Goal: Task Accomplishment & Management: Complete application form

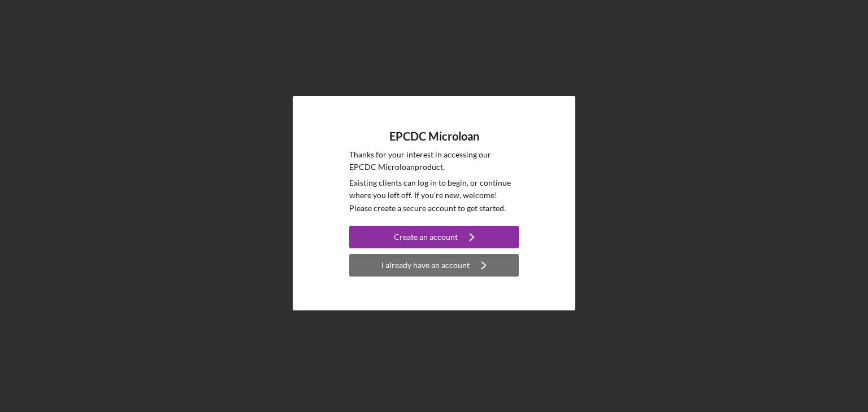
click at [430, 270] on div "I already have an account" at bounding box center [425, 265] width 88 height 23
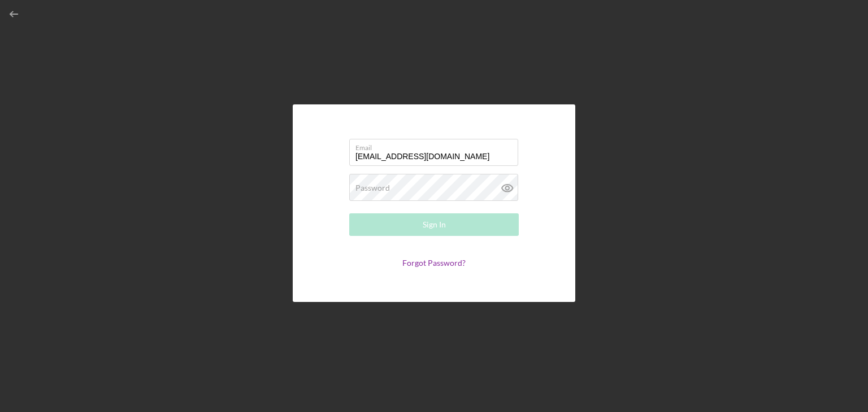
type input "[EMAIL_ADDRESS][DOMAIN_NAME]"
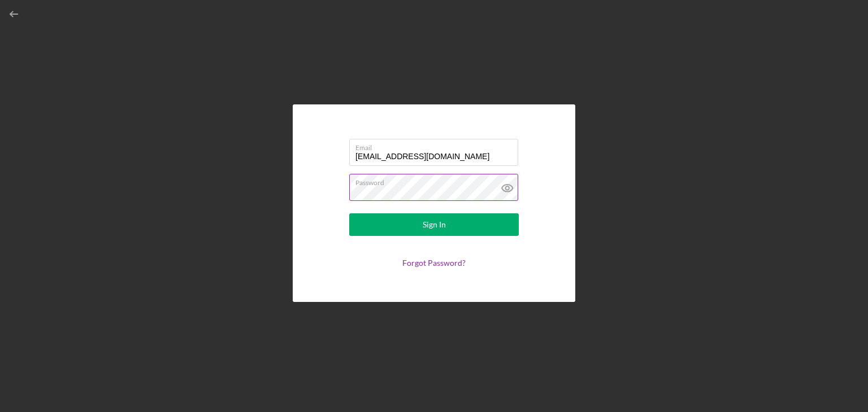
click at [505, 192] on icon at bounding box center [507, 188] width 28 height 28
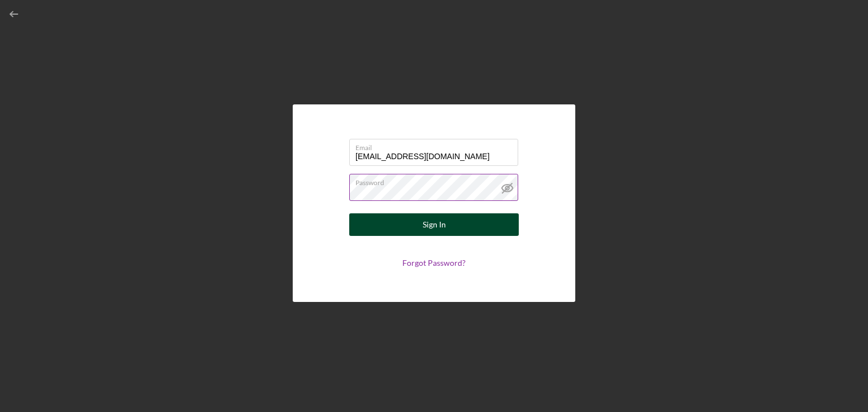
click at [461, 225] on button "Sign In" at bounding box center [433, 225] width 169 height 23
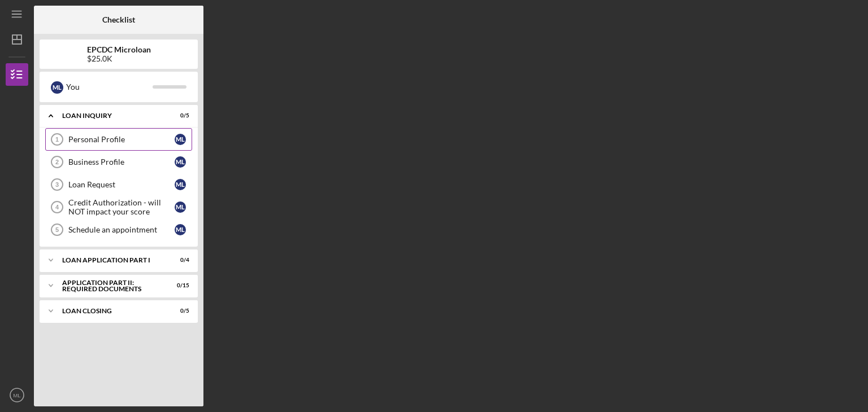
click at [98, 129] on link "Personal Profile 1 Personal Profile M L" at bounding box center [118, 139] width 147 height 23
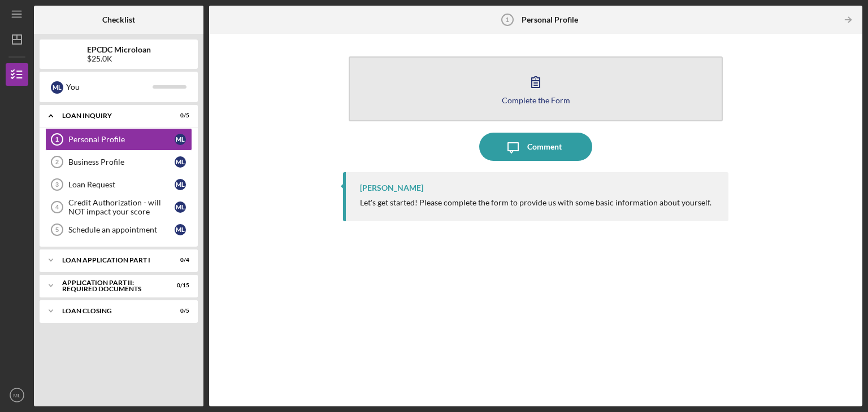
click at [539, 86] on icon "button" at bounding box center [536, 82] width 8 height 11
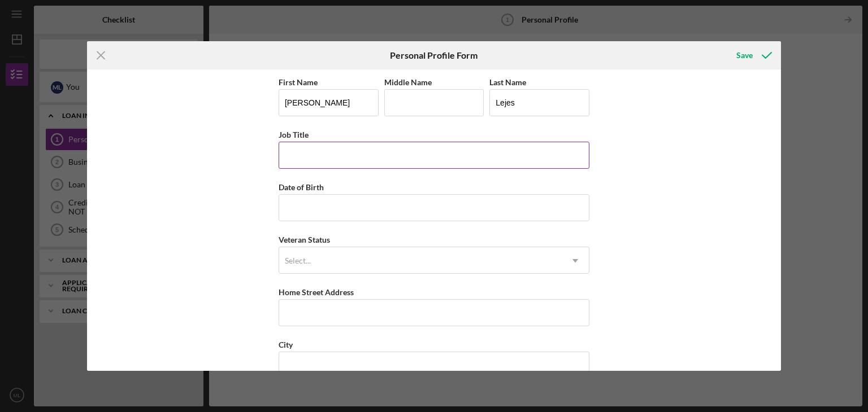
click at [415, 150] on input "Job Title" at bounding box center [434, 155] width 311 height 27
type input "President - Lejes Tiires Inc"
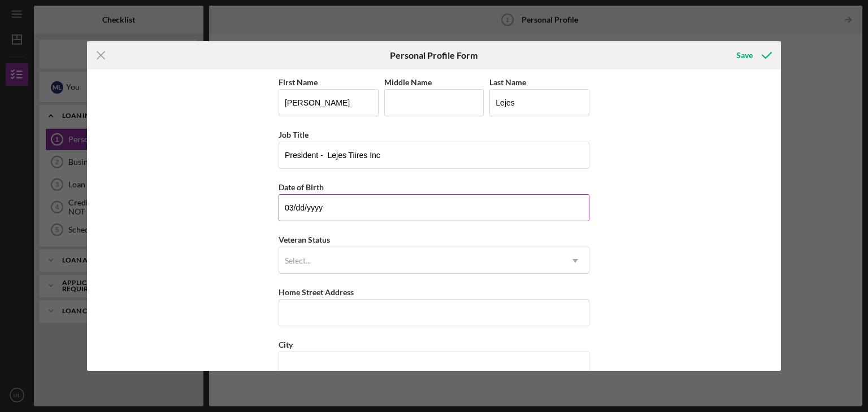
type input "0m/dd/yyyy"
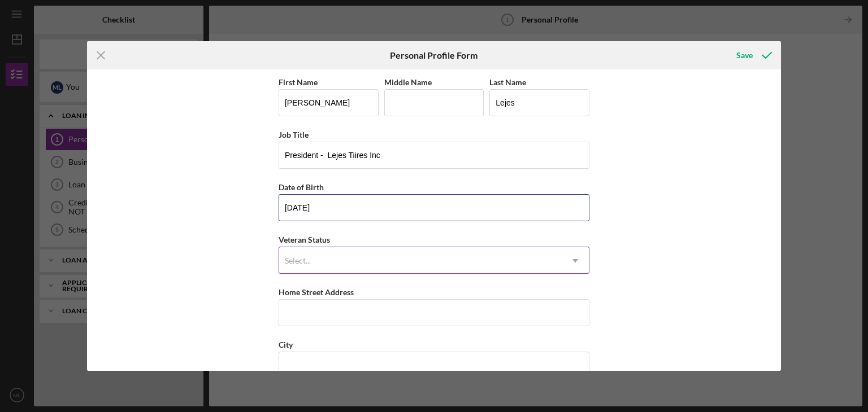
type input "12/03/1967"
click at [395, 255] on div "Select..." at bounding box center [420, 261] width 282 height 26
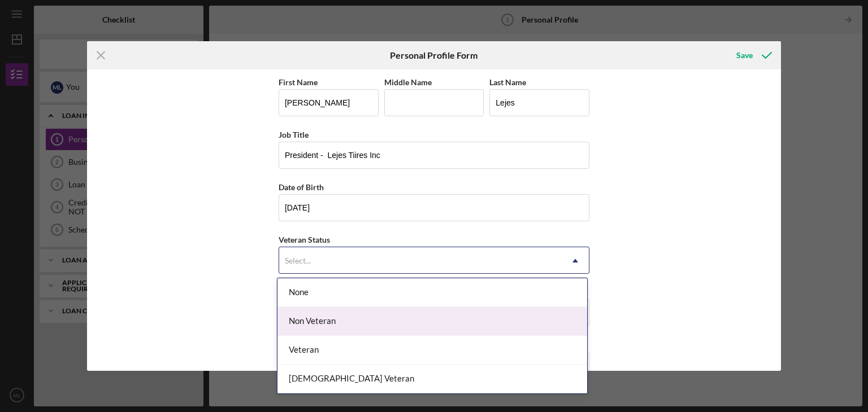
click at [374, 311] on div "Non Veteran" at bounding box center [432, 321] width 310 height 29
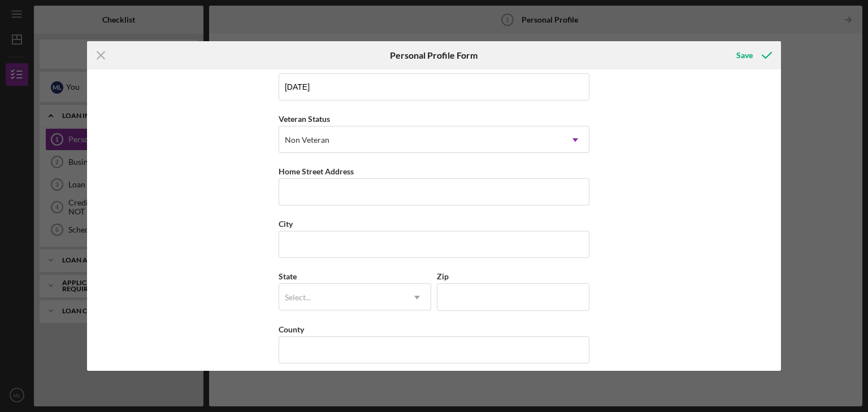
scroll to position [129, 0]
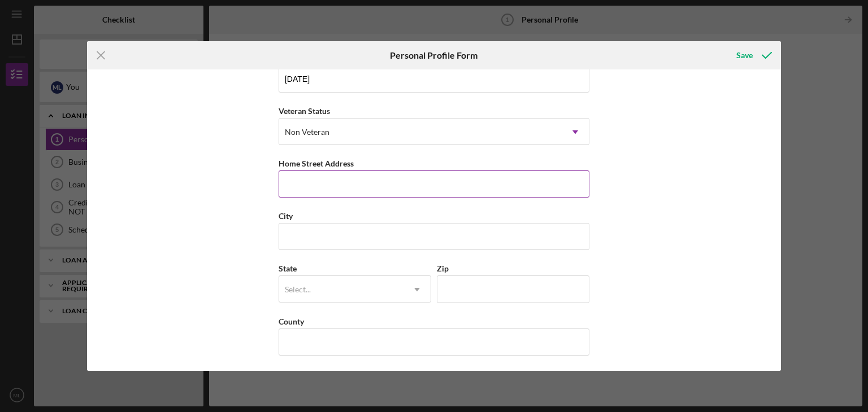
click at [371, 188] on input "Home Street Address" at bounding box center [434, 184] width 311 height 27
type input "5025 Freedom Blvd"
type input "Aptos"
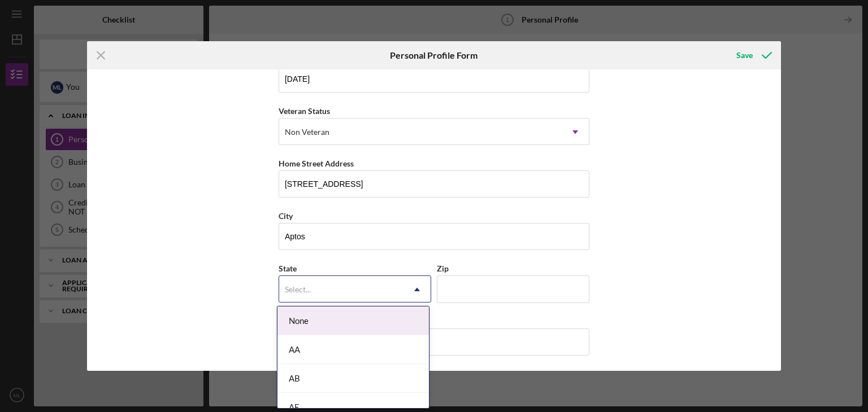
click at [416, 281] on icon "Icon/Dropdown Arrow" at bounding box center [416, 289] width 27 height 27
type input "Ca"
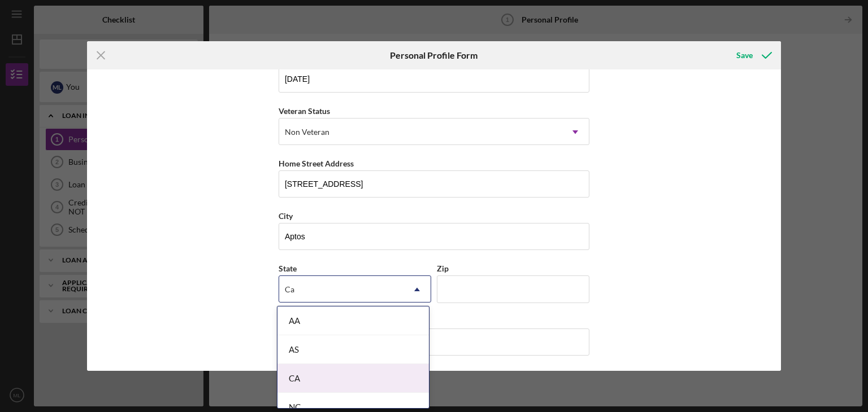
click at [298, 386] on div "CA" at bounding box center [352, 378] width 151 height 29
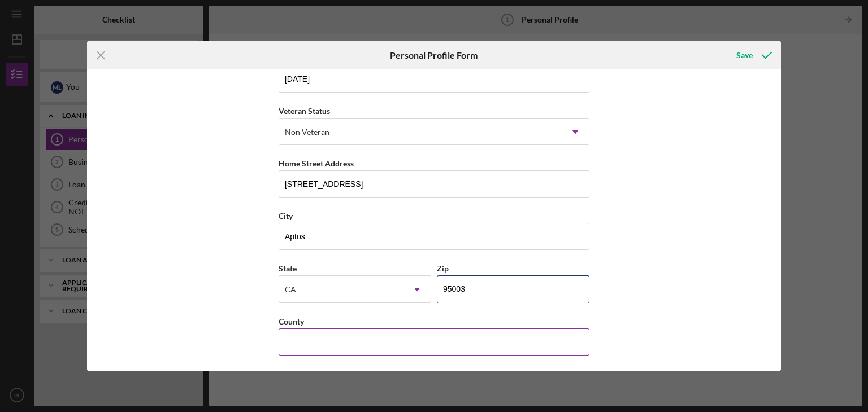
type input "95003"
click at [314, 335] on input "County" at bounding box center [434, 342] width 311 height 27
type input "Santa [PERSON_NAME]"
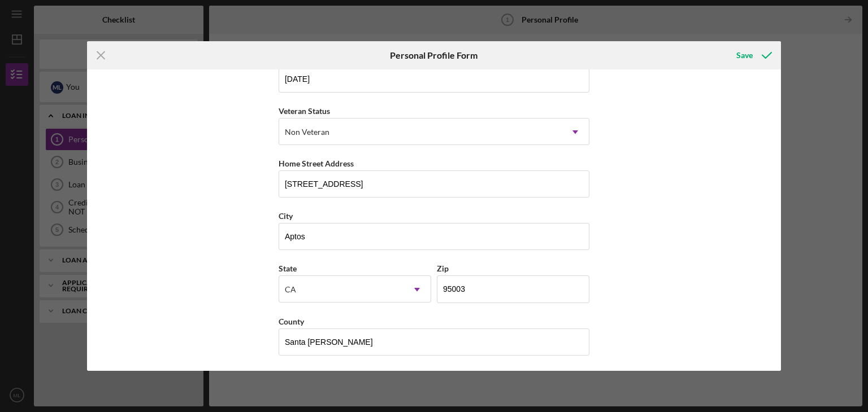
click at [791, 383] on div "Icon/Menu Close Personal Profile Form Save First Name Miguel Middle Name Last N…" at bounding box center [434, 206] width 868 height 412
click at [758, 53] on icon "submit" at bounding box center [766, 55] width 28 height 28
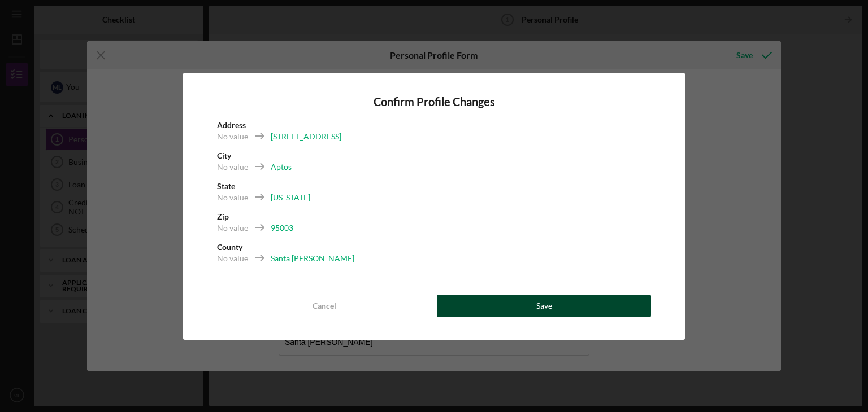
click at [481, 306] on button "Save" at bounding box center [544, 306] width 214 height 23
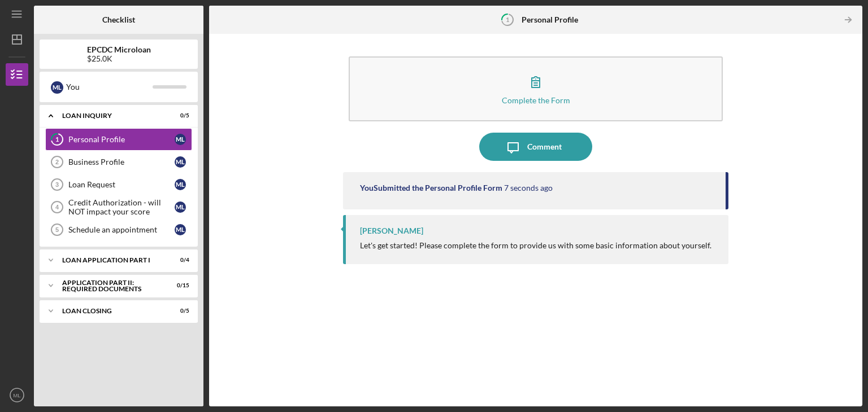
click at [531, 258] on div "Griselda Solis Let's get started! Please complete the form to provide us with s…" at bounding box center [535, 239] width 385 height 49
click at [134, 158] on div "Business Profile" at bounding box center [121, 162] width 106 height 9
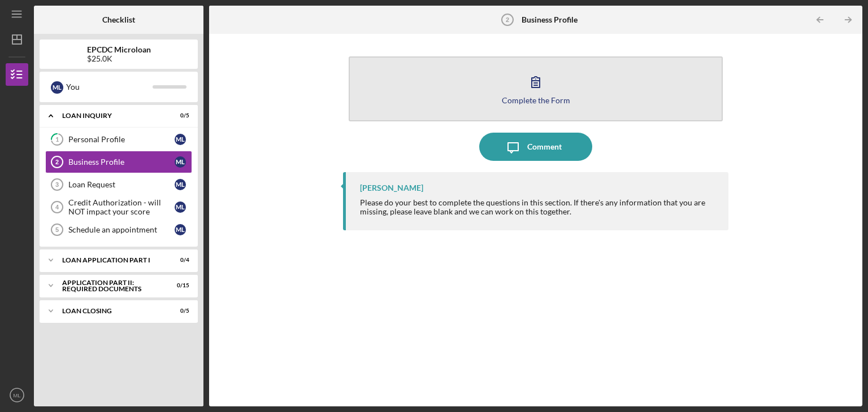
click at [545, 112] on button "Complete the Form Form" at bounding box center [536, 88] width 374 height 65
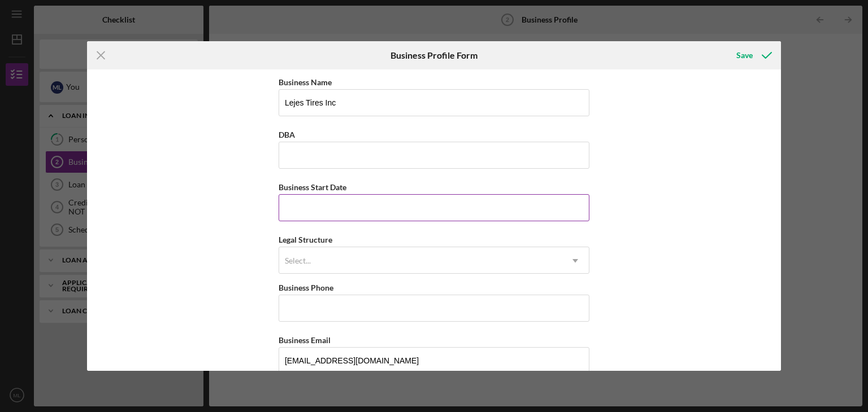
click at [486, 217] on input "Business Start Date" at bounding box center [434, 207] width 311 height 27
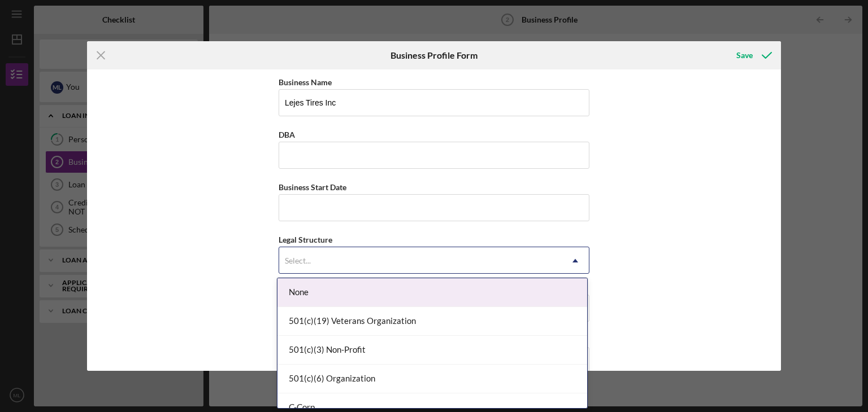
click at [522, 258] on div "Select..." at bounding box center [420, 261] width 282 height 26
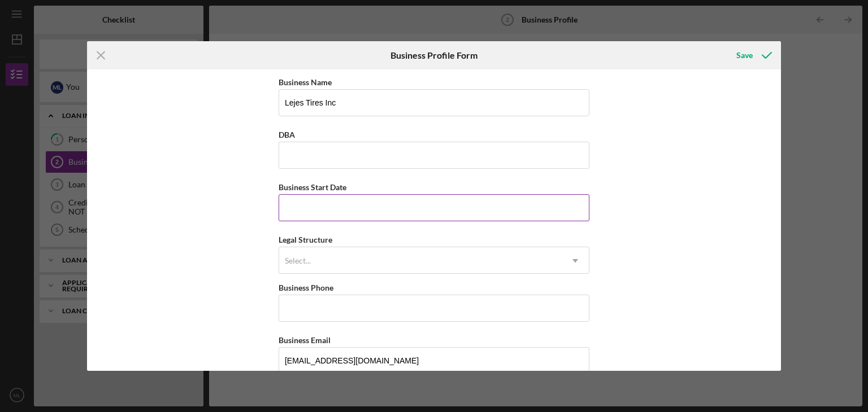
click at [348, 198] on input "Business Start Date" at bounding box center [434, 207] width 311 height 27
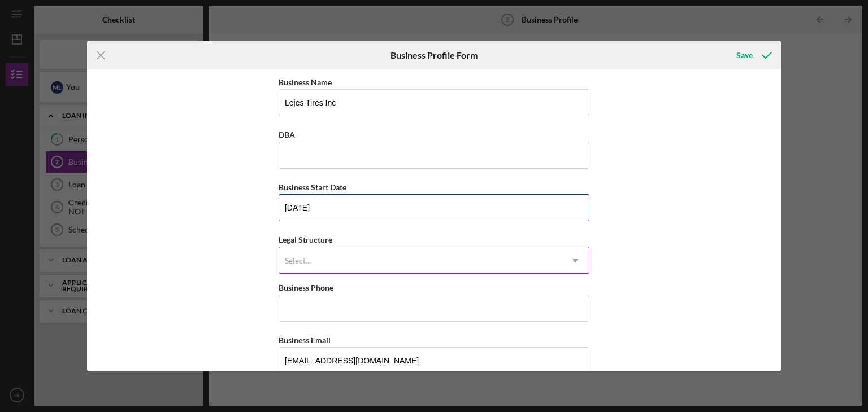
type input "[DATE]"
click at [577, 266] on icon "Icon/Dropdown Arrow" at bounding box center [575, 260] width 27 height 27
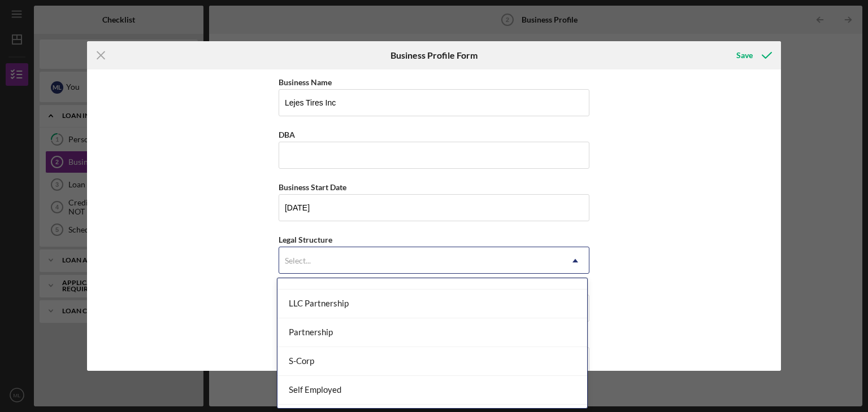
scroll to position [221, 0]
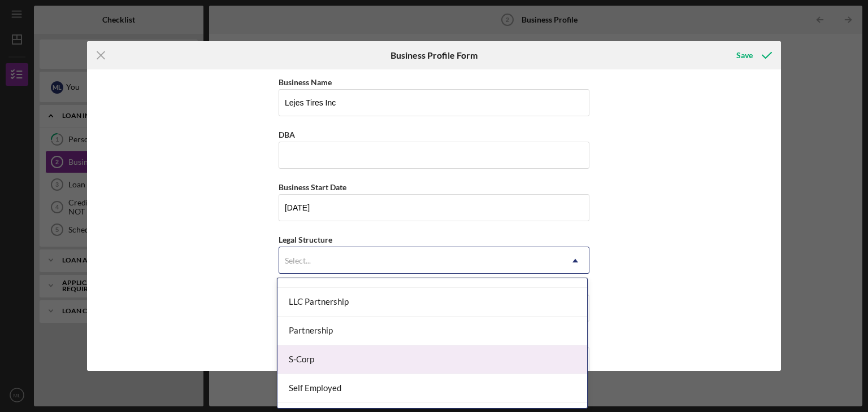
click at [529, 362] on div "S-Corp" at bounding box center [432, 360] width 310 height 29
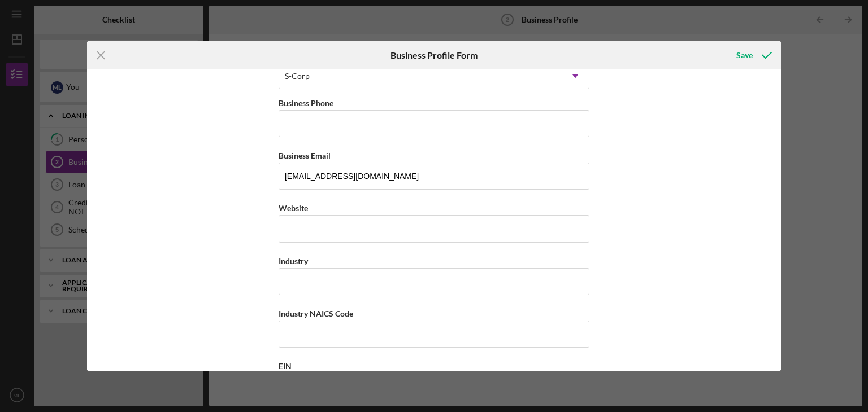
scroll to position [190, 0]
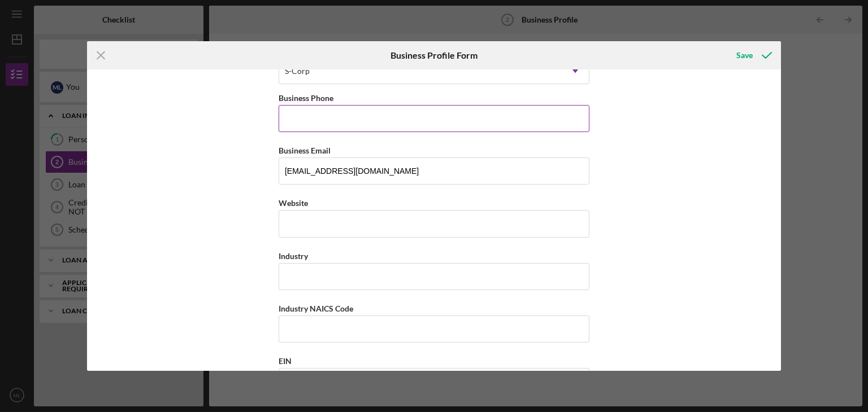
click at [503, 126] on input "Business Phone" at bounding box center [434, 118] width 311 height 27
type input "[PHONE_NUMBER]"
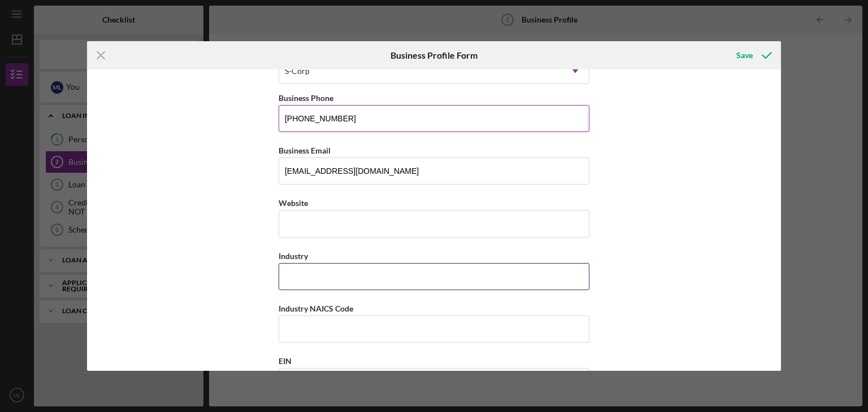
type input "S"
type input "T"
type input "Tire Sales"
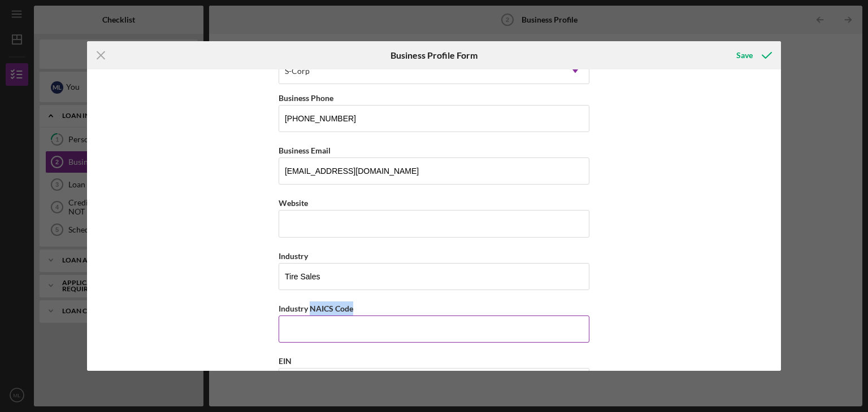
drag, startPoint x: 374, startPoint y: 312, endPoint x: 308, endPoint y: 307, distance: 65.8
click at [308, 307] on div "Industry NAICS Code" at bounding box center [434, 309] width 311 height 14
copy label "NAICS Code"
click at [302, 316] on input "Industry NAICS Code" at bounding box center [434, 329] width 311 height 27
paste input "441340"
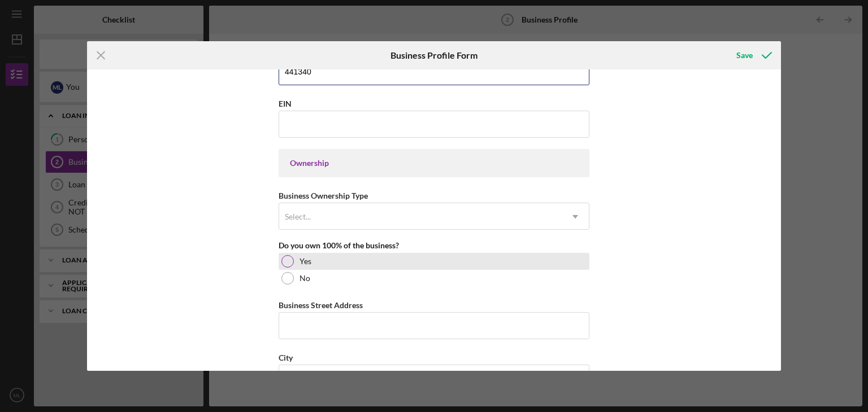
scroll to position [451, 0]
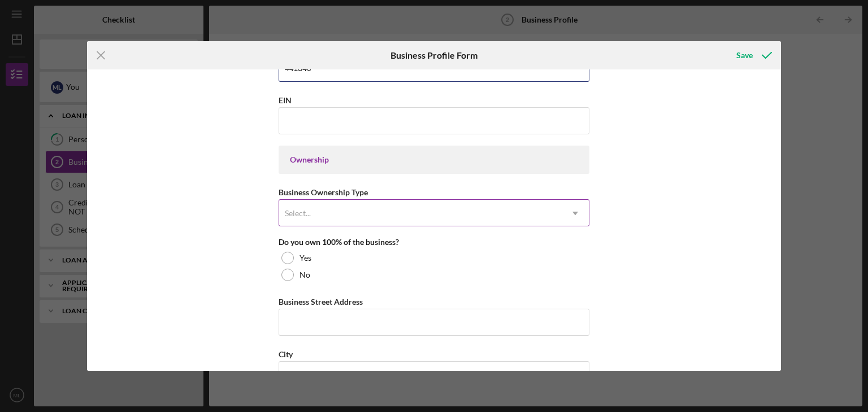
type input "441340"
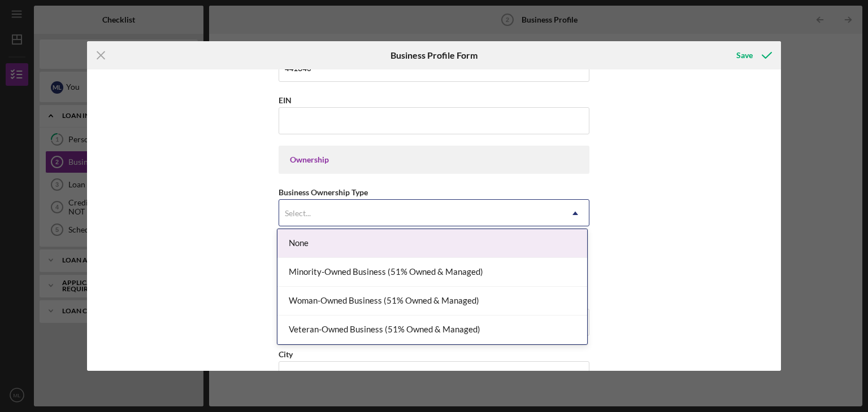
click at [303, 212] on div "Select..." at bounding box center [298, 213] width 26 height 9
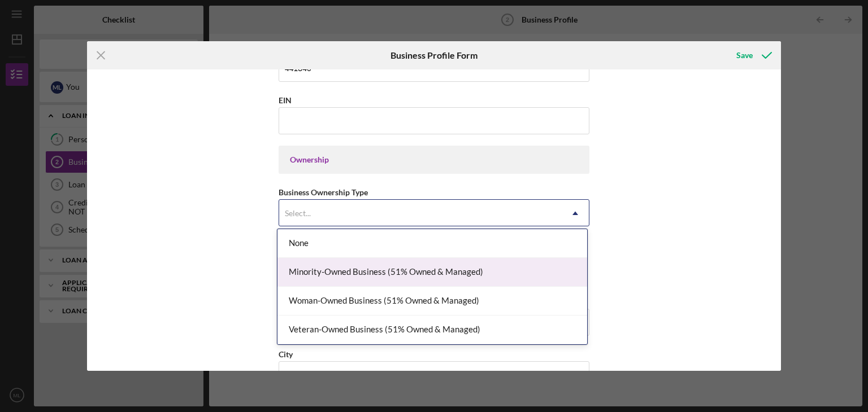
click at [434, 280] on div "Minority-Owned Business (51% Owned & Managed)" at bounding box center [432, 272] width 310 height 29
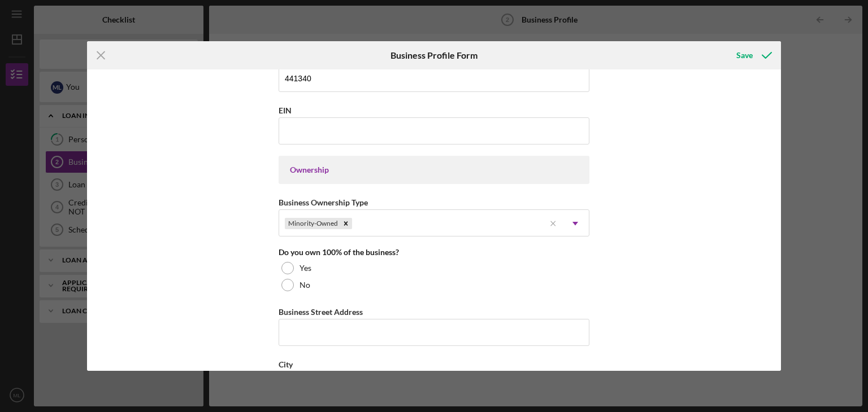
scroll to position [434, 0]
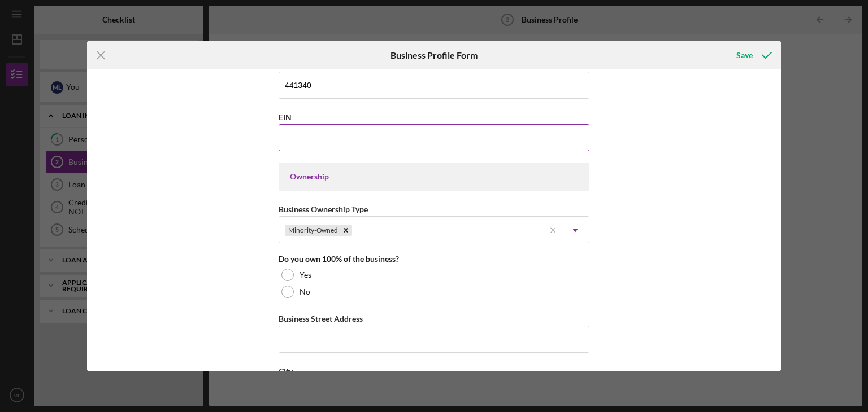
click at [323, 141] on input "EIN" at bounding box center [434, 137] width 311 height 27
type input "8#-#######"
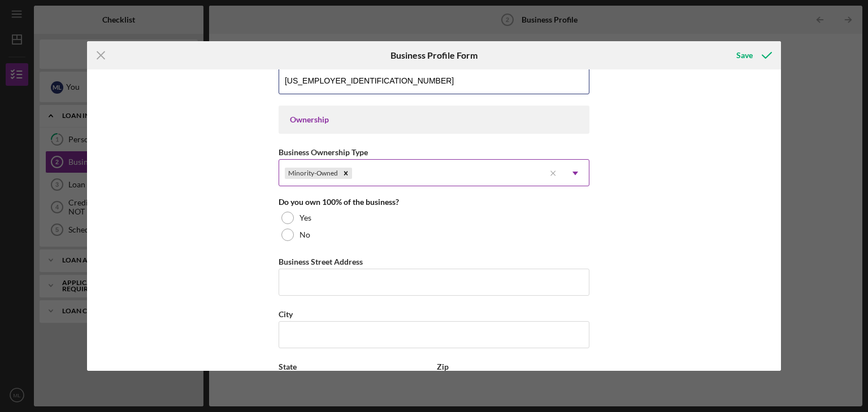
scroll to position [494, 0]
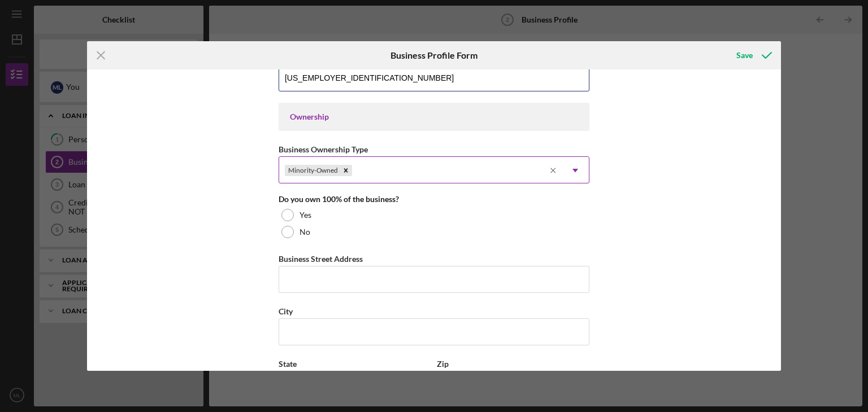
type input "[US_EMPLOYER_IDENTIFICATION_NUMBER]"
click at [545, 169] on icon "Icon/Menu Close" at bounding box center [553, 170] width 17 height 17
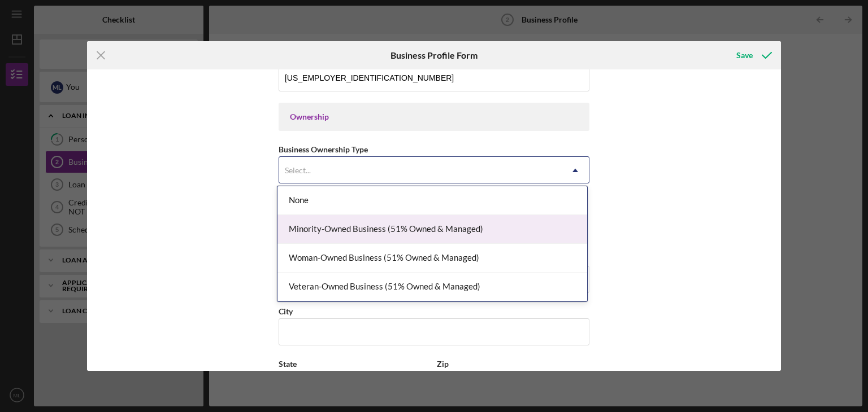
click at [467, 240] on div "Minority-Owned Business (51% Owned & Managed)" at bounding box center [432, 229] width 310 height 29
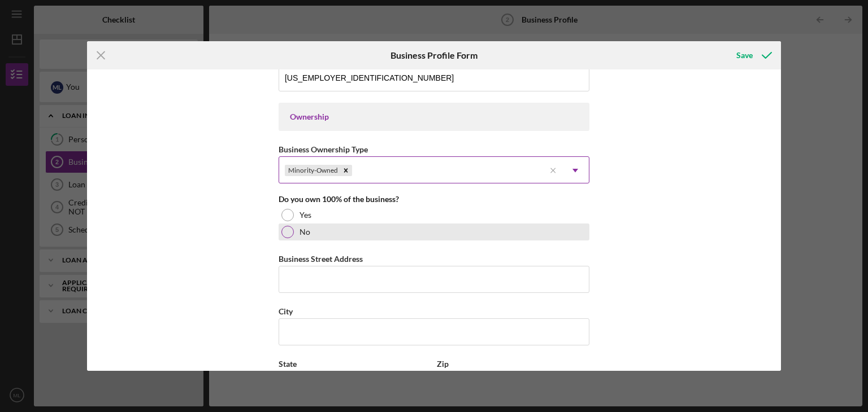
click at [279, 229] on div "No" at bounding box center [434, 232] width 311 height 17
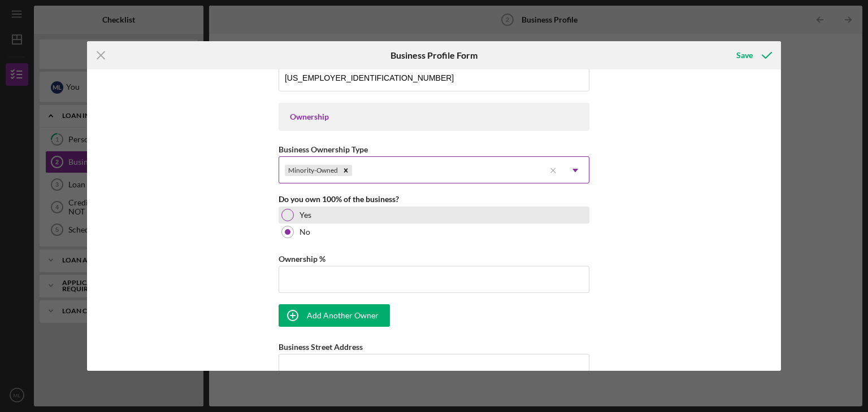
click at [291, 215] on div at bounding box center [287, 215] width 12 height 12
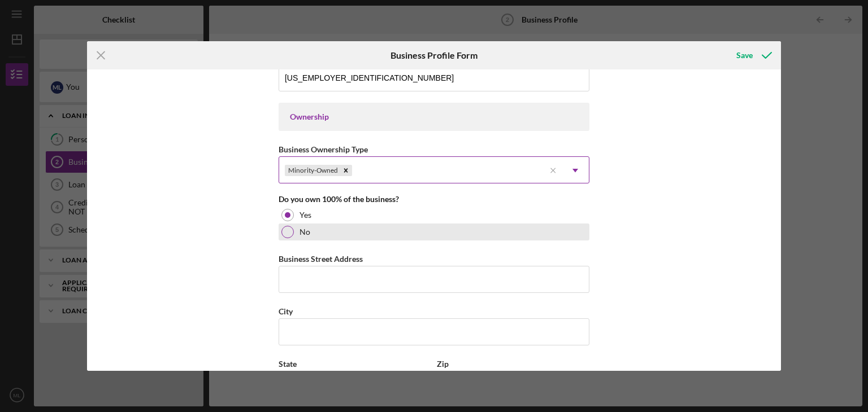
click at [282, 227] on div at bounding box center [287, 232] width 12 height 12
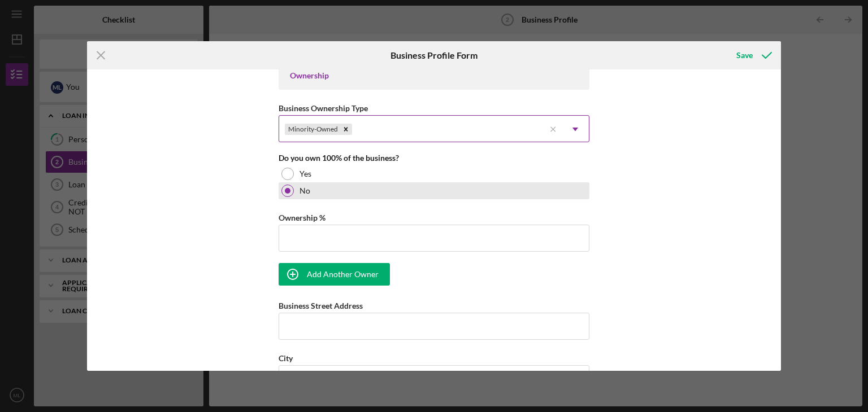
scroll to position [575, 0]
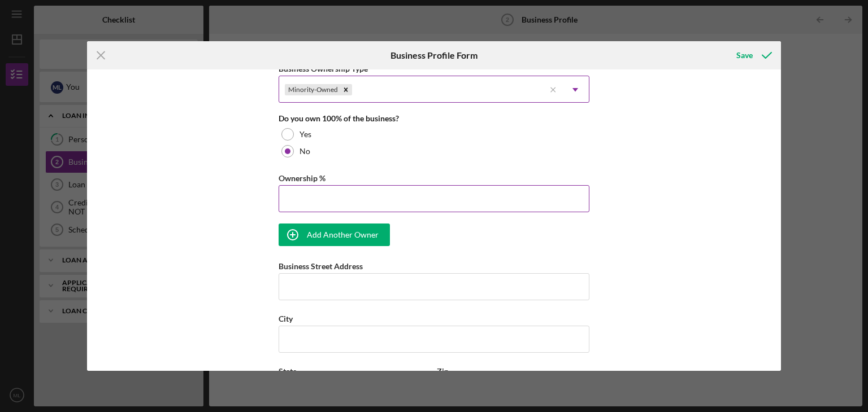
click at [332, 197] on input "Ownership %" at bounding box center [434, 198] width 311 height 27
type input "50%"
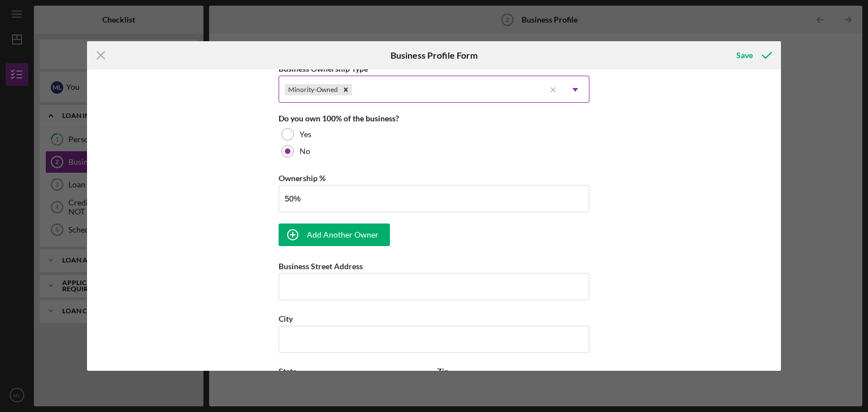
type input "50.00%"
click at [356, 237] on div "Add Another Owner" at bounding box center [343, 235] width 72 height 23
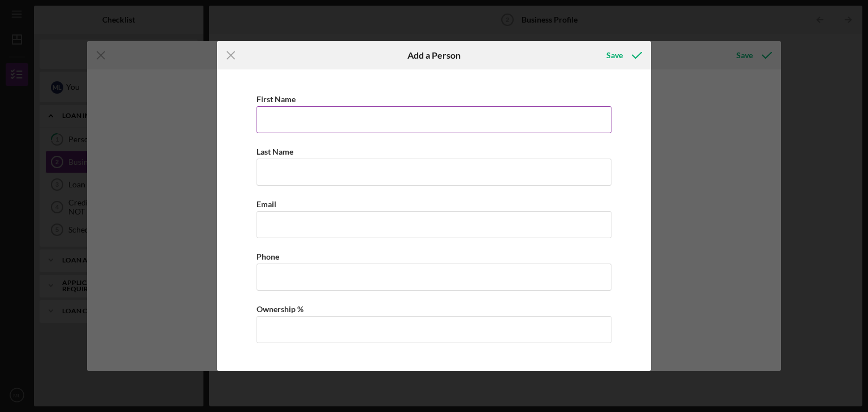
click at [341, 119] on input "First Name" at bounding box center [433, 119] width 355 height 27
type input "[PERSON_NAME]"
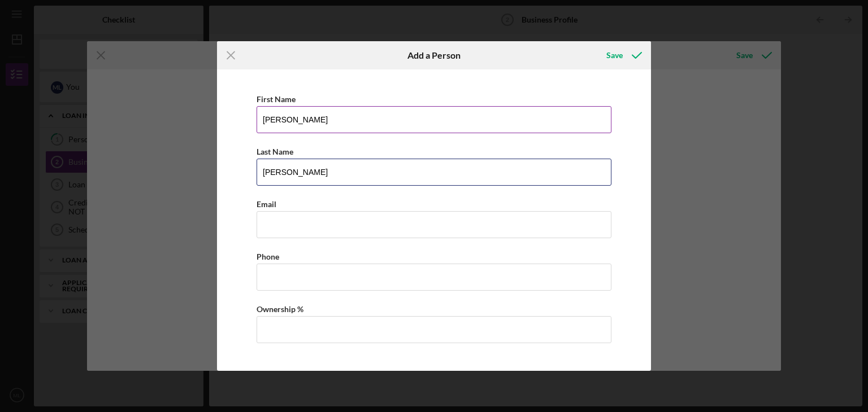
type input "[PERSON_NAME]"
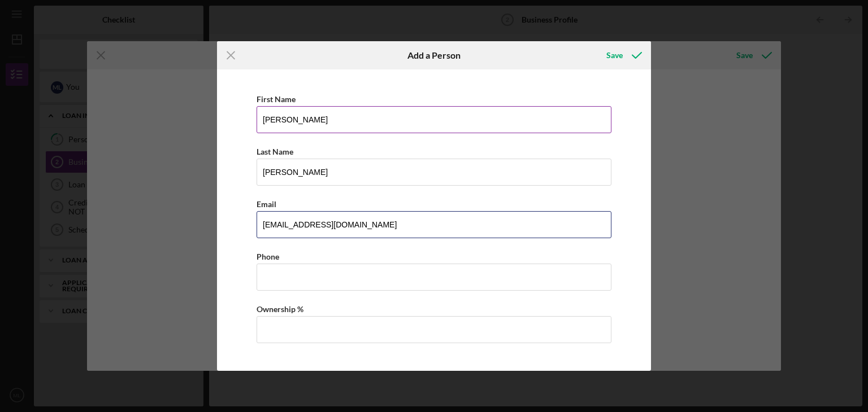
type input "[EMAIL_ADDRESS][DOMAIN_NAME]"
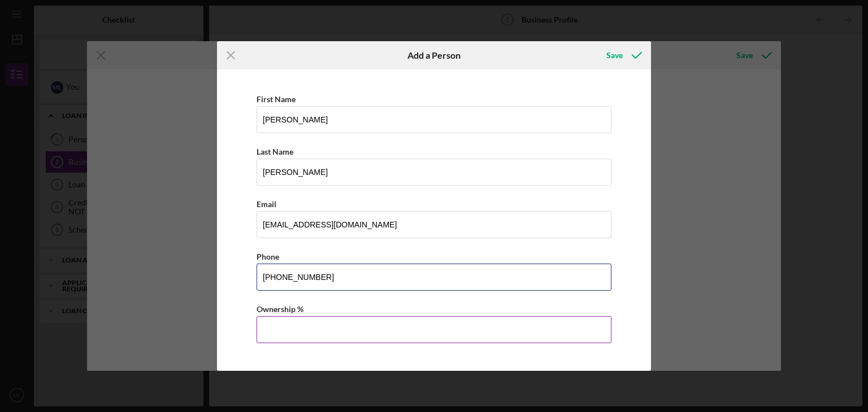
type input "[PHONE_NUMBER]"
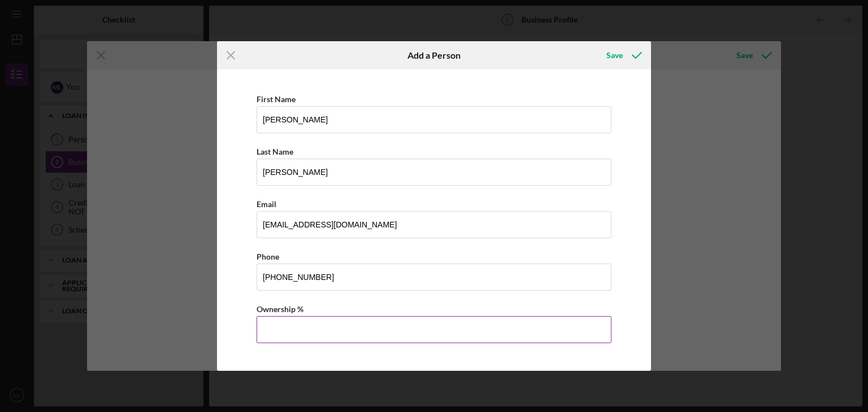
click at [339, 333] on input "Ownership %" at bounding box center [433, 329] width 355 height 27
type input "45.00%"
click at [628, 54] on icon "button" at bounding box center [637, 55] width 28 height 28
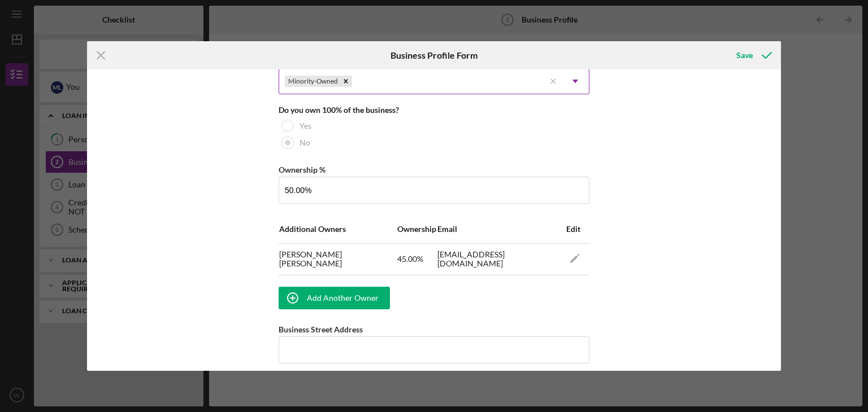
scroll to position [641, 0]
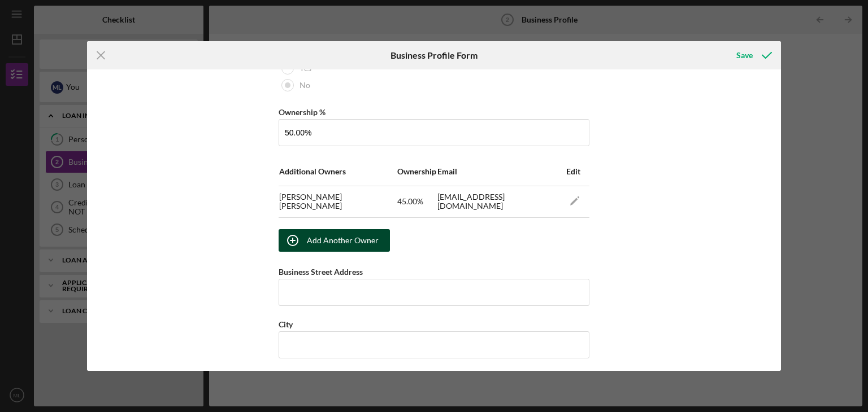
click at [342, 232] on div "Add Another Owner" at bounding box center [343, 240] width 72 height 23
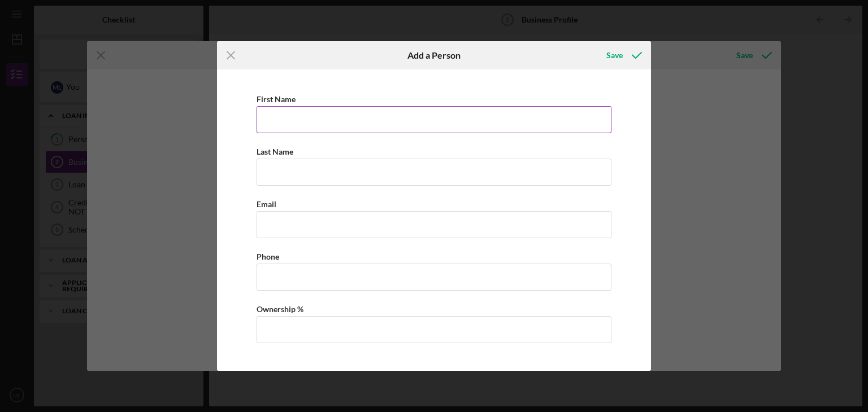
click at [341, 121] on input "First Name" at bounding box center [433, 119] width 355 height 27
type input "[PERSON_NAME]"
type input "Lejes"
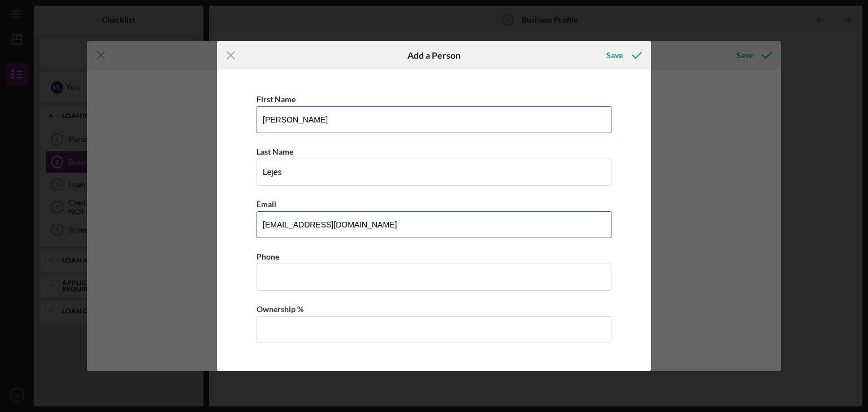
type input "[EMAIL_ADDRESS][DOMAIN_NAME]"
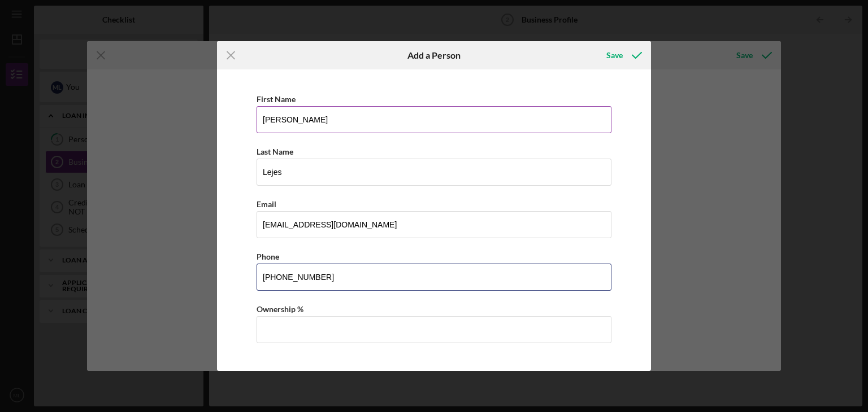
type input "(831) 435-8979"
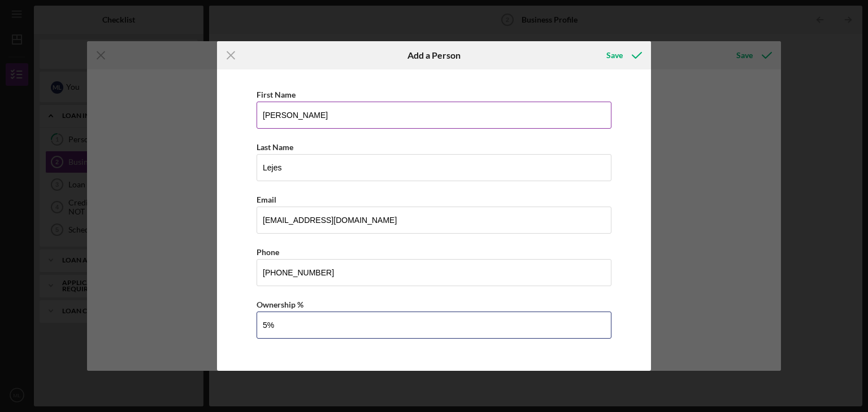
scroll to position [5, 0]
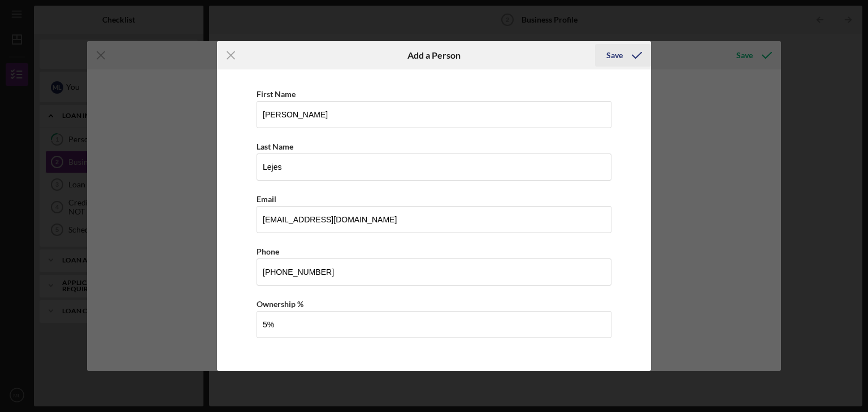
type input "5.00%"
click at [620, 55] on div "Save" at bounding box center [614, 55] width 16 height 23
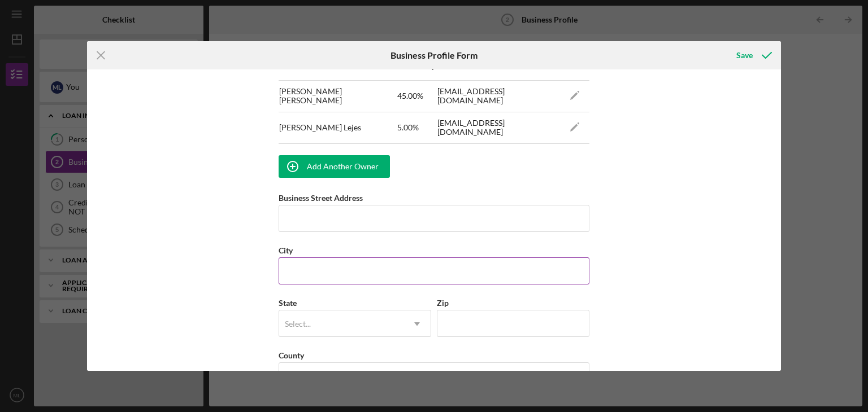
scroll to position [747, 0]
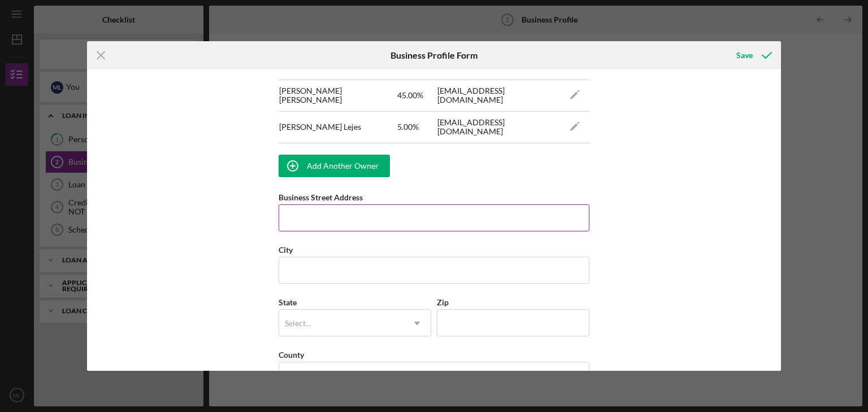
click at [374, 221] on input "Business Street Address" at bounding box center [434, 218] width 311 height 27
type input "2025 D Freedom Bvld"
type input "Freedom"
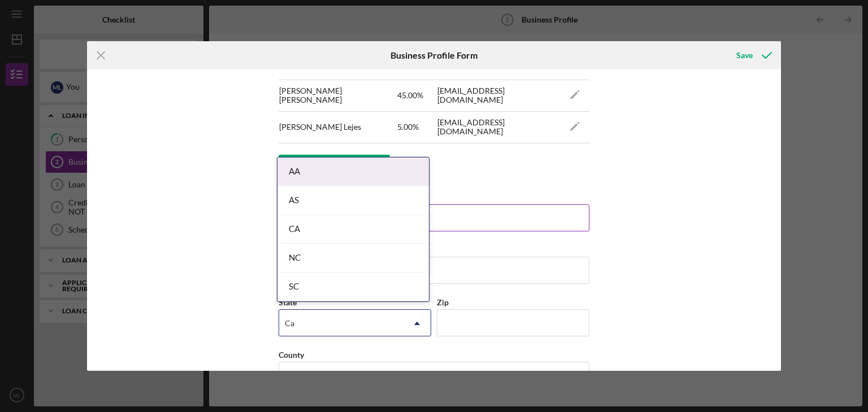
type input "C"
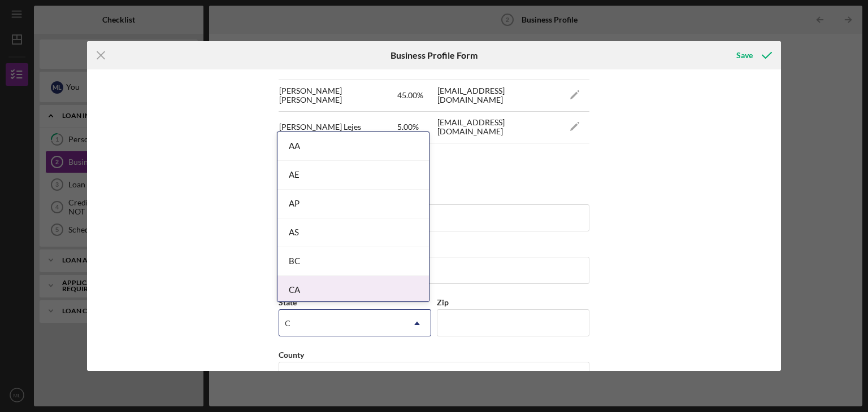
click at [302, 284] on div "CA" at bounding box center [352, 290] width 151 height 29
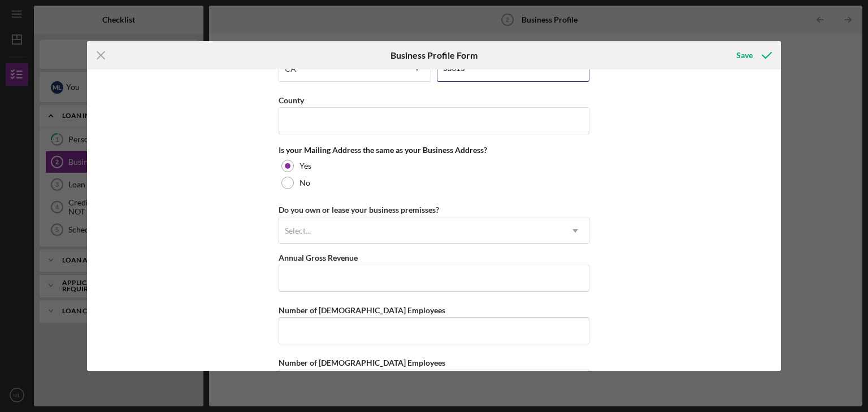
scroll to position [1000, 0]
type input "95019"
click at [306, 119] on input "County" at bounding box center [434, 121] width 311 height 27
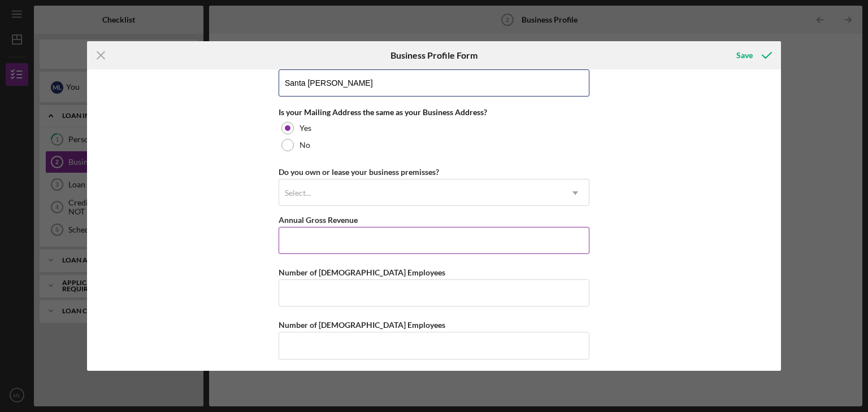
scroll to position [1041, 0]
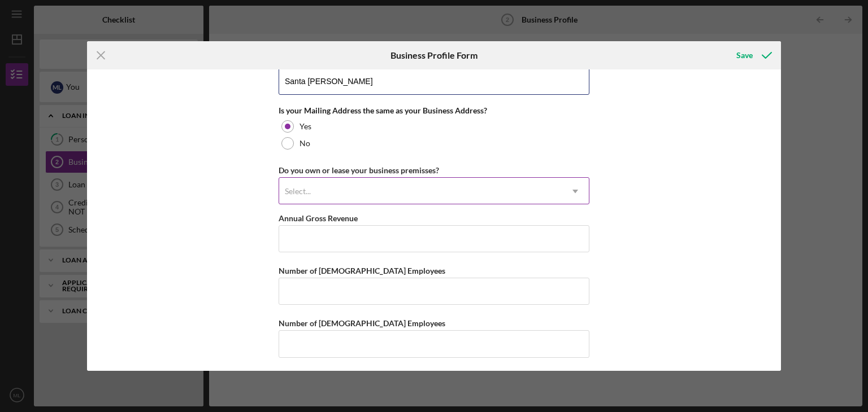
type input "Santa [PERSON_NAME]"
click at [386, 180] on div "Select..." at bounding box center [420, 192] width 282 height 26
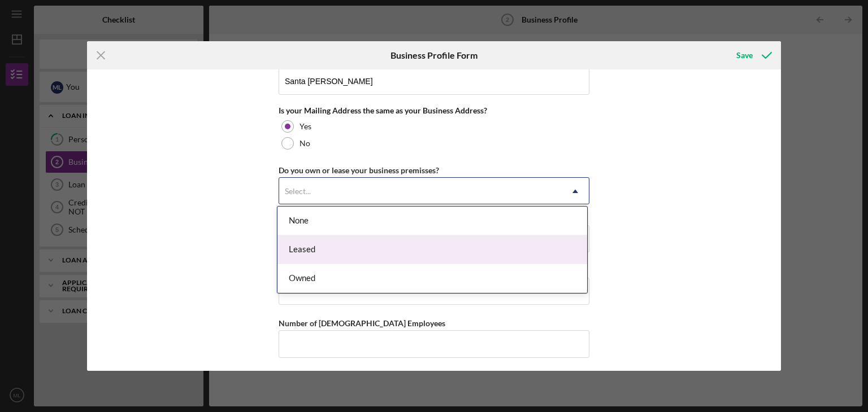
click at [359, 251] on div "Leased" at bounding box center [432, 250] width 310 height 29
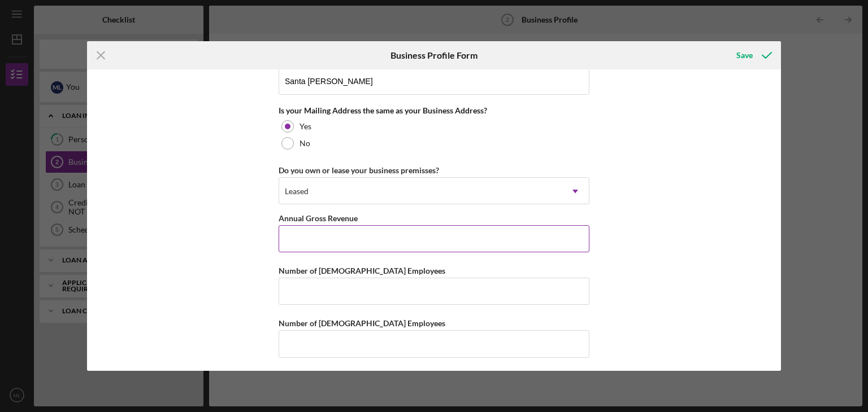
click at [372, 237] on input "Annual Gross Revenue" at bounding box center [434, 238] width 311 height 27
click at [453, 291] on input "Number of [DEMOGRAPHIC_DATA] Employees" at bounding box center [434, 291] width 311 height 27
click at [406, 345] on input "Number of [DEMOGRAPHIC_DATA] Employees" at bounding box center [434, 343] width 311 height 27
click at [410, 341] on input "Number of [DEMOGRAPHIC_DATA] Employees" at bounding box center [434, 343] width 311 height 27
type input "2"
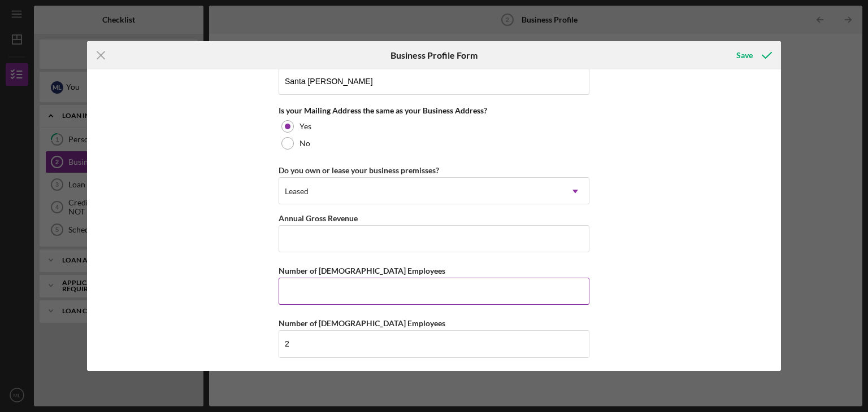
click at [397, 286] on input "Number of [DEMOGRAPHIC_DATA] Employees" at bounding box center [434, 291] width 311 height 27
type input "1"
click at [755, 58] on icon "submit" at bounding box center [766, 55] width 28 height 28
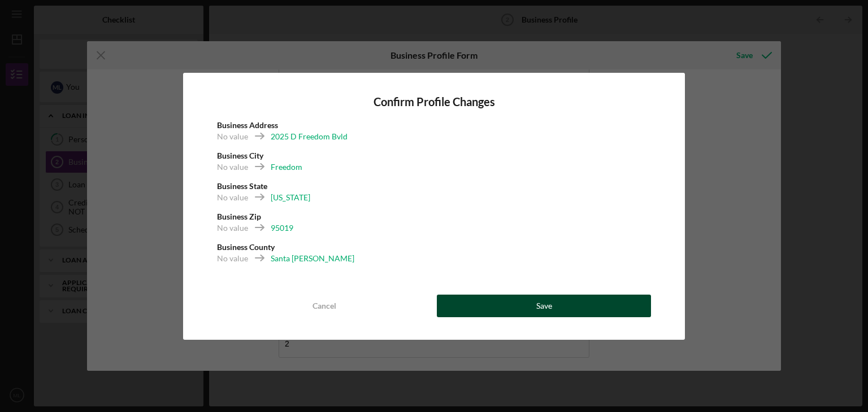
click at [534, 306] on button "Save" at bounding box center [544, 306] width 214 height 23
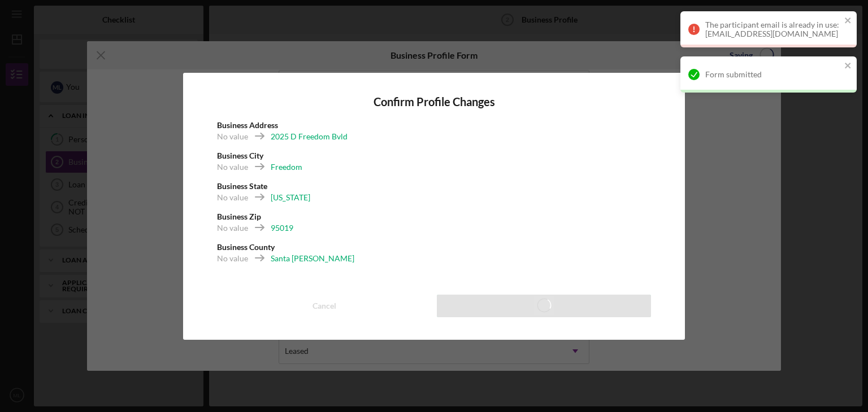
scroll to position [1010, 0]
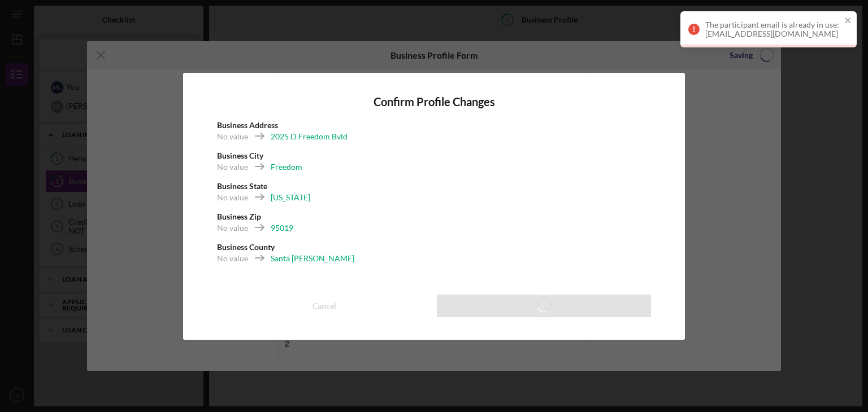
click at [728, 24] on div "The participant email is already in use: lejestires@gmail.com" at bounding box center [773, 29] width 136 height 18
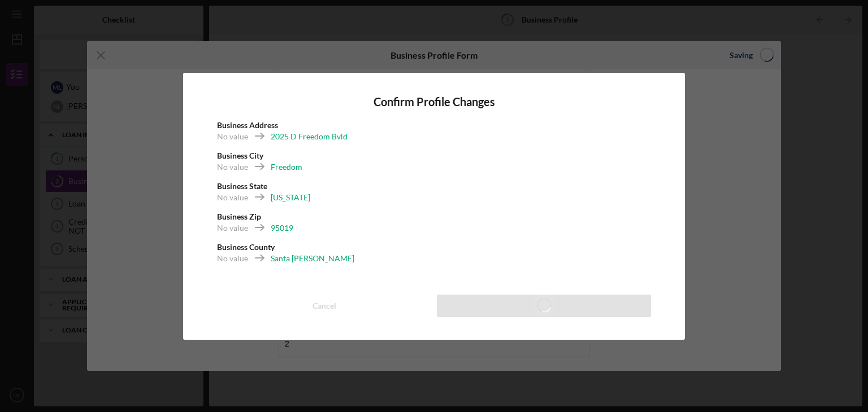
click at [320, 283] on div "Confirm Profile Changes Business Address No value 2025 D Freedom Bvld Business …" at bounding box center [434, 206] width 502 height 267
click at [284, 242] on div "Business County No value Santa Cruz" at bounding box center [434, 257] width 434 height 31
click at [332, 209] on div "No value California" at bounding box center [434, 201] width 434 height 19
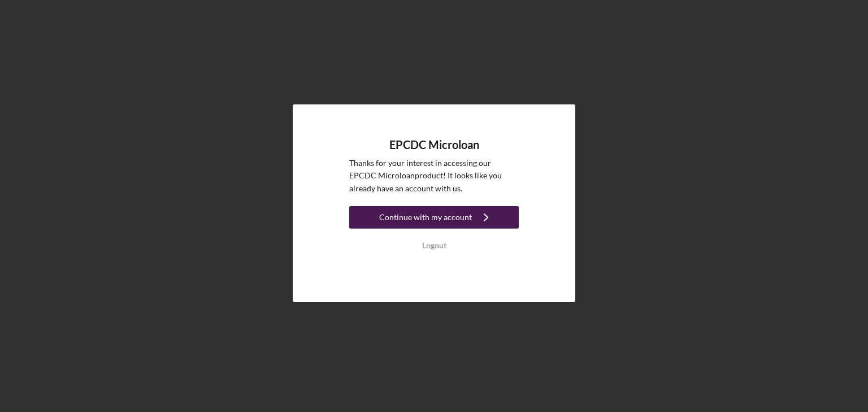
click at [439, 211] on div "Continue with my account" at bounding box center [425, 217] width 93 height 23
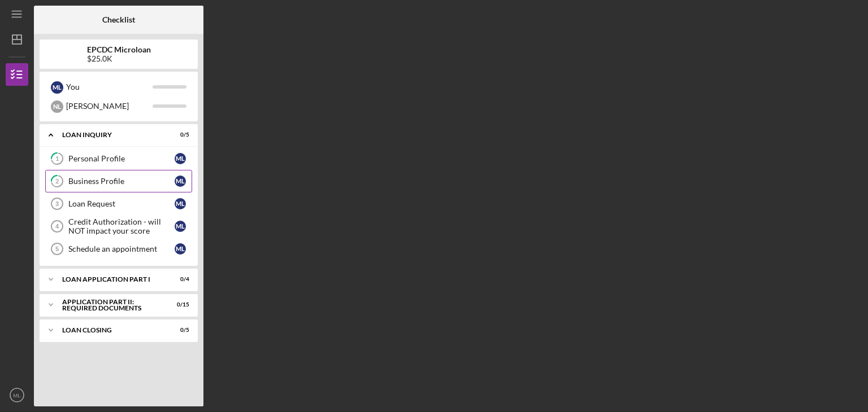
click at [116, 182] on div "Business Profile" at bounding box center [121, 181] width 106 height 9
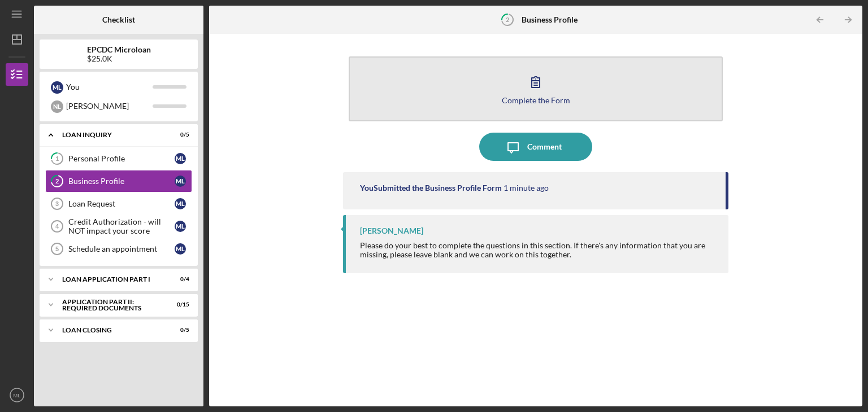
click at [523, 97] on div "Complete the Form" at bounding box center [536, 100] width 68 height 8
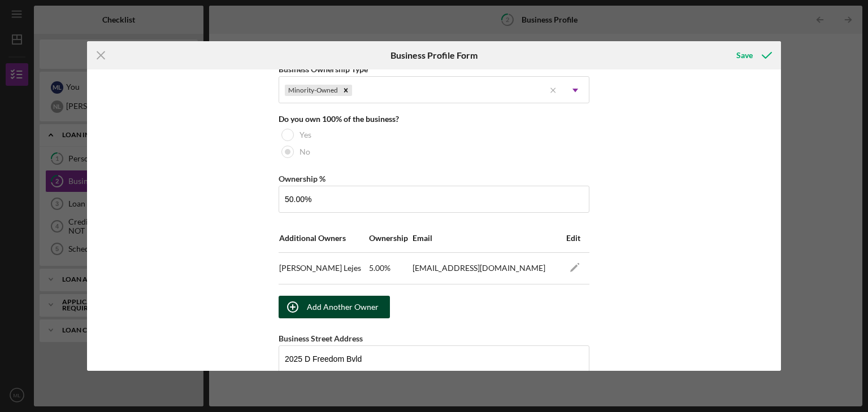
scroll to position [574, 0]
click at [342, 299] on div "Add Another Owner" at bounding box center [343, 307] width 72 height 23
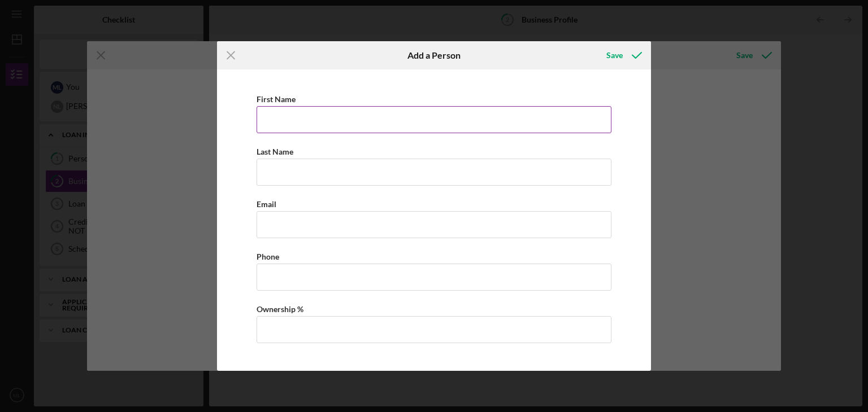
click at [330, 114] on input "First Name" at bounding box center [433, 119] width 355 height 27
type input "[PERSON_NAME]"
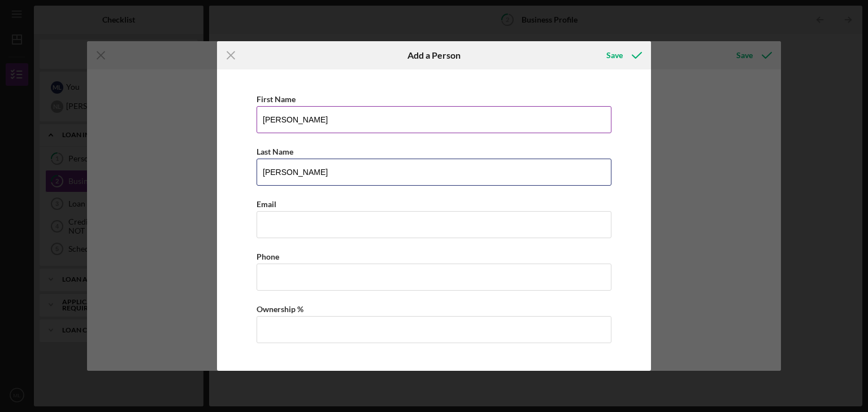
type input "[PERSON_NAME]"
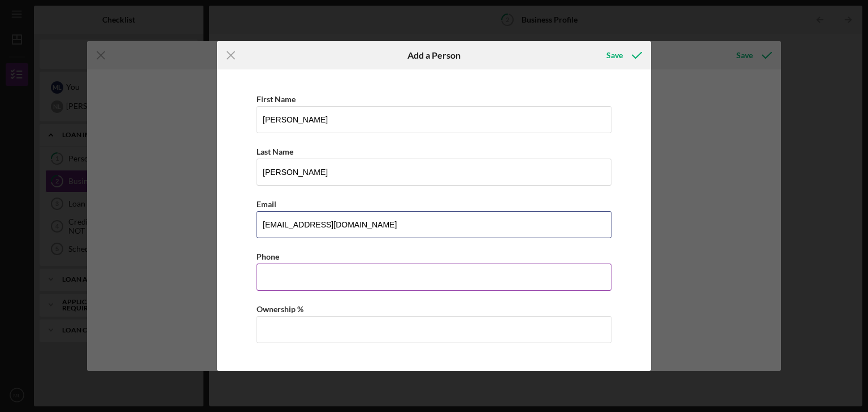
type input "[EMAIL_ADDRESS][DOMAIN_NAME]"
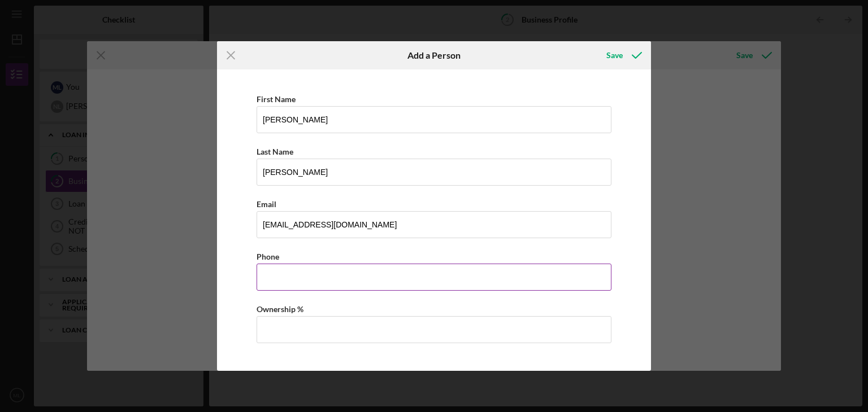
click at [403, 270] on input "Business Phone" at bounding box center [433, 277] width 355 height 27
type input "[PHONE_NUMBER]"
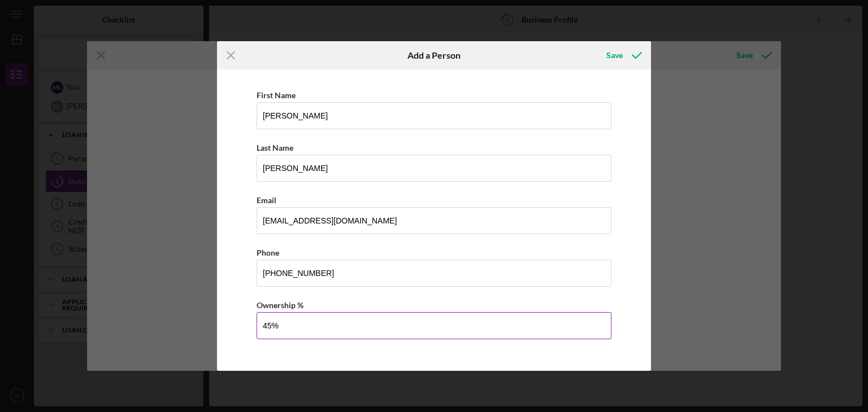
scroll to position [5, 0]
type input "45.00%"
click at [637, 55] on icon "button" at bounding box center [637, 55] width 28 height 28
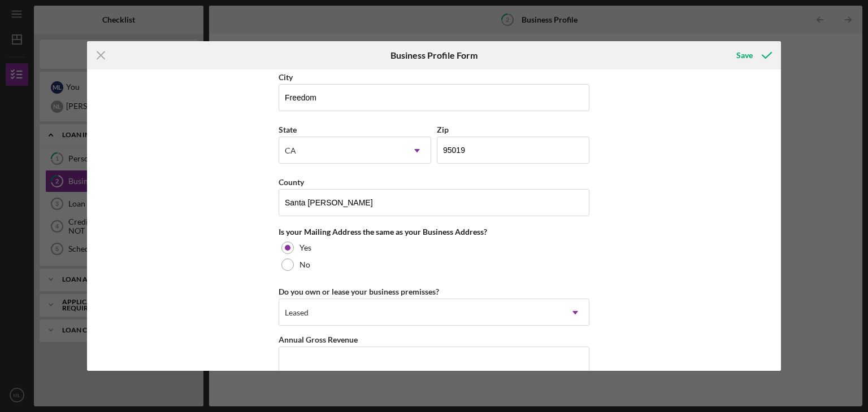
scroll to position [1041, 0]
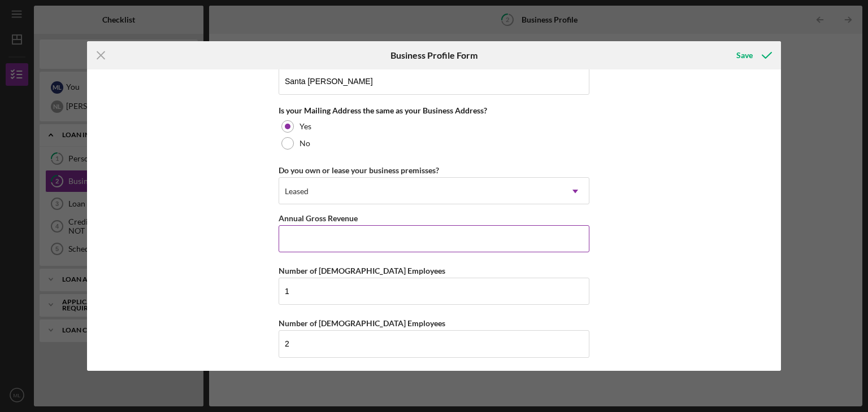
click at [371, 236] on input "Annual Gross Revenue" at bounding box center [434, 238] width 311 height 27
type input "$259,000"
click at [741, 58] on div "Save" at bounding box center [744, 55] width 16 height 23
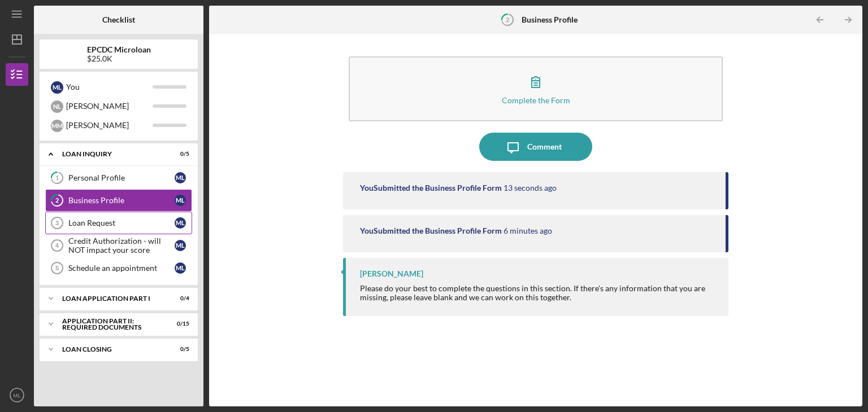
click at [95, 221] on div "Loan Request" at bounding box center [121, 223] width 106 height 9
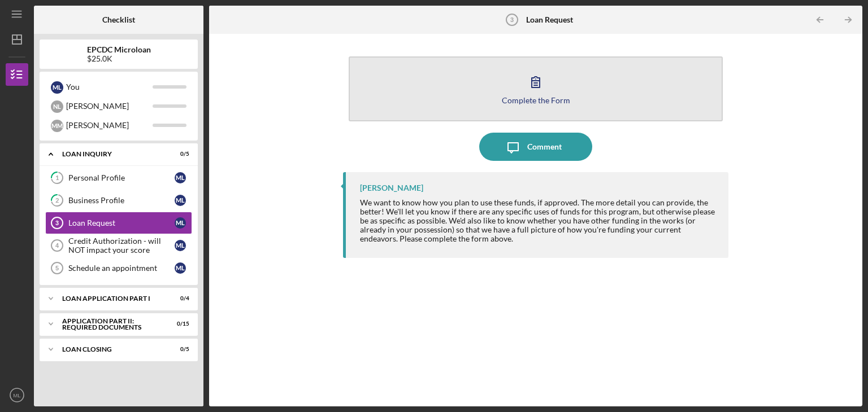
click at [539, 88] on icon "button" at bounding box center [536, 82] width 8 height 11
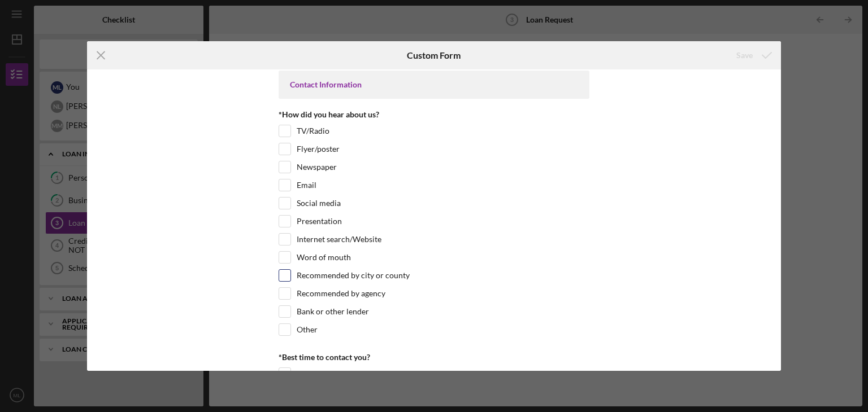
scroll to position [6, 0]
click at [302, 327] on label "Other" at bounding box center [307, 328] width 21 height 11
click at [290, 327] on input "Other" at bounding box center [284, 328] width 11 height 11
click at [302, 327] on label "Other" at bounding box center [307, 328] width 21 height 11
click at [290, 327] on input "Other" at bounding box center [284, 328] width 11 height 11
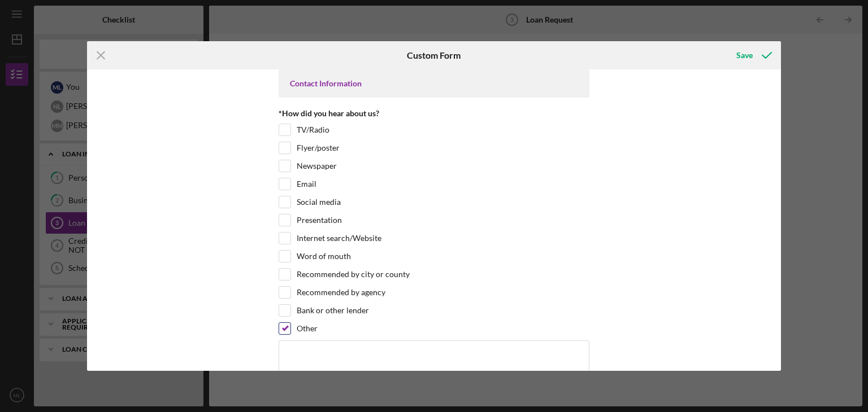
checkbox input "false"
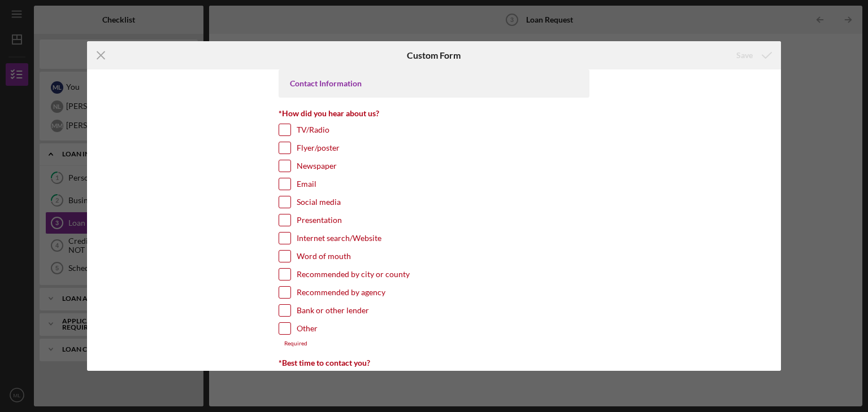
click at [322, 289] on label "Recommended by agency" at bounding box center [341, 292] width 89 height 11
click at [290, 289] on input "Recommended by agency" at bounding box center [284, 292] width 11 height 11
checkbox input "true"
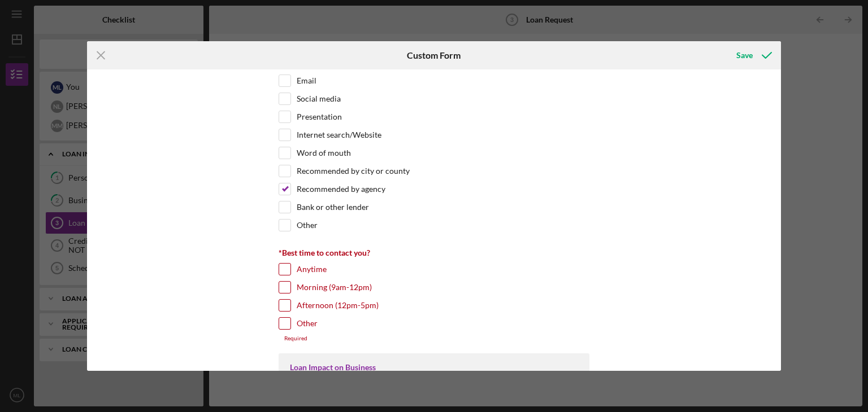
scroll to position [111, 0]
click at [297, 305] on label "Afternoon (12pm-5pm)" at bounding box center [338, 303] width 82 height 11
click at [290, 305] on input "Afternoon (12pm-5pm)" at bounding box center [284, 303] width 11 height 11
checkbox input "true"
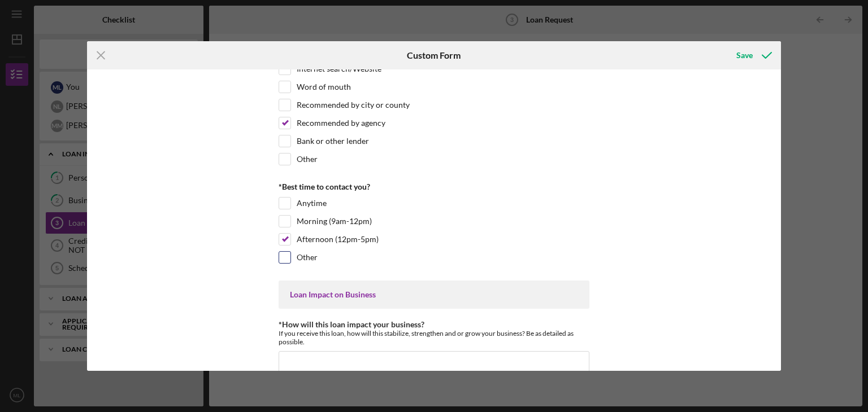
scroll to position [210, 0]
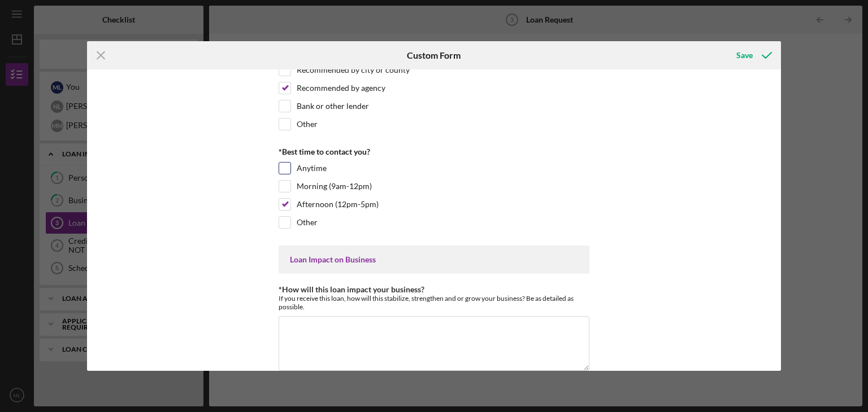
click at [282, 163] on input "Anytime" at bounding box center [284, 168] width 11 height 11
checkbox input "true"
click at [284, 202] on input "Afternoon (12pm-5pm)" at bounding box center [284, 204] width 11 height 11
checkbox input "false"
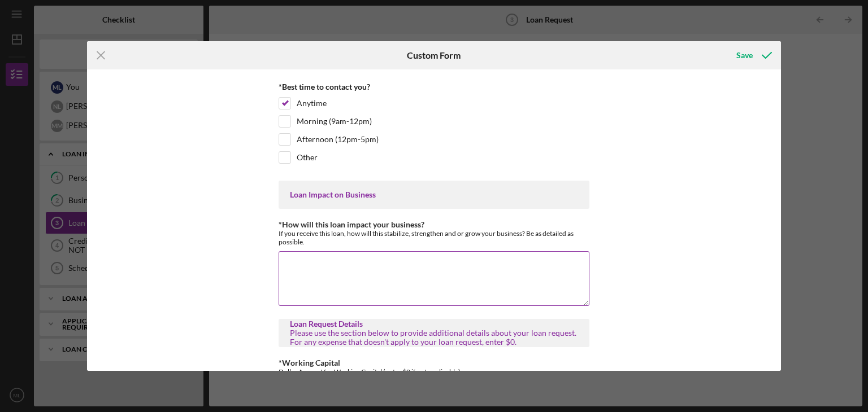
scroll to position [282, 0]
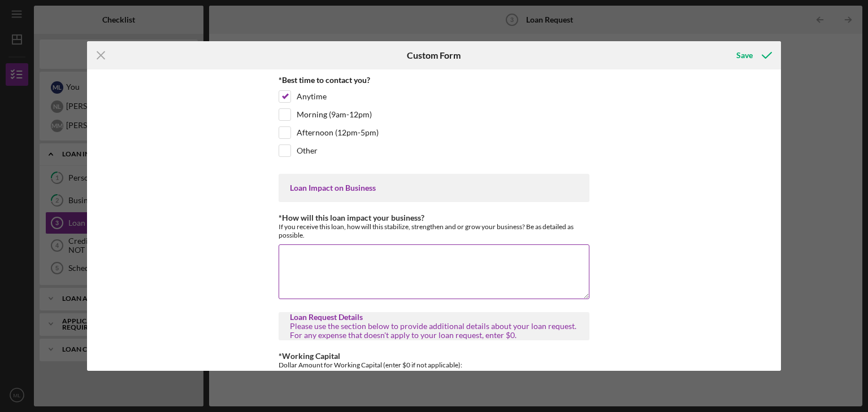
click at [353, 258] on textarea "*How will this loan impact your business?" at bounding box center [434, 272] width 311 height 54
type textarea "I will be able to pay the business rent since we are 4 months behind. I will be…"
drag, startPoint x: 284, startPoint y: 254, endPoint x: 499, endPoint y: 273, distance: 216.1
click at [499, 273] on textarea "I will be able to pay the business rent since we are 4 months behind. I will be…" at bounding box center [434, 272] width 311 height 54
click at [580, 258] on textarea "I will be able to pay the business rent since we are 4 months behind. I will be…" at bounding box center [434, 272] width 311 height 54
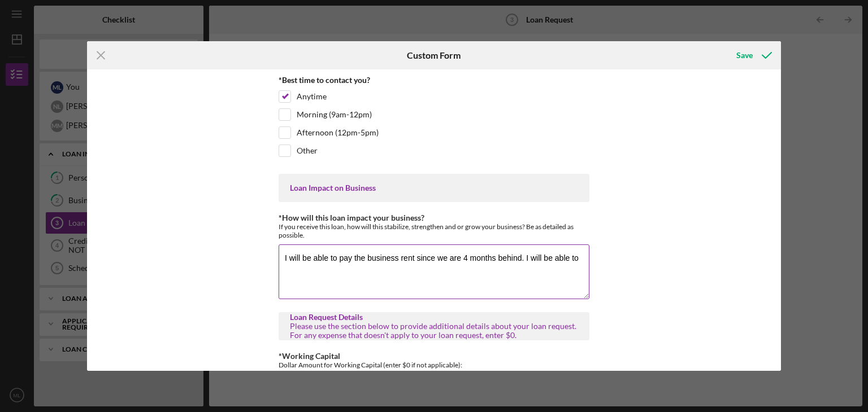
drag, startPoint x: 580, startPoint y: 258, endPoint x: 280, endPoint y: 249, distance: 299.6
click at [280, 249] on textarea "I will be able to pay the business rent since we are 4 months behind. I will be…" at bounding box center [434, 272] width 311 height 54
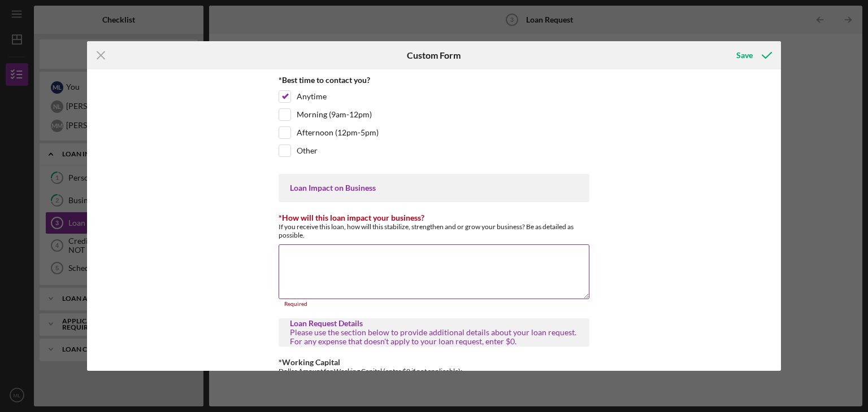
paste textarea "This loan will provide immediate relief to my business, allowing me to catch up…"
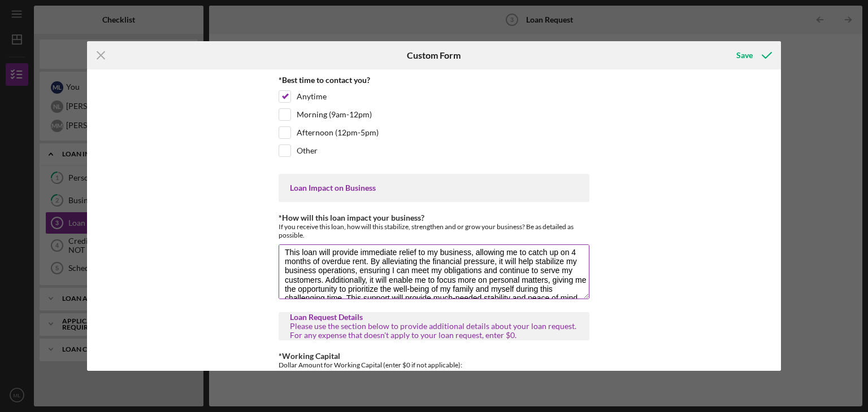
scroll to position [11, 0]
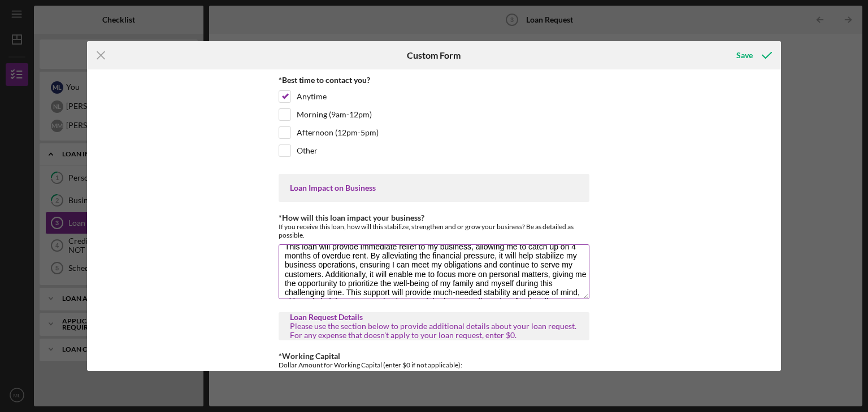
click at [343, 286] on textarea "This loan will provide immediate relief to my business, allowing me to catch up…" at bounding box center [434, 272] width 311 height 54
click at [401, 286] on textarea "This loan will provide immediate relief to my business, allowing me to catch up…" at bounding box center [434, 272] width 311 height 54
click at [521, 283] on textarea "This loan will provide immediate relief to my business, allowing me to catch up…" at bounding box center [434, 272] width 311 height 54
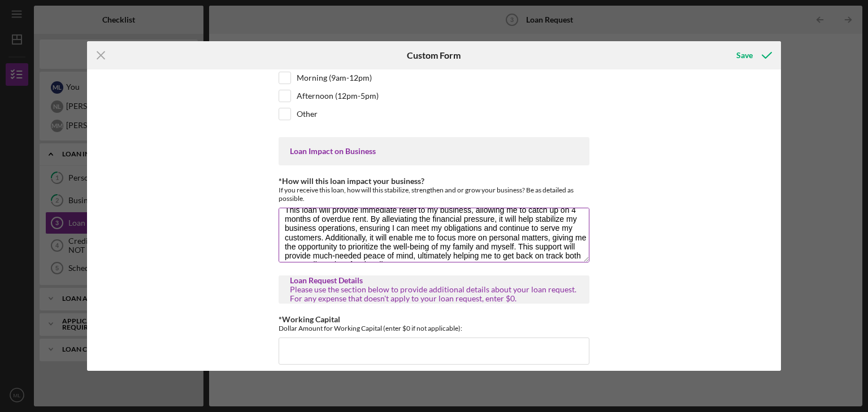
scroll to position [320, 0]
click at [563, 250] on textarea "This loan will provide immediate relief to my business, allowing me to catch up…" at bounding box center [434, 233] width 311 height 54
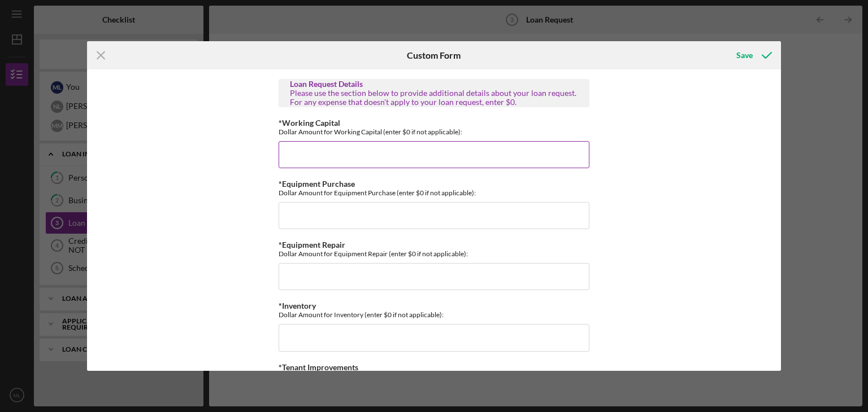
scroll to position [521, 0]
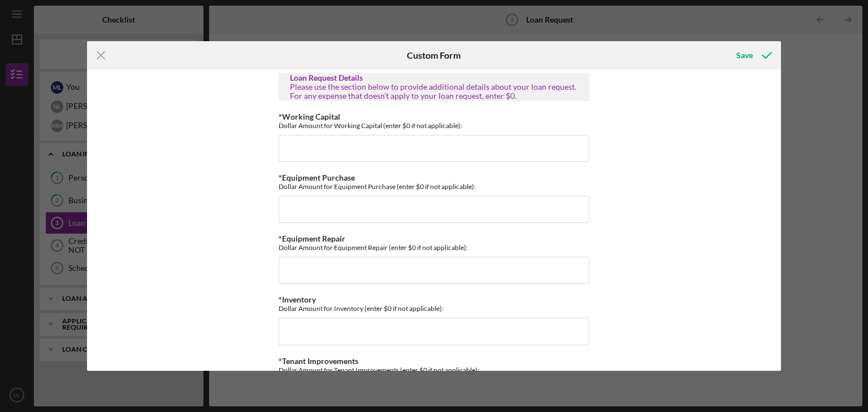
type textarea "This loan will provide immediate relief to my business, allowing me to catch up…"
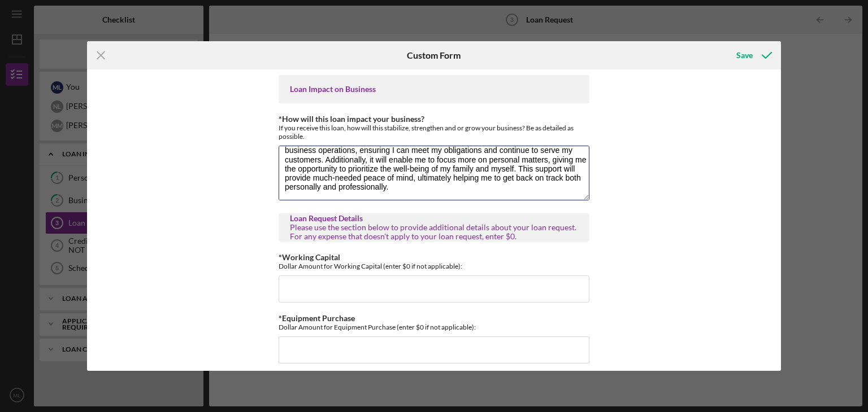
scroll to position [384, 0]
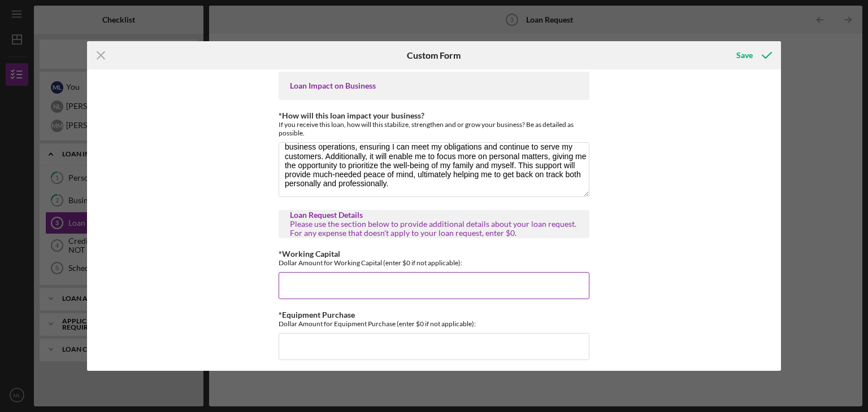
click at [314, 284] on input "*Working Capital" at bounding box center [434, 285] width 311 height 27
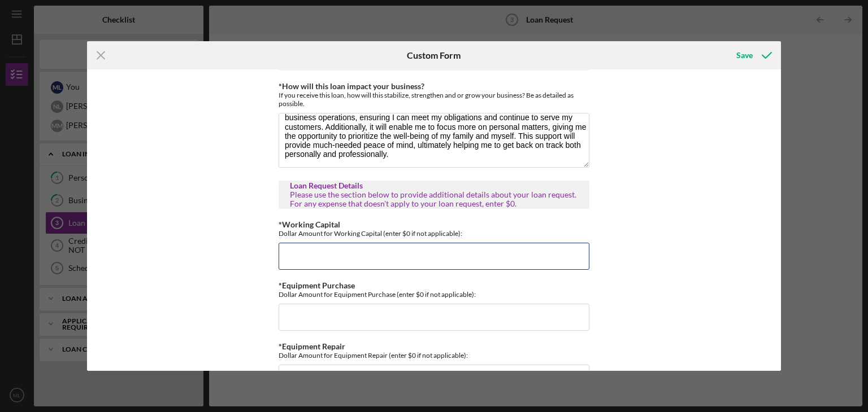
scroll to position [419, 0]
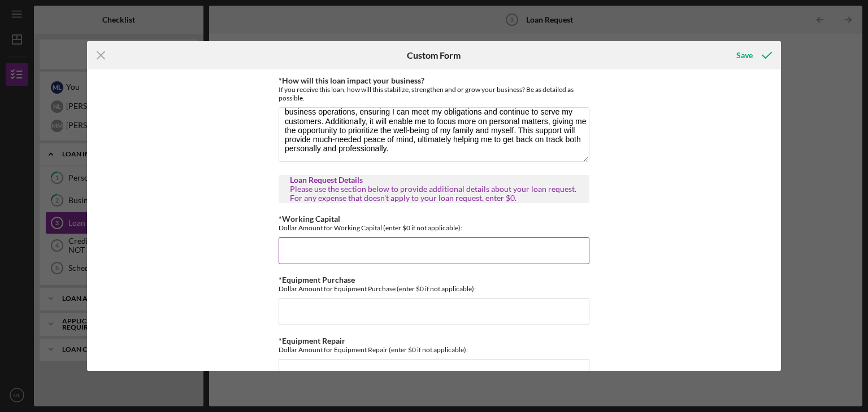
click at [325, 245] on input "*Working Capital" at bounding box center [434, 250] width 311 height 27
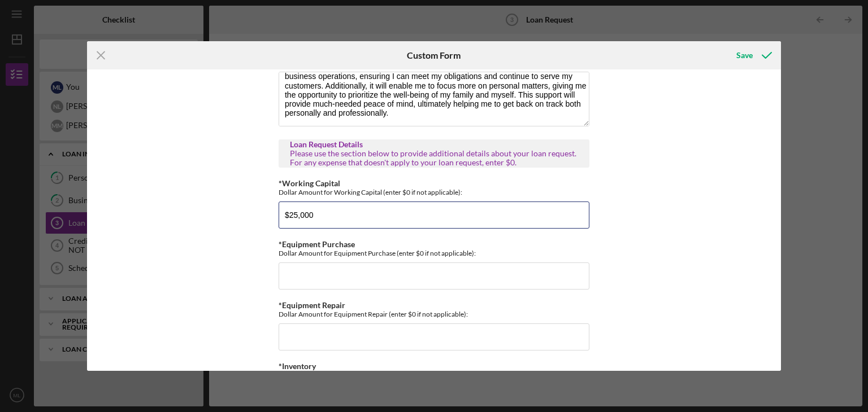
scroll to position [468, 0]
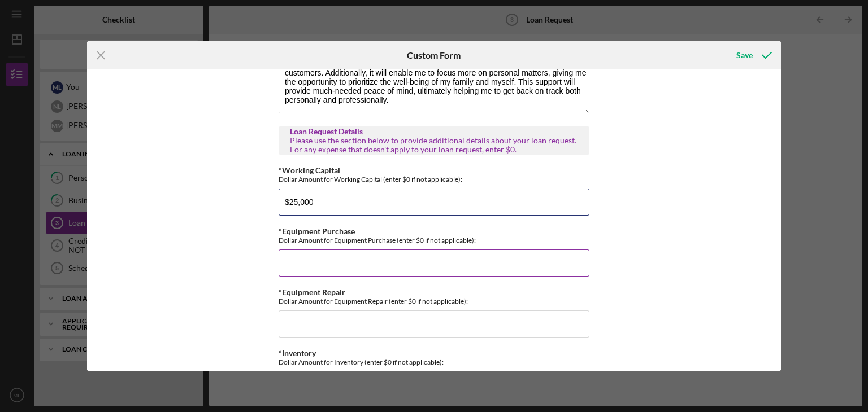
type input "$25,000"
click at [319, 257] on input "*Equipment Purchase" at bounding box center [434, 263] width 311 height 27
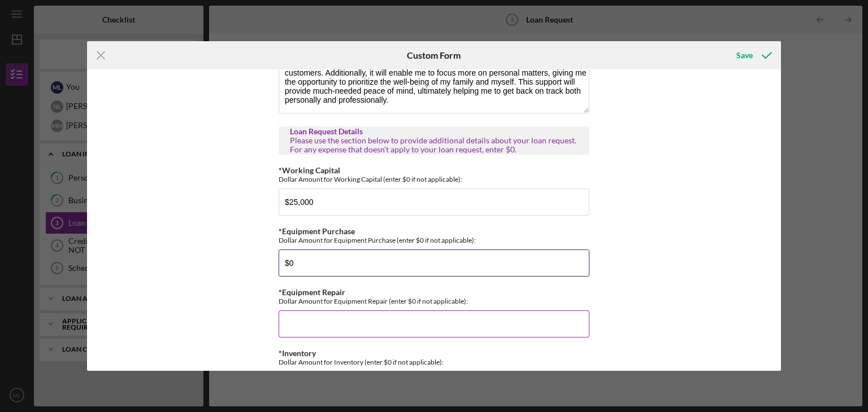
type input "$0"
click at [297, 318] on input "*Equipment Repair" at bounding box center [434, 324] width 311 height 27
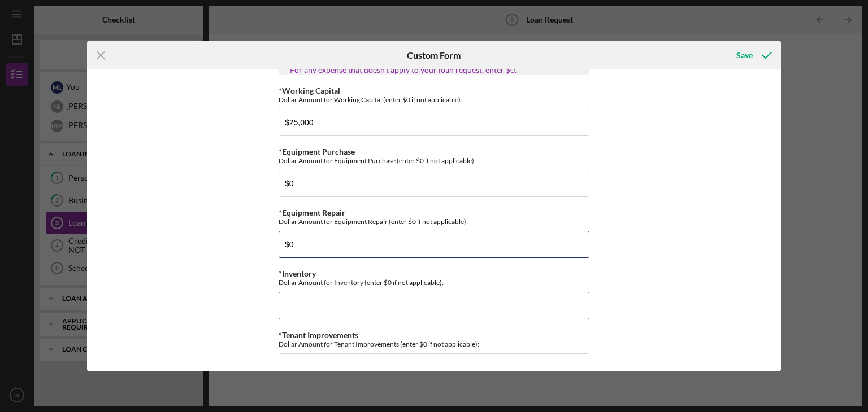
scroll to position [554, 0]
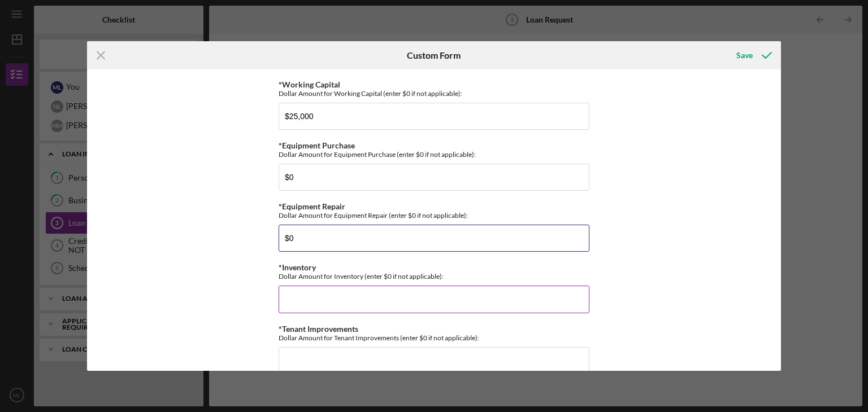
type input "$0"
click at [324, 290] on input "*Inventory" at bounding box center [434, 299] width 311 height 27
type input "$0"
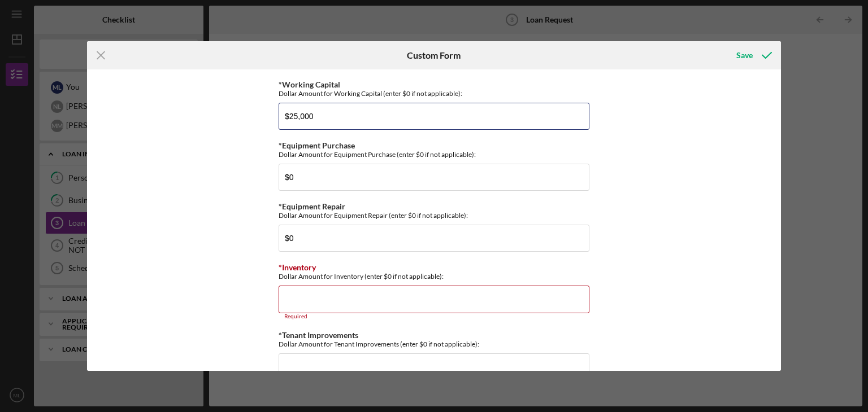
drag, startPoint x: 356, startPoint y: 114, endPoint x: 266, endPoint y: 114, distance: 91.0
click at [266, 114] on div "Contact Information *How did you hear about us? TV/Radio Flyer/poster Newspaper…" at bounding box center [434, 220] width 694 height 302
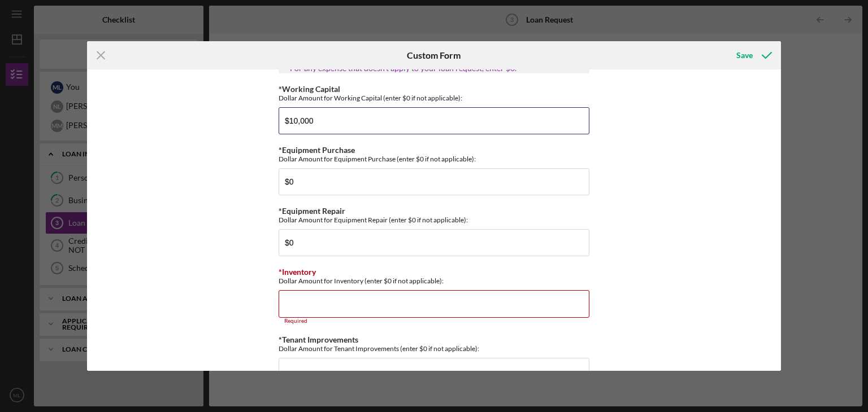
scroll to position [549, 0]
type input "$10,000"
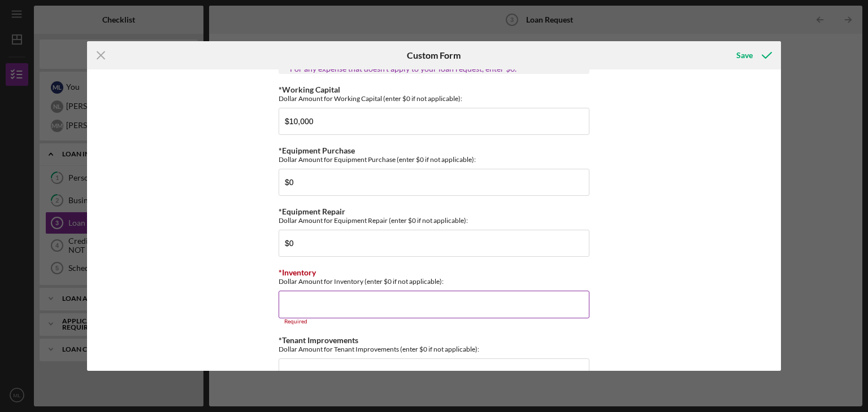
click at [314, 292] on input "*Inventory" at bounding box center [434, 304] width 311 height 27
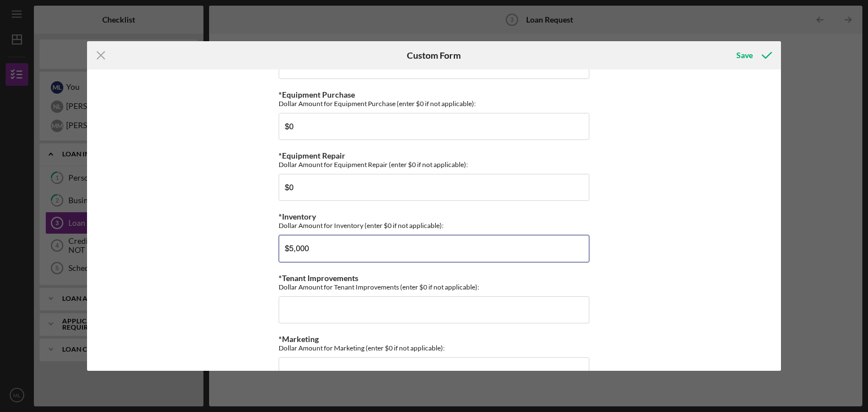
scroll to position [606, 0]
type input "$5,000"
click at [359, 297] on input "*Tenant Improvements" at bounding box center [434, 308] width 311 height 27
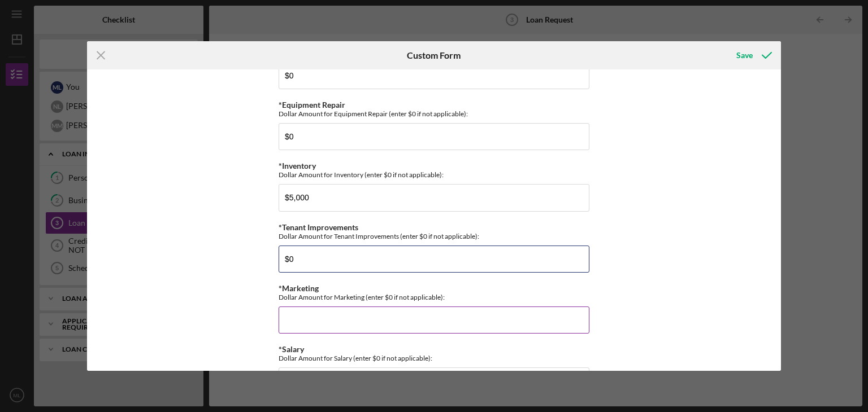
scroll to position [658, 0]
type input "$0"
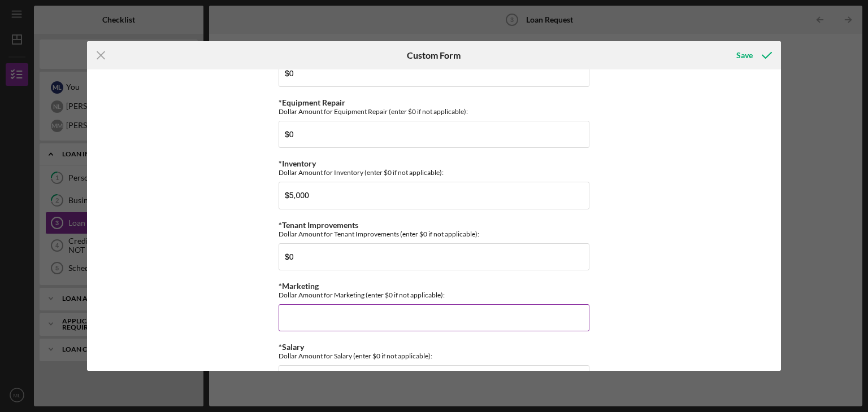
click at [341, 311] on input "*Marketing" at bounding box center [434, 317] width 311 height 27
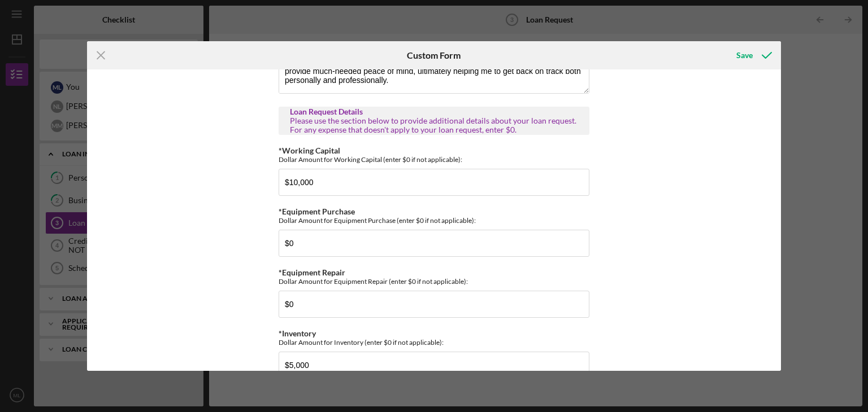
scroll to position [486, 0]
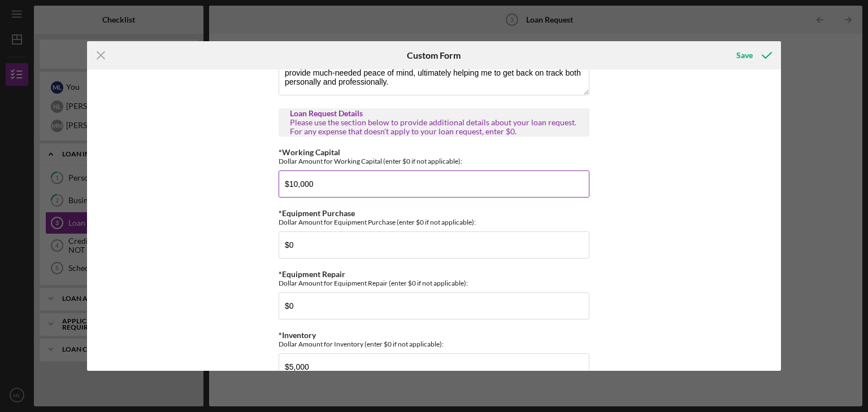
type input "$0"
drag, startPoint x: 342, startPoint y: 177, endPoint x: 260, endPoint y: 180, distance: 82.5
click at [260, 180] on div "Contact Information *How did you hear about us? TV/Radio Flyer/poster Newspaper…" at bounding box center [434, 220] width 694 height 302
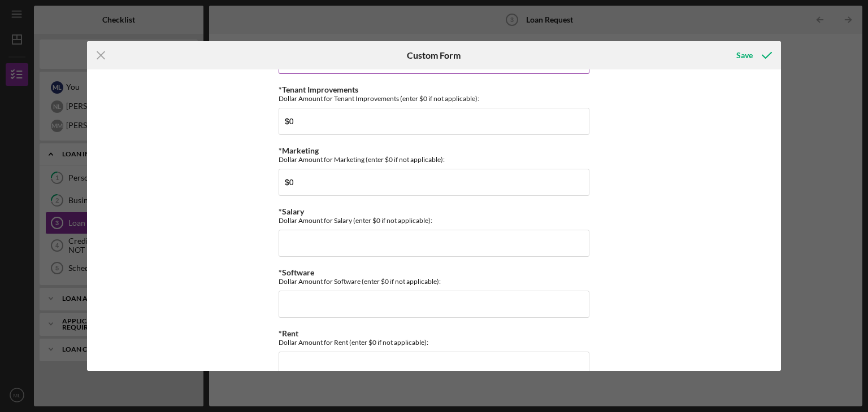
scroll to position [809, 0]
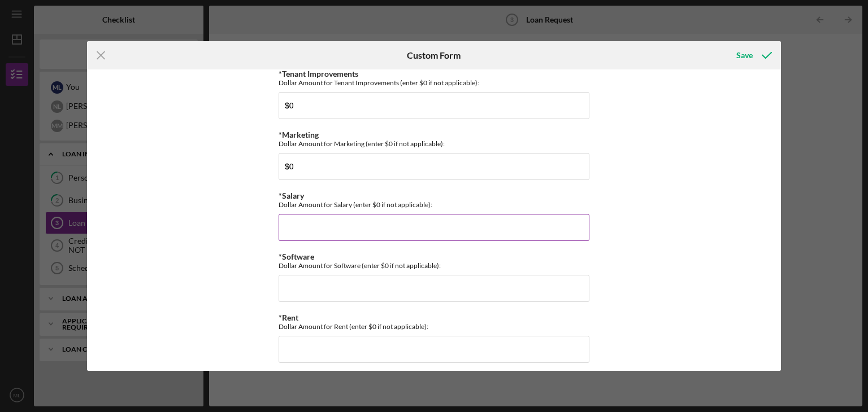
type input "$20,000"
click at [303, 227] on input "*Salary" at bounding box center [434, 227] width 311 height 27
type input "$0"
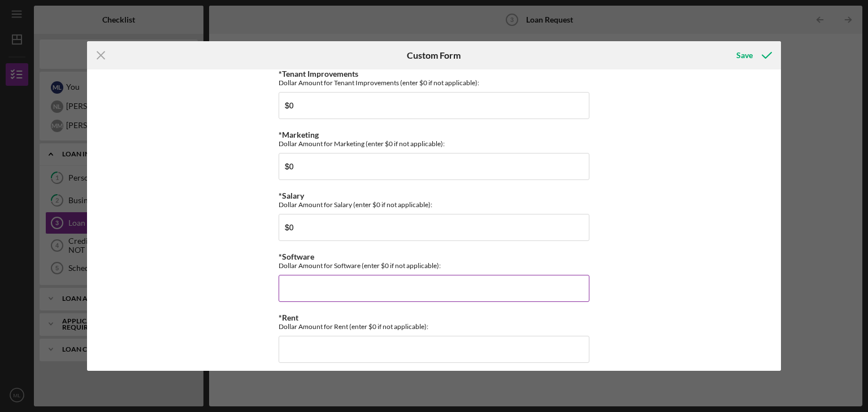
click at [307, 275] on input "*Software" at bounding box center [434, 288] width 311 height 27
type input "$0"
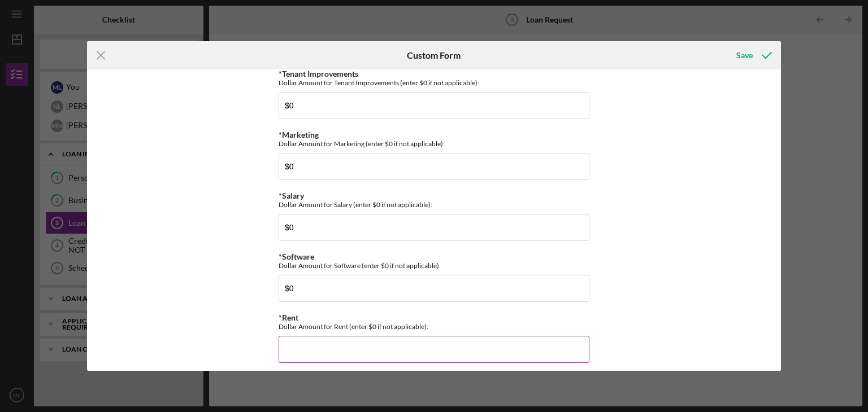
click at [310, 340] on input "*Rent" at bounding box center [434, 349] width 311 height 27
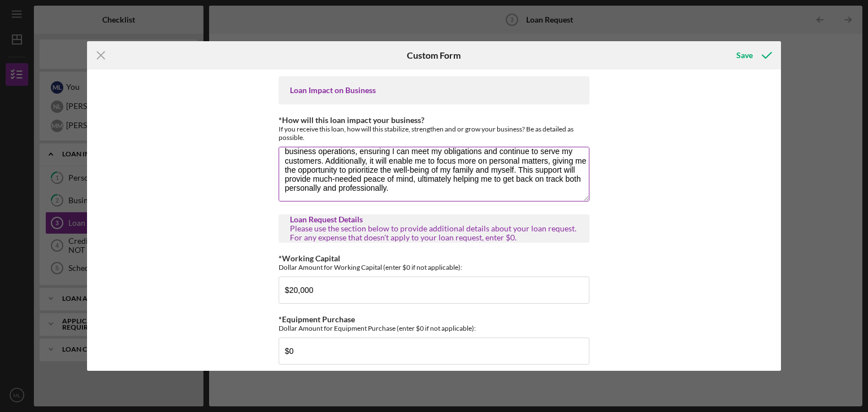
scroll to position [382, 0]
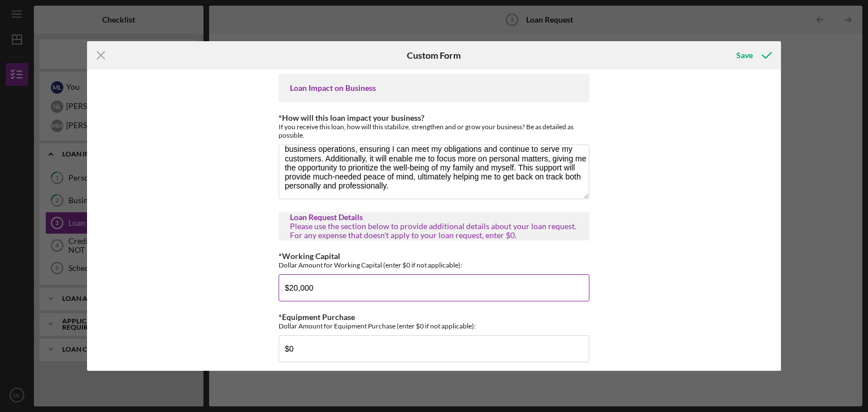
type input "$18,000"
click at [331, 275] on input "$20,000" at bounding box center [434, 288] width 311 height 27
click at [294, 282] on input "$20,000" at bounding box center [434, 288] width 311 height 27
click at [375, 290] on input "$2,000" at bounding box center [434, 288] width 311 height 27
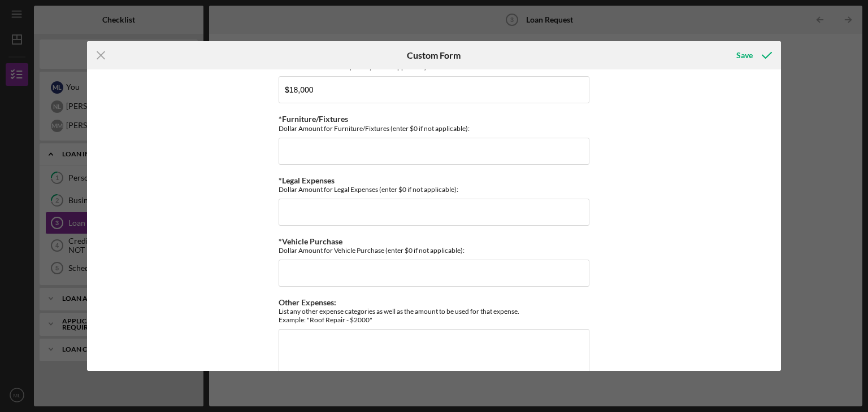
scroll to position [1067, 0]
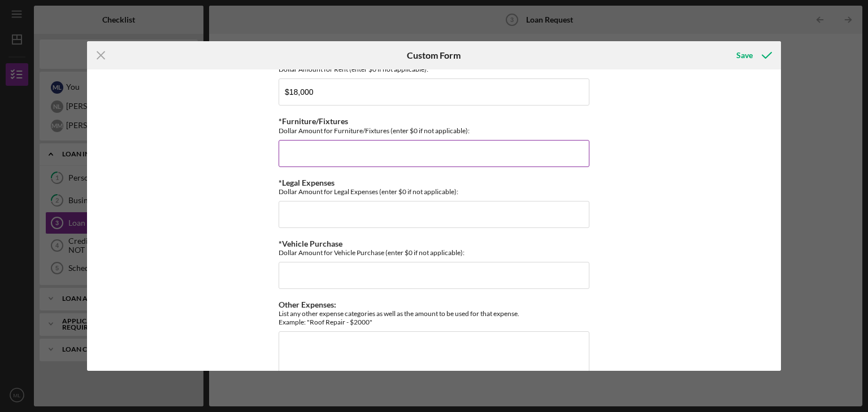
type input "$2,000"
click at [361, 129] on div "*Furniture/Fixtures Dollar Amount for Furniture/Fixtures (enter $0 if not appli…" at bounding box center [434, 142] width 311 height 50
click at [355, 140] on input "*Furniture/Fixtures" at bounding box center [434, 153] width 311 height 27
type input "$0"
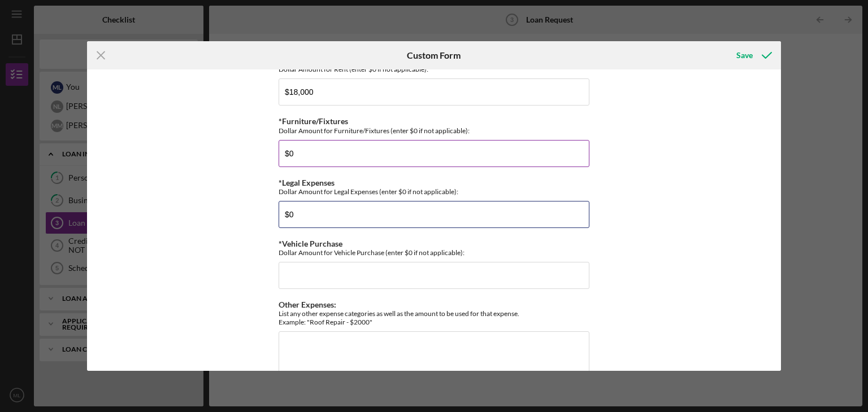
type input "$0"
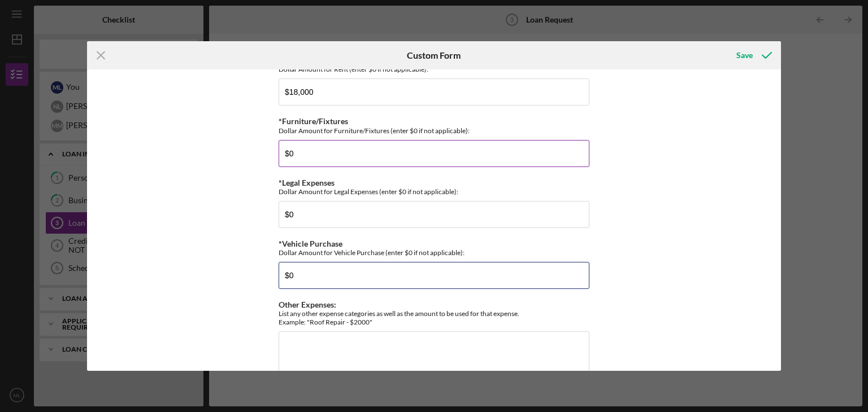
type input "$0"
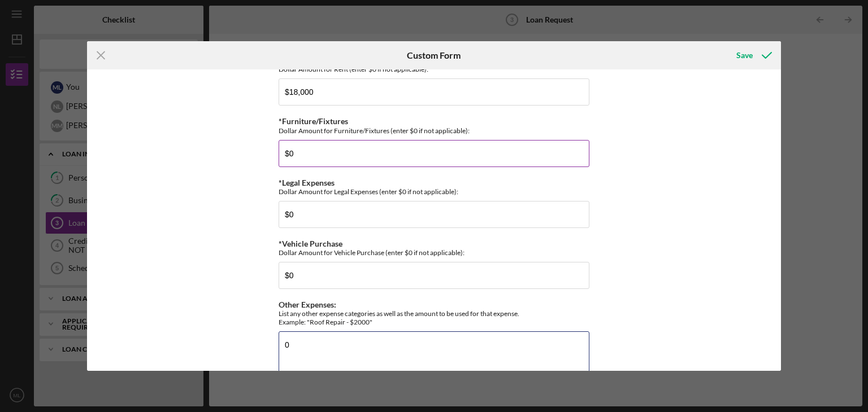
type textarea "0"
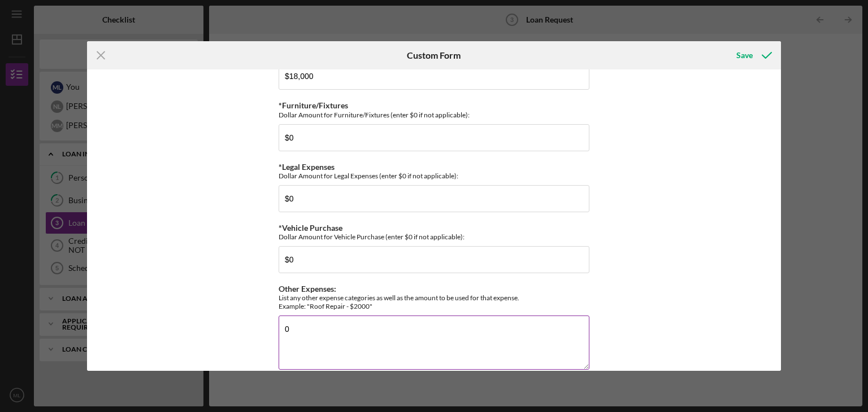
scroll to position [1094, 0]
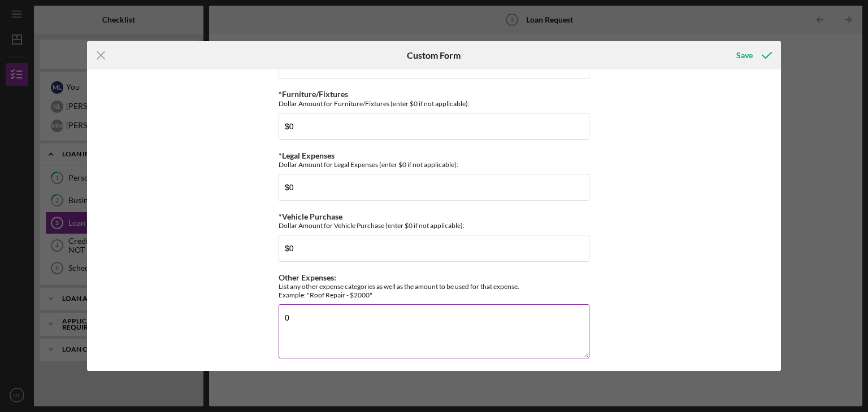
click at [337, 304] on textarea "0" at bounding box center [434, 331] width 311 height 54
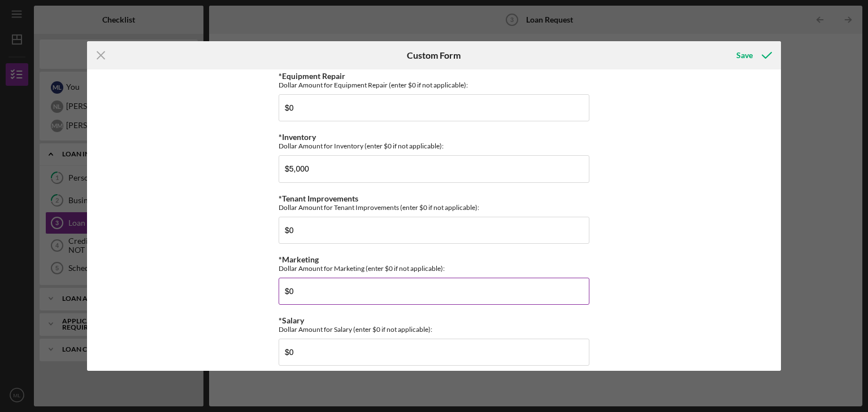
scroll to position [685, 0]
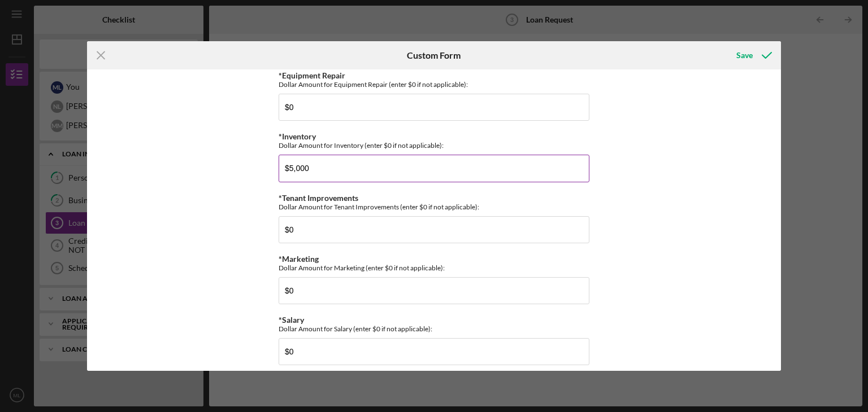
type textarea "N/A"
click at [289, 163] on input "$5,000" at bounding box center [434, 168] width 311 height 27
click at [291, 164] on input "$5,000" at bounding box center [434, 168] width 311 height 27
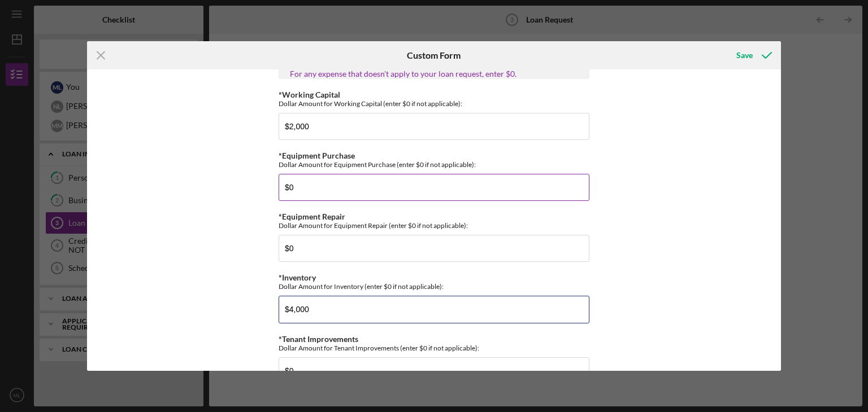
scroll to position [542, 0]
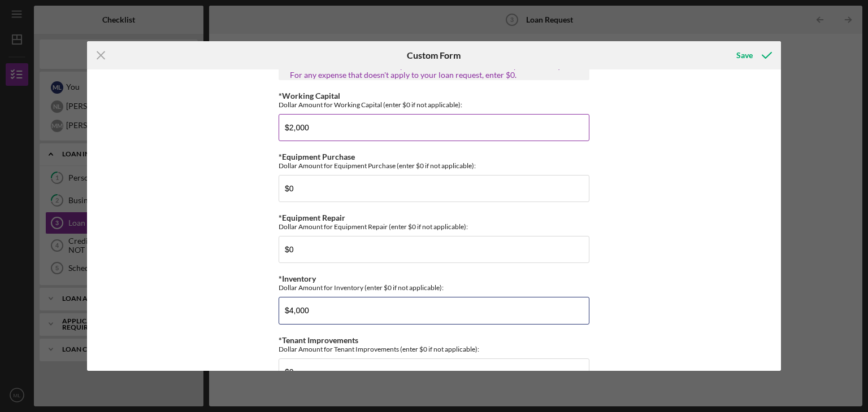
type input "$4,000"
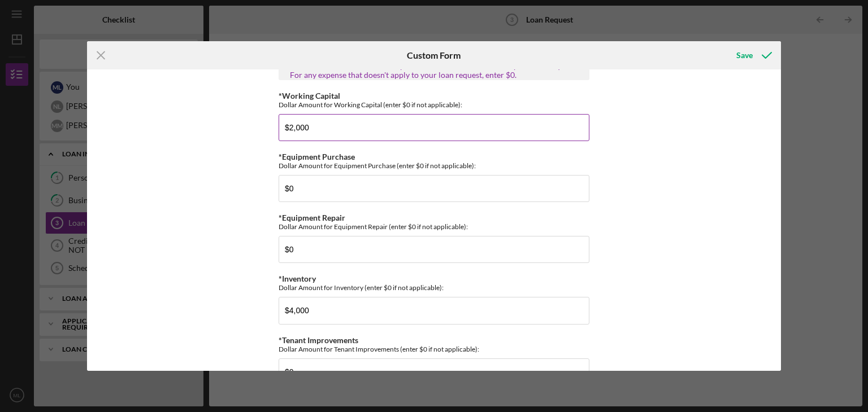
click at [290, 122] on input "$2,000" at bounding box center [434, 127] width 311 height 27
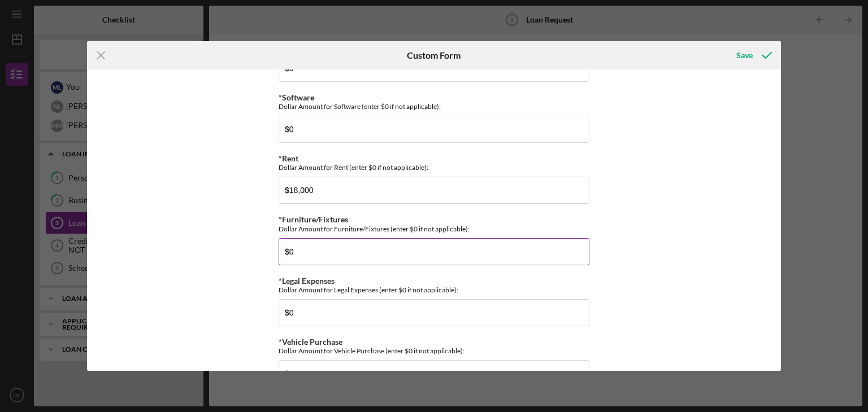
scroll to position [1094, 0]
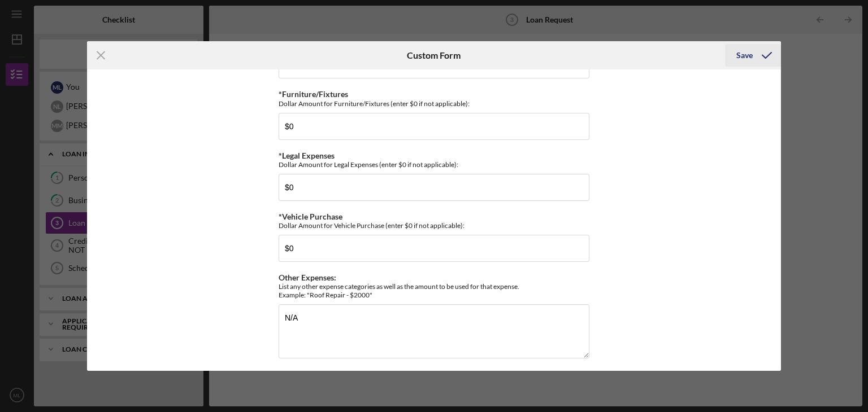
type input "$3,000"
click at [745, 55] on div "Save" at bounding box center [744, 55] width 16 height 23
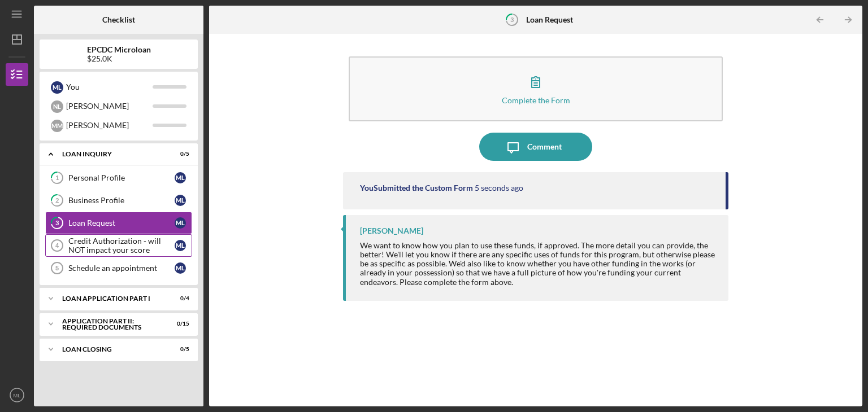
click at [114, 241] on div "Credit Authorization - will NOT impact your score" at bounding box center [121, 246] width 106 height 18
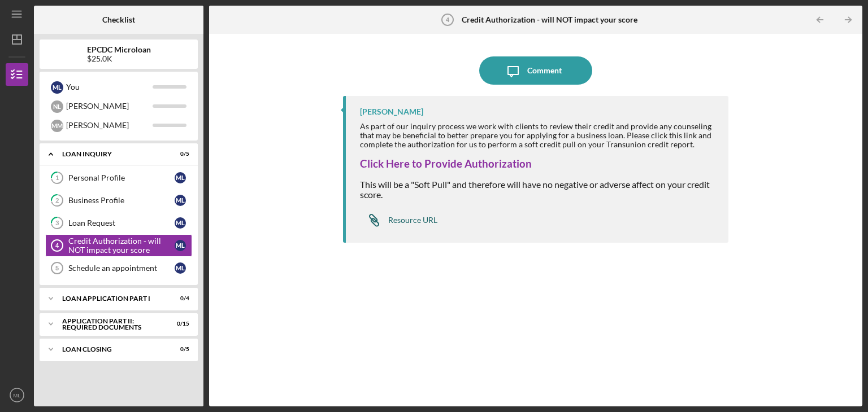
click at [407, 223] on div "Resource URL" at bounding box center [412, 220] width 49 height 9
click at [99, 271] on div "Schedule an appointment" at bounding box center [121, 268] width 106 height 9
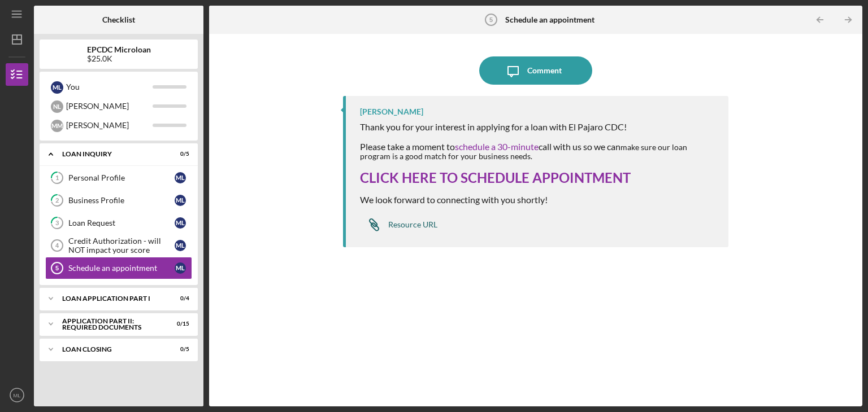
click at [423, 228] on div "Resource URL" at bounding box center [412, 224] width 49 height 9
click at [414, 176] on link "CLICK HERE TO SCHEDULE APPOINTMENT" at bounding box center [495, 177] width 271 height 16
click at [98, 247] on div "Credit Authorization - will NOT impact your score" at bounding box center [121, 246] width 106 height 18
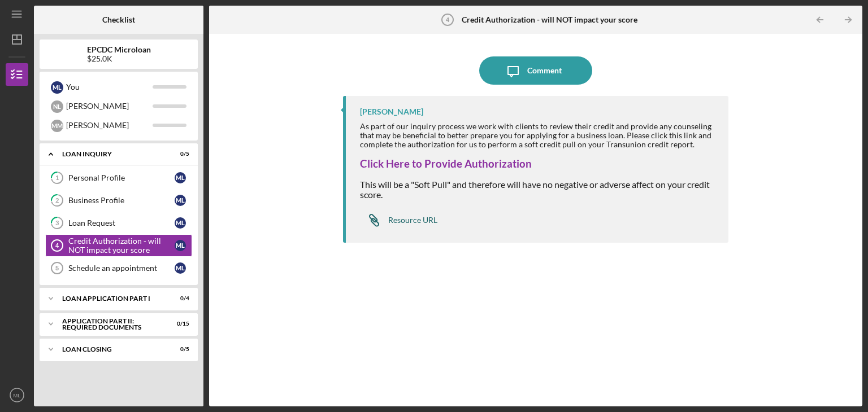
click at [418, 220] on div "Resource URL" at bounding box center [412, 220] width 49 height 9
click at [115, 270] on div "Schedule an appointment" at bounding box center [121, 268] width 106 height 9
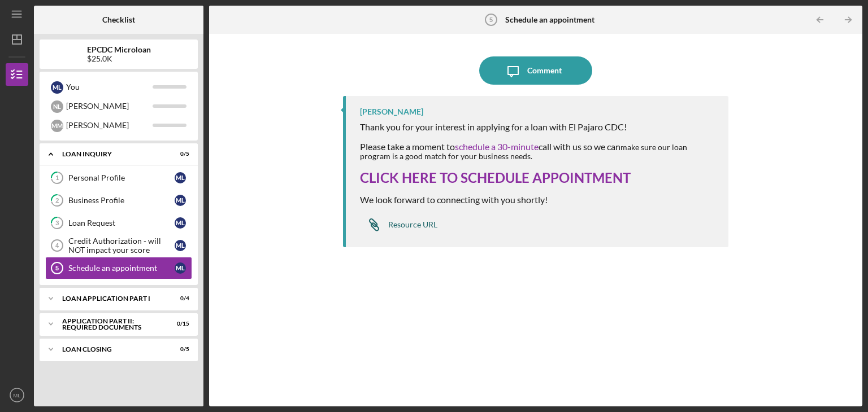
click at [408, 224] on div "Resource URL" at bounding box center [412, 224] width 49 height 9
click at [129, 302] on div "Icon/Expander Loan Application Part I 0 / 4" at bounding box center [119, 299] width 158 height 23
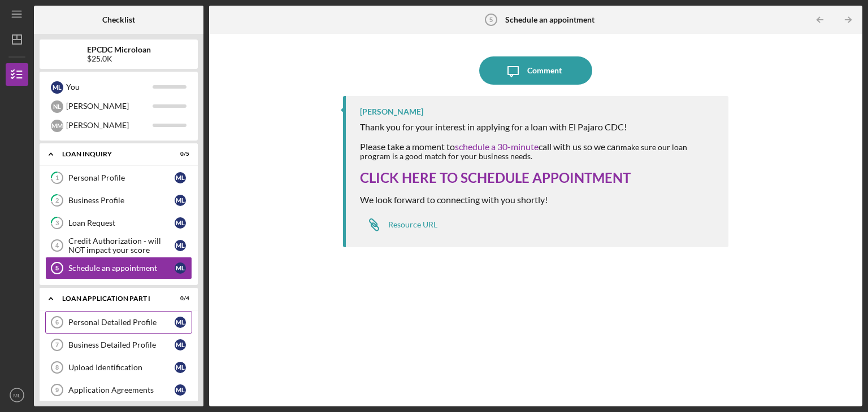
click at [112, 319] on div "Personal Detailed Profile" at bounding box center [121, 322] width 106 height 9
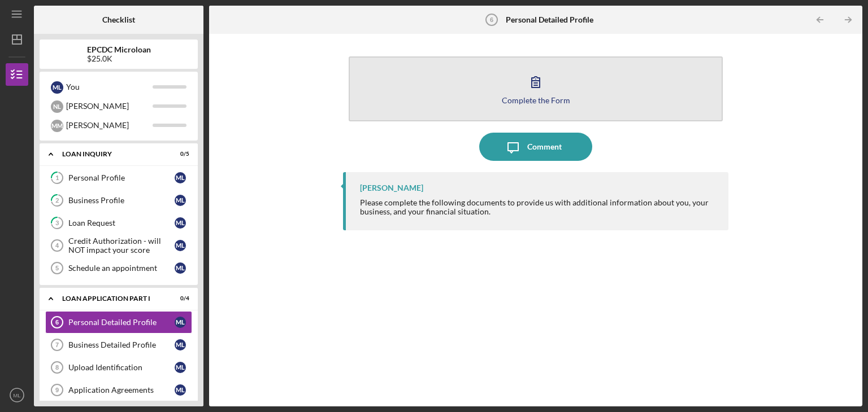
click at [534, 90] on icon "button" at bounding box center [535, 82] width 28 height 28
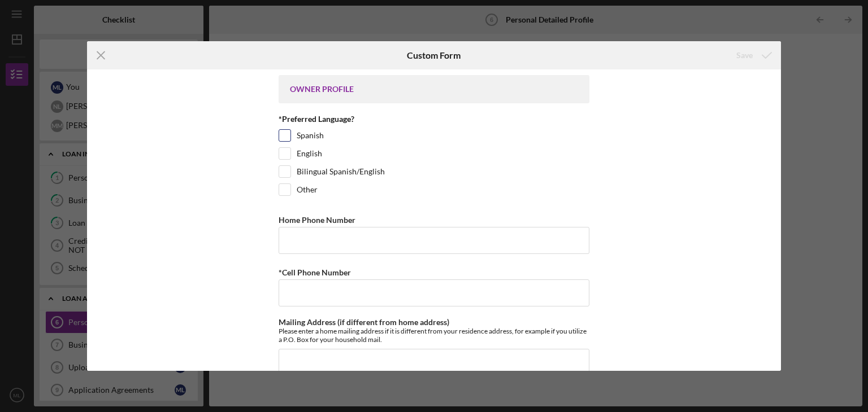
click at [289, 133] on div "Spanish" at bounding box center [434, 138] width 311 height 18
click at [285, 137] on input "Spanish" at bounding box center [284, 135] width 11 height 11
checkbox input "true"
click at [336, 273] on label "*Cell Phone Number" at bounding box center [315, 273] width 72 height 10
click at [336, 280] on input "*Cell Phone Number" at bounding box center [434, 293] width 311 height 27
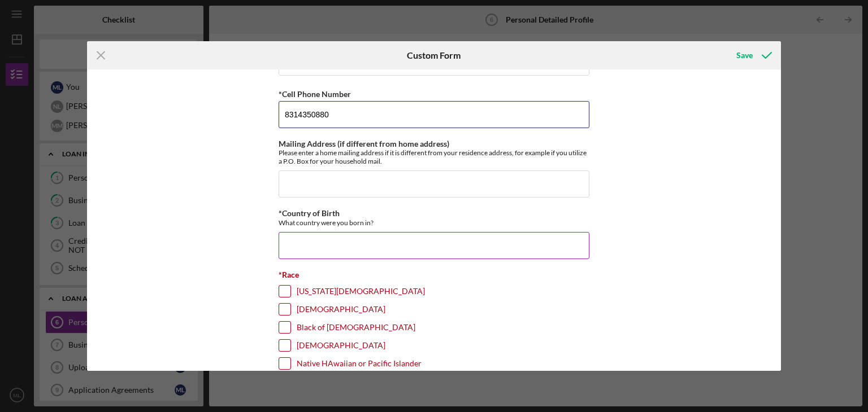
scroll to position [180, 0]
type input "8314350880"
click at [333, 245] on input "*Country of Birth" at bounding box center [434, 243] width 311 height 27
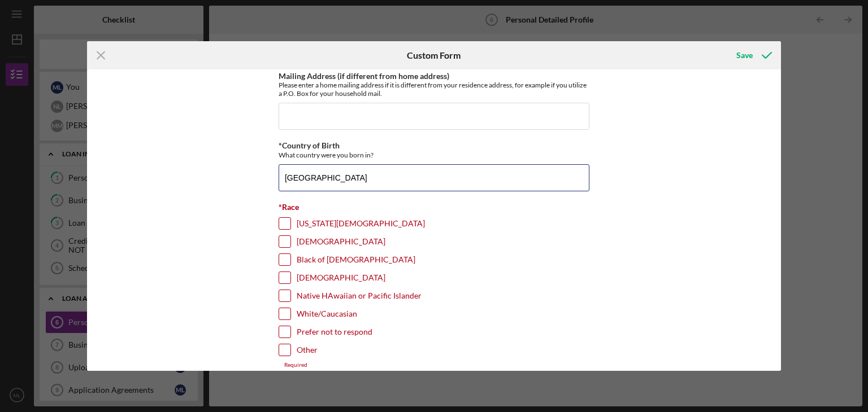
scroll to position [319, 0]
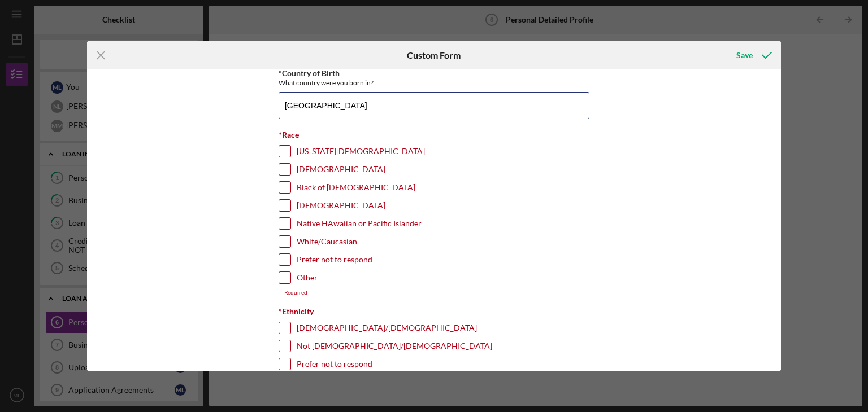
type input "[GEOGRAPHIC_DATA]"
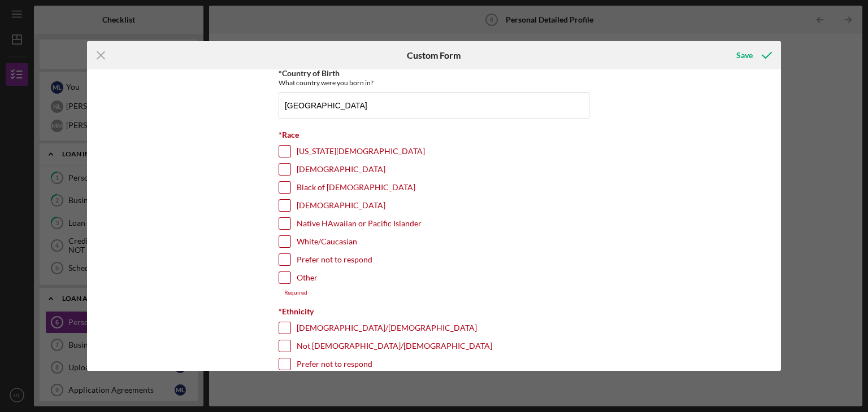
click at [283, 273] on input "Other" at bounding box center [284, 277] width 11 height 11
checkbox input "true"
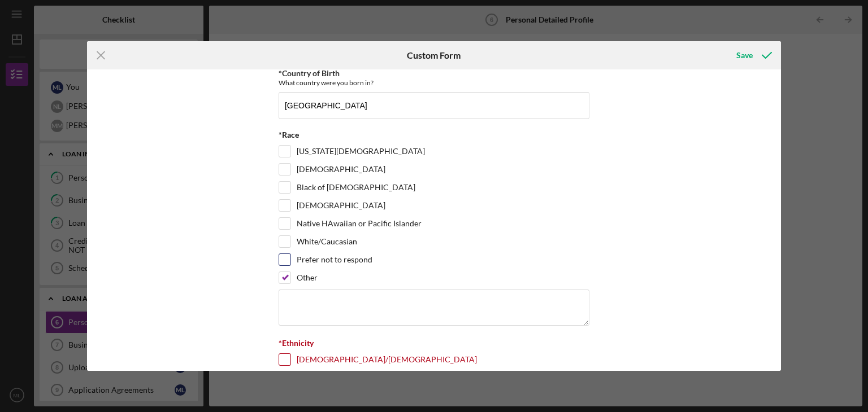
click at [285, 256] on input "Prefer not to respond" at bounding box center [284, 259] width 11 height 11
checkbox input "true"
click at [279, 274] on input "Other" at bounding box center [284, 277] width 11 height 11
checkbox input "false"
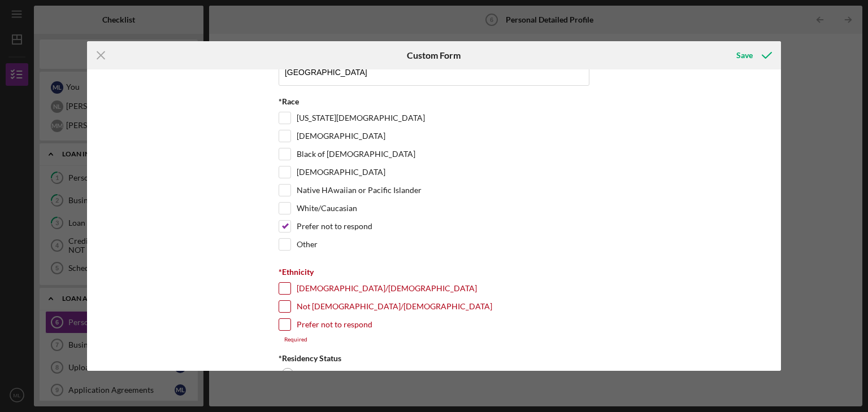
scroll to position [354, 0]
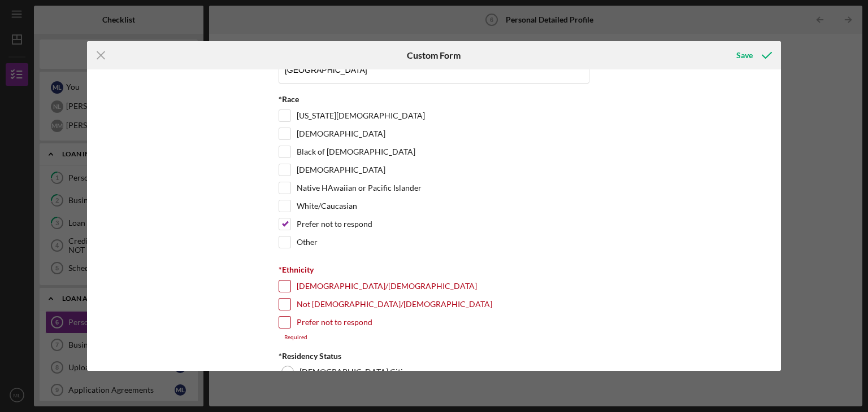
click at [282, 289] on div "[DEMOGRAPHIC_DATA]/[DEMOGRAPHIC_DATA]" at bounding box center [434, 289] width 311 height 18
click at [280, 282] on input "[DEMOGRAPHIC_DATA]/[DEMOGRAPHIC_DATA]" at bounding box center [284, 286] width 11 height 11
checkbox input "true"
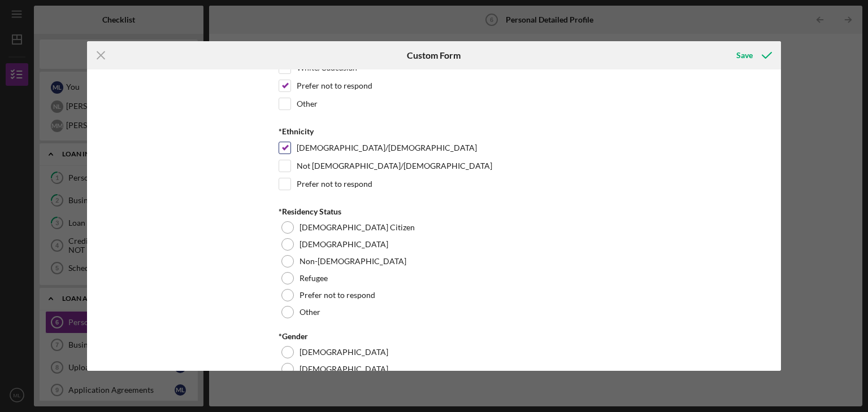
scroll to position [493, 0]
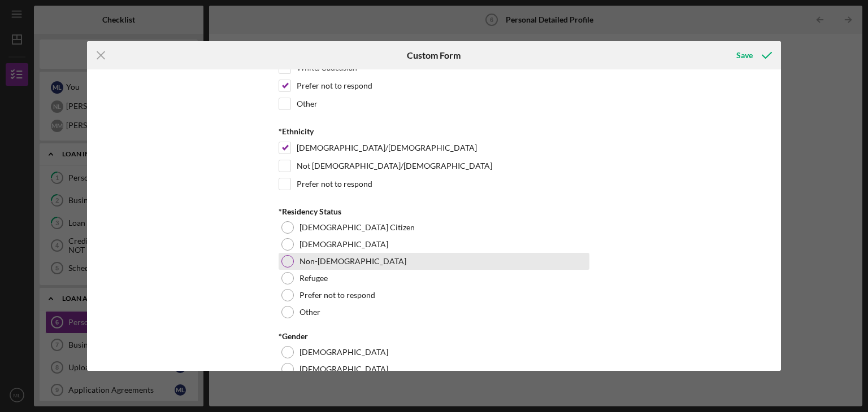
click at [315, 258] on label "Non-[DEMOGRAPHIC_DATA]" at bounding box center [352, 261] width 107 height 9
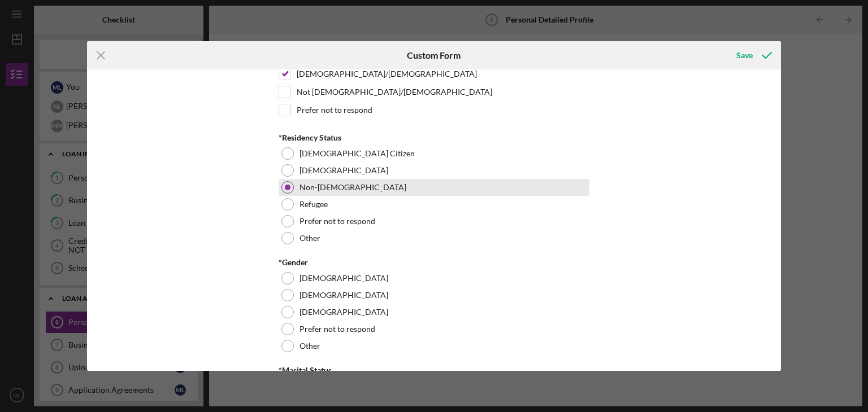
scroll to position [571, 0]
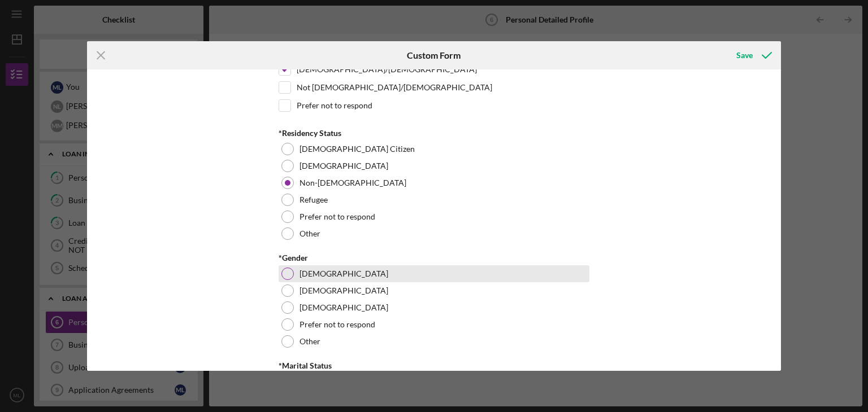
click at [290, 276] on div "[DEMOGRAPHIC_DATA]" at bounding box center [434, 274] width 311 height 17
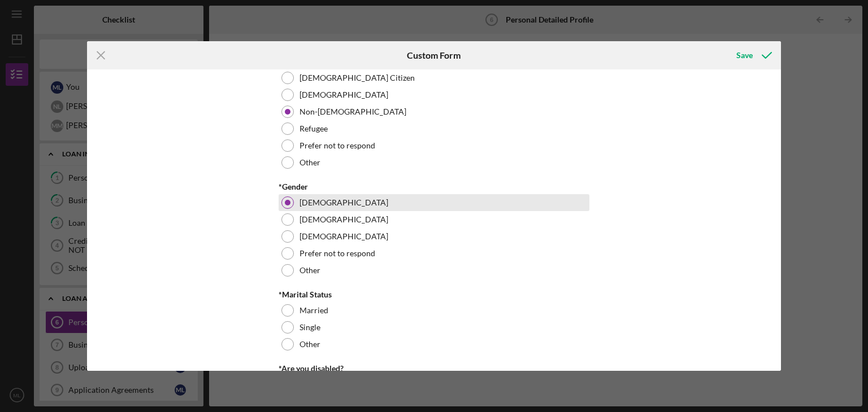
scroll to position [643, 0]
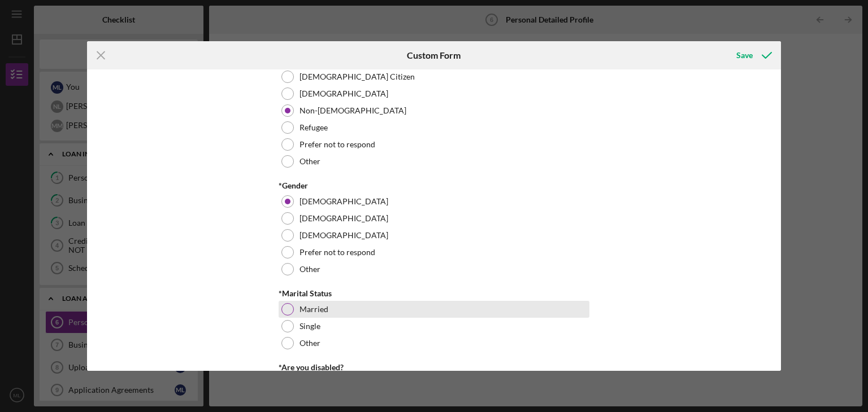
click at [293, 303] on div "Married" at bounding box center [434, 309] width 311 height 17
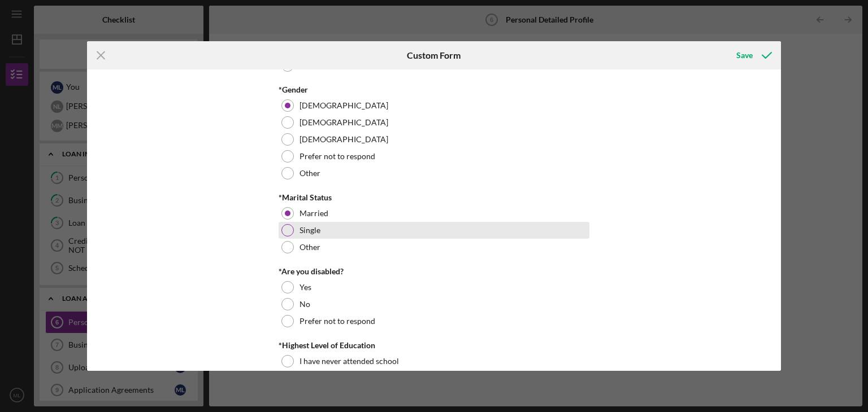
scroll to position [750, 0]
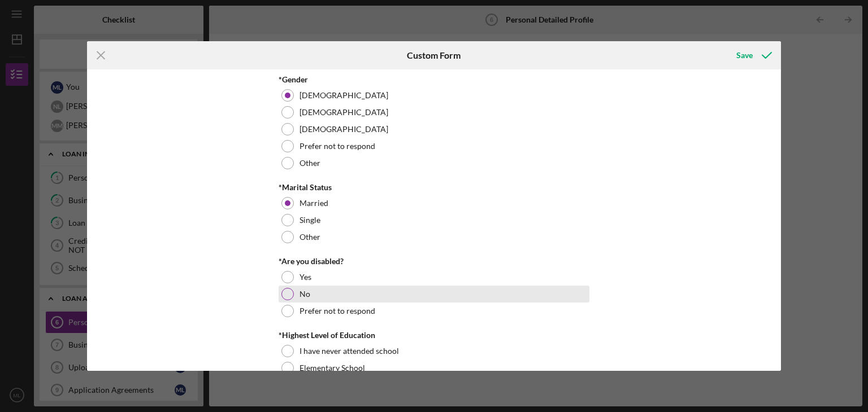
click at [289, 297] on div "No" at bounding box center [434, 294] width 311 height 17
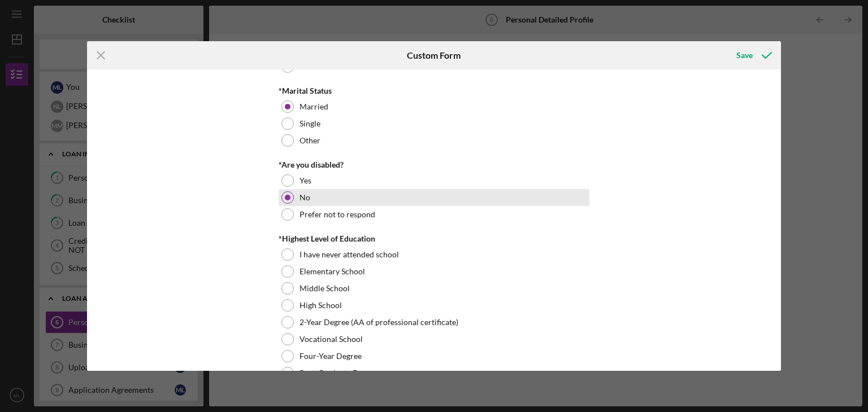
scroll to position [847, 0]
click at [289, 299] on div at bounding box center [287, 305] width 12 height 12
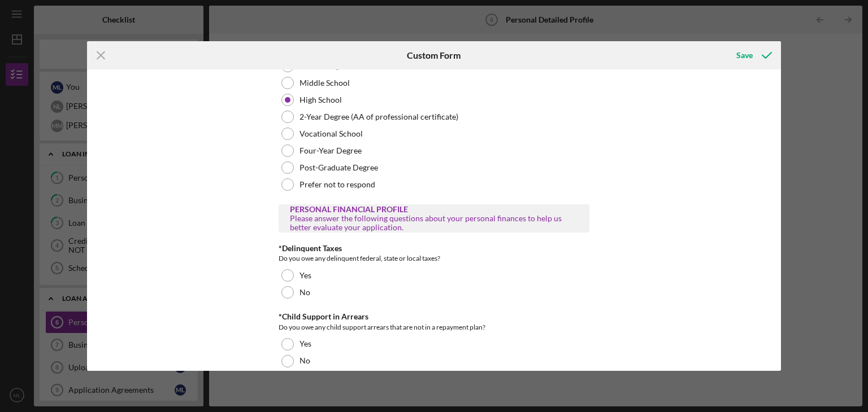
scroll to position [1055, 0]
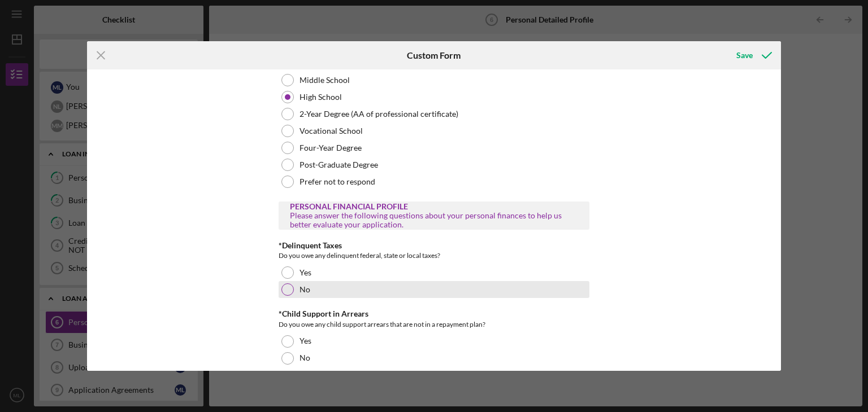
click at [282, 286] on div at bounding box center [287, 290] width 12 height 12
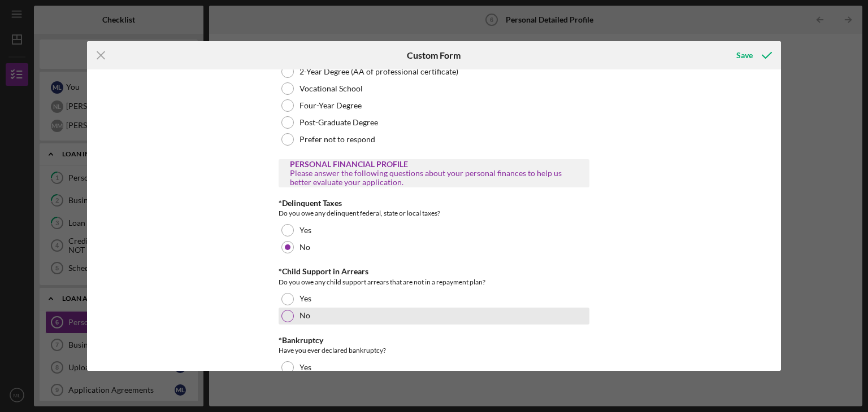
click at [290, 310] on div at bounding box center [287, 316] width 12 height 12
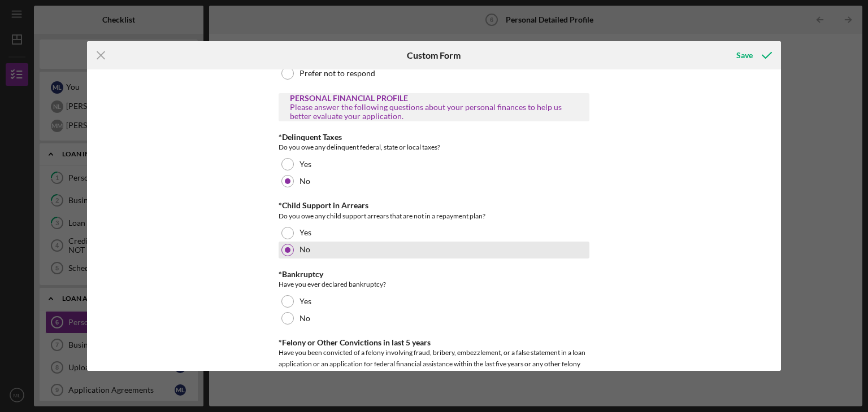
click at [290, 312] on div at bounding box center [287, 318] width 12 height 12
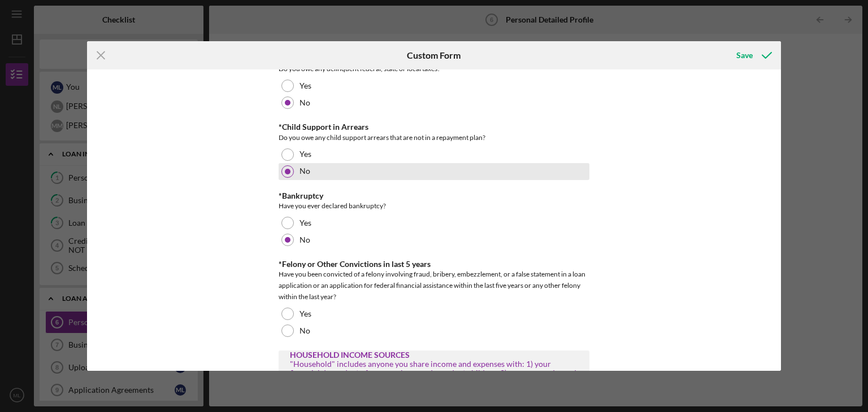
scroll to position [1254, 0]
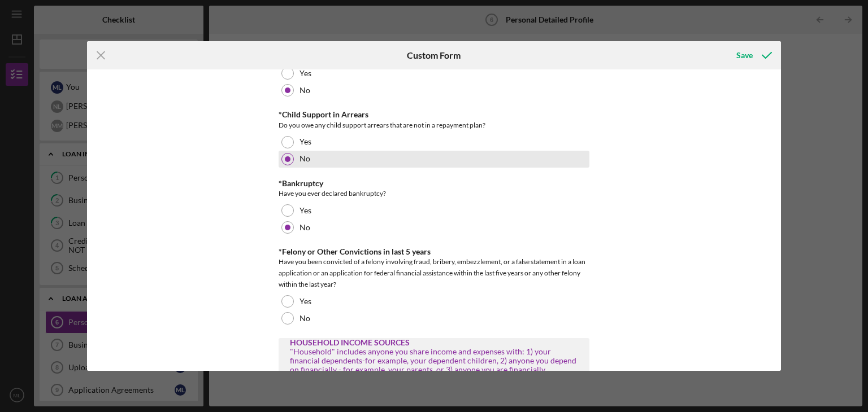
click at [290, 312] on div at bounding box center [287, 318] width 12 height 12
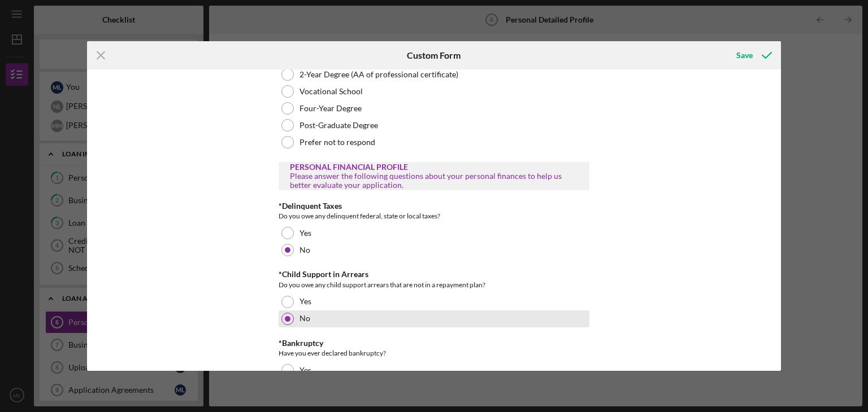
scroll to position [1095, 0]
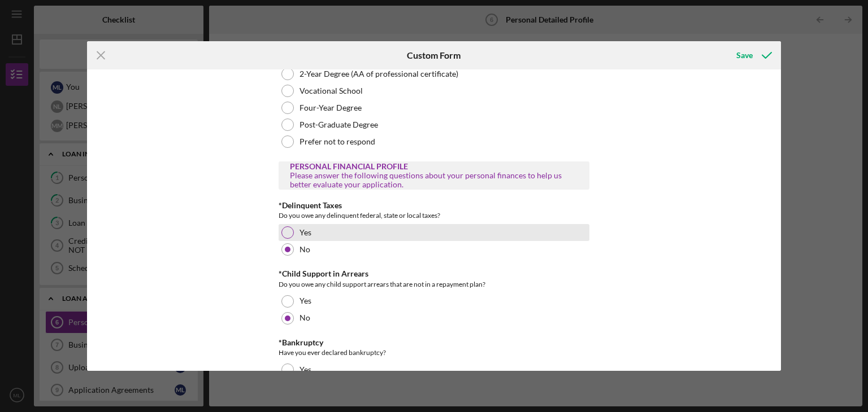
click at [282, 227] on div at bounding box center [287, 233] width 12 height 12
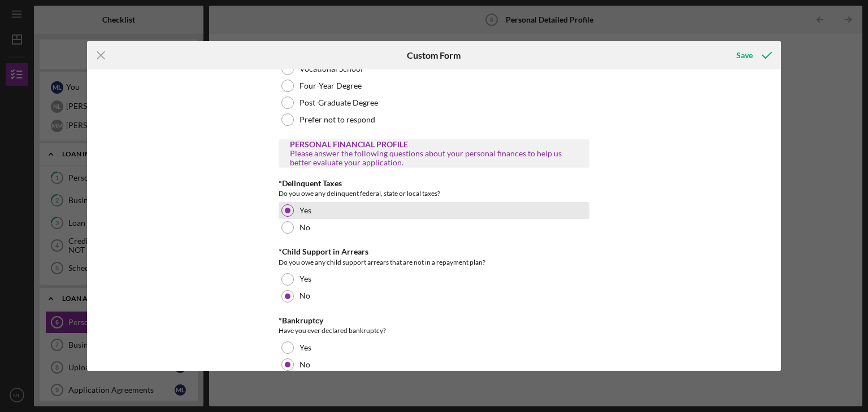
scroll to position [1113, 0]
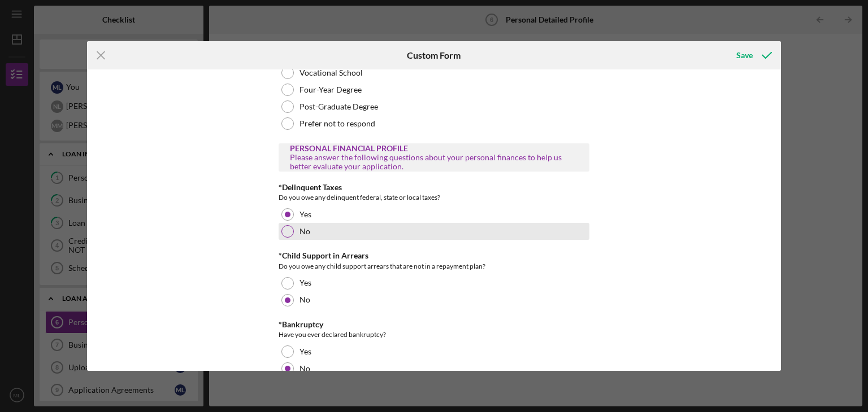
click at [299, 230] on label "No" at bounding box center [304, 231] width 11 height 9
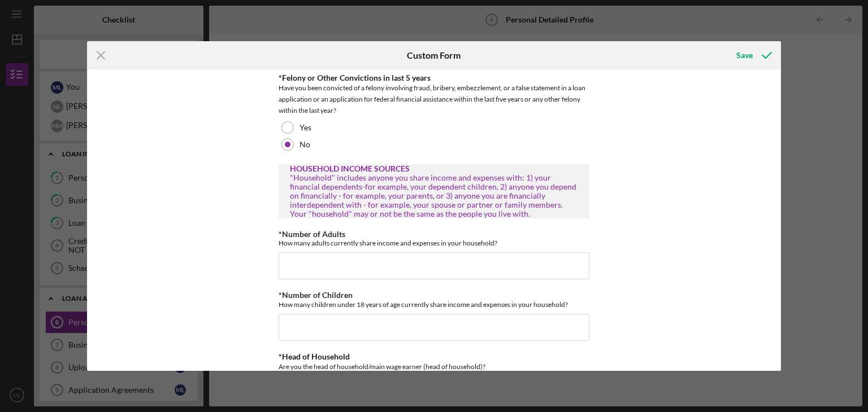
scroll to position [1457, 0]
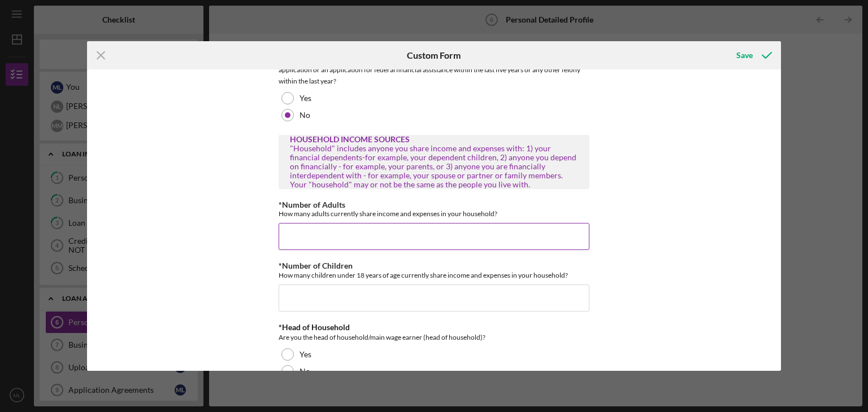
click at [350, 225] on input "*Number of Adults" at bounding box center [434, 236] width 311 height 27
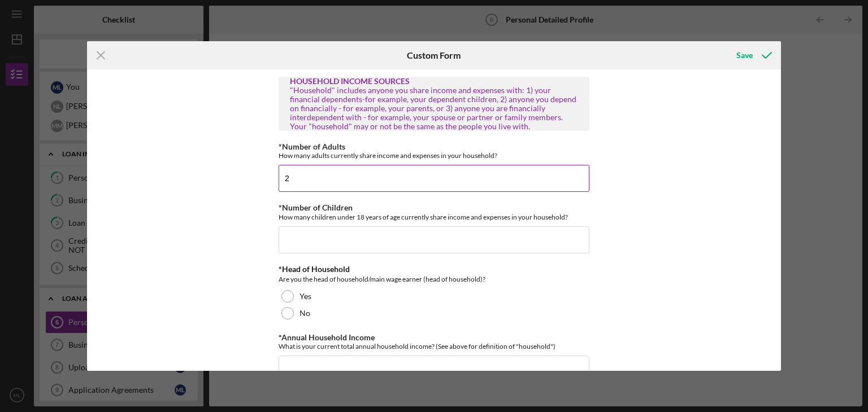
scroll to position [1516, 0]
type input "2"
click at [350, 226] on input "*Number of Children" at bounding box center [434, 239] width 311 height 27
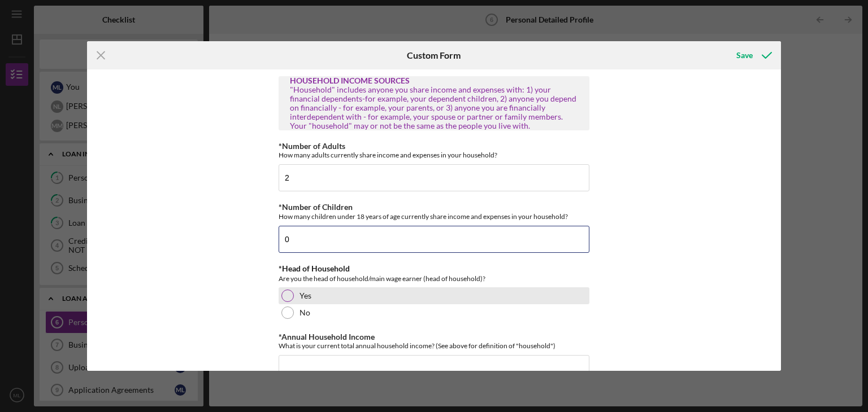
type input "0"
click at [283, 295] on div at bounding box center [287, 296] width 12 height 12
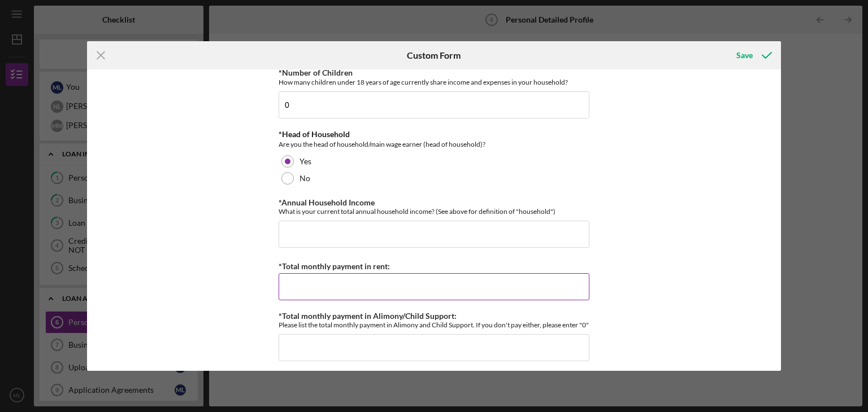
scroll to position [1651, 0]
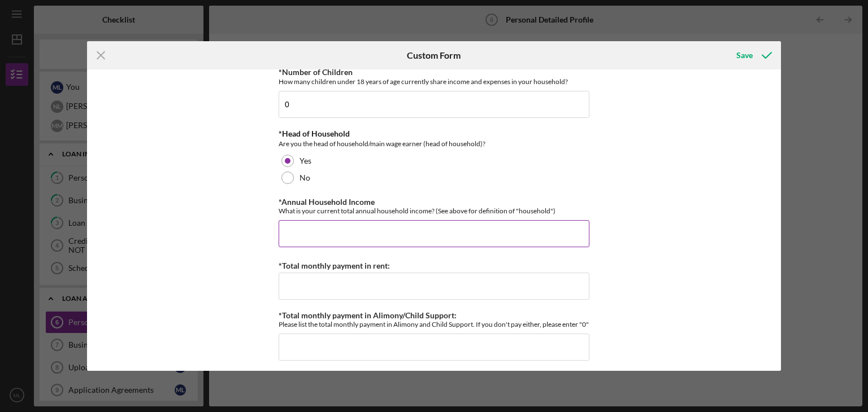
click at [349, 233] on input "*Annual Household Income" at bounding box center [434, 233] width 311 height 27
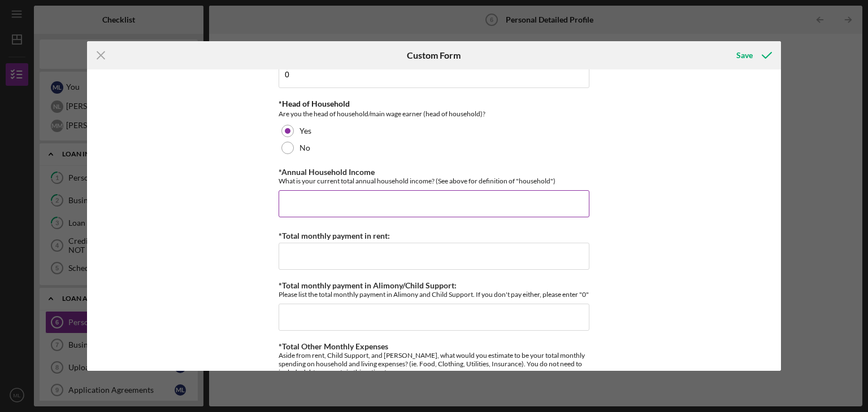
scroll to position [1688, 0]
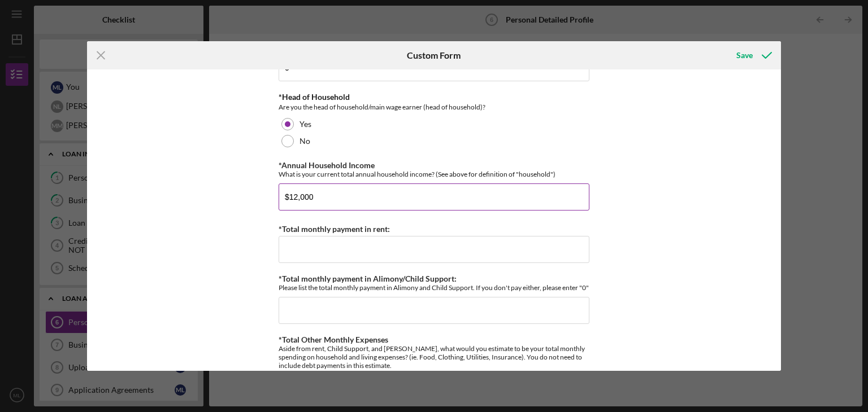
type input "$12,000"
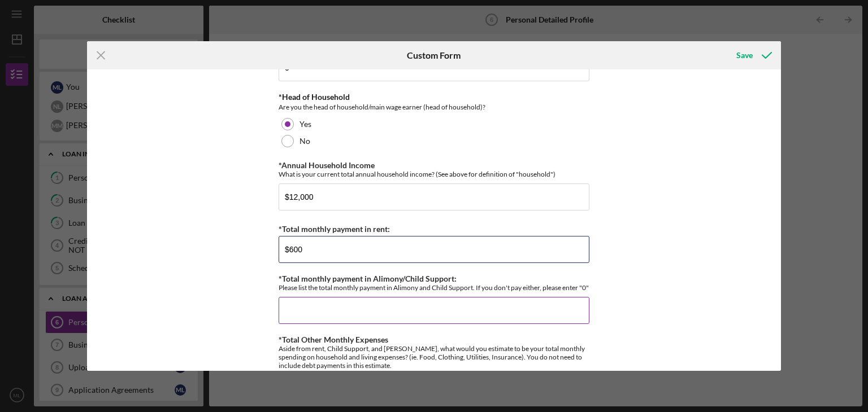
type input "$600"
click at [302, 315] on input "*Total monthly payment in Alimony/Child Support:" at bounding box center [434, 310] width 311 height 27
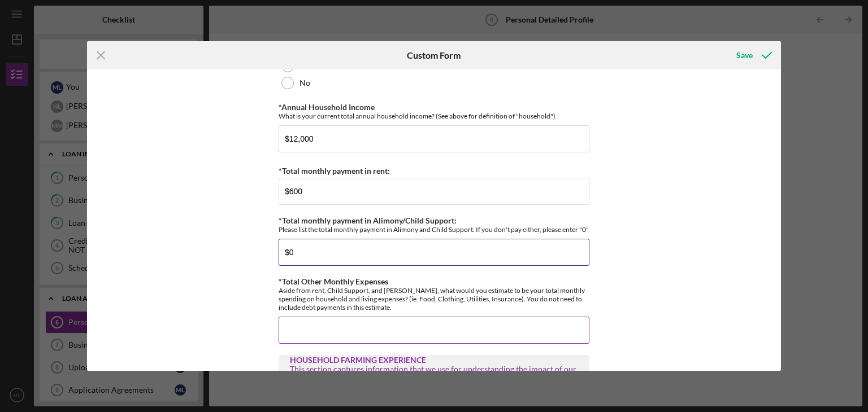
scroll to position [1760, 0]
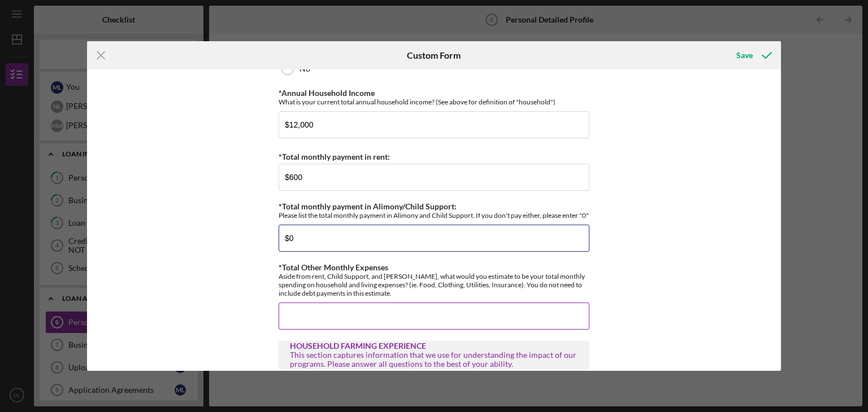
type input "$0"
click at [320, 317] on input "*Total Other Monthly Expenses" at bounding box center [434, 316] width 311 height 27
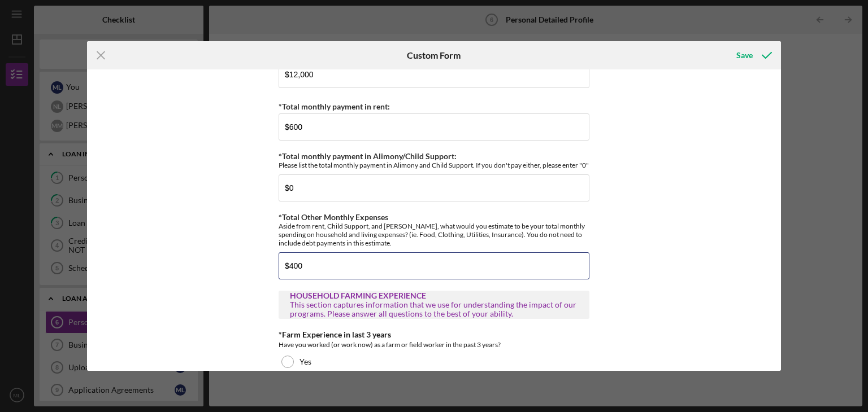
scroll to position [1878, 0]
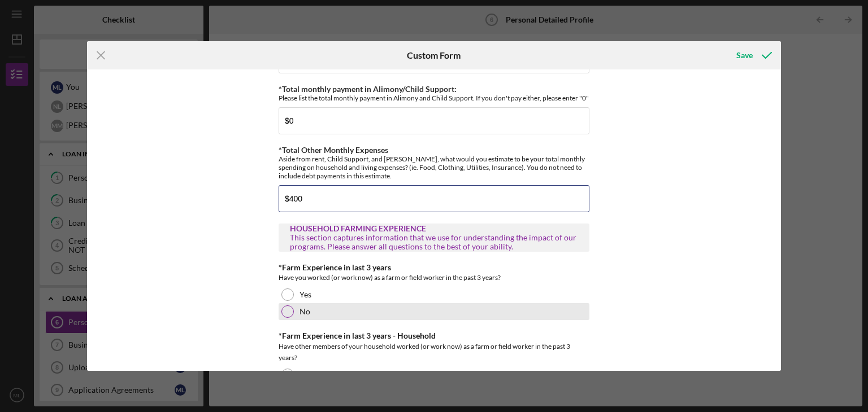
type input "$400"
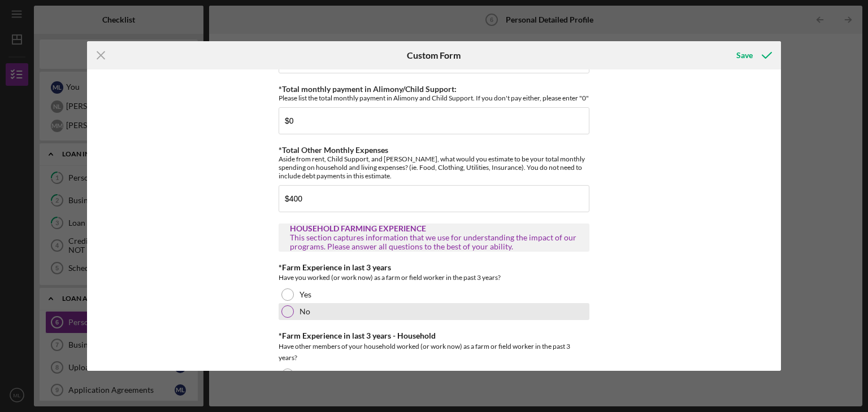
click at [285, 314] on div at bounding box center [287, 312] width 12 height 12
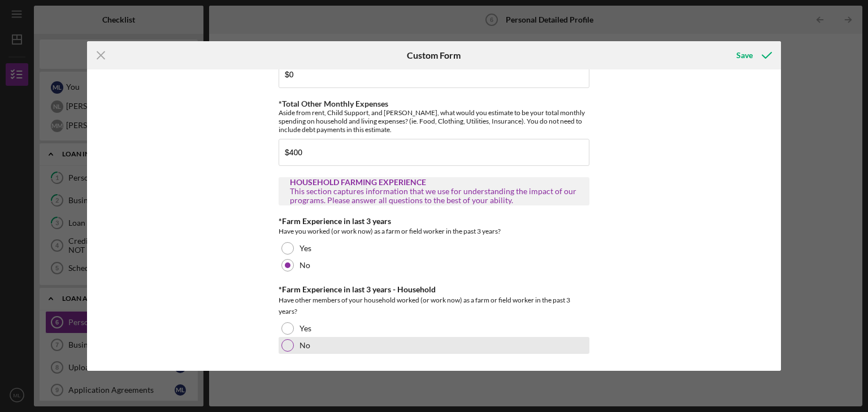
scroll to position [1927, 0]
click at [290, 351] on div "No" at bounding box center [434, 345] width 311 height 17
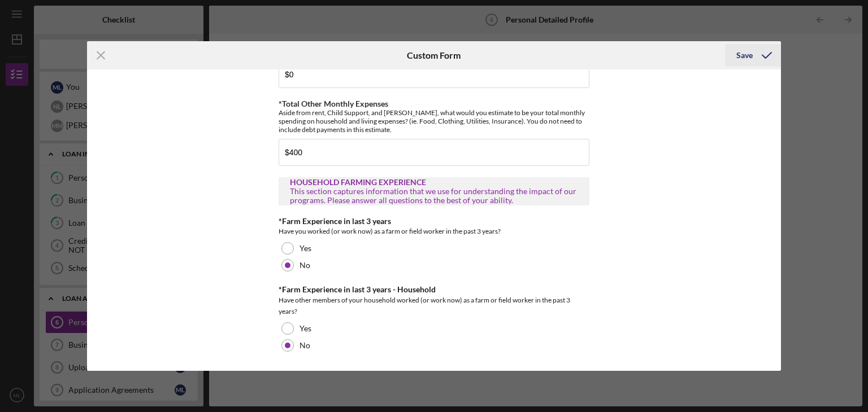
click at [744, 62] on div "Save" at bounding box center [744, 55] width 16 height 23
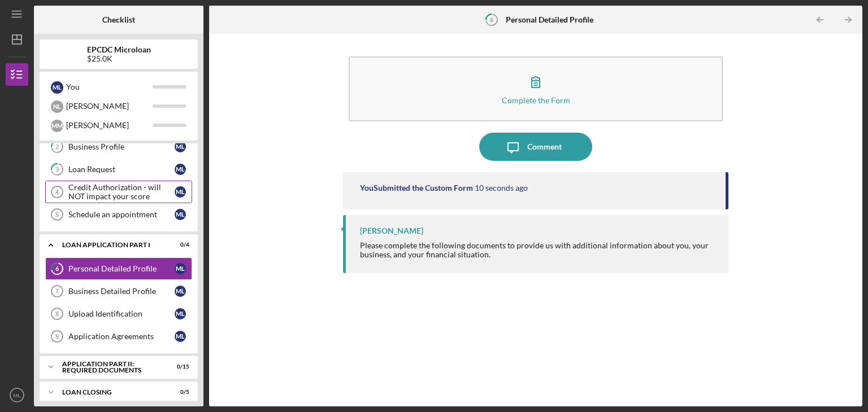
scroll to position [61, 0]
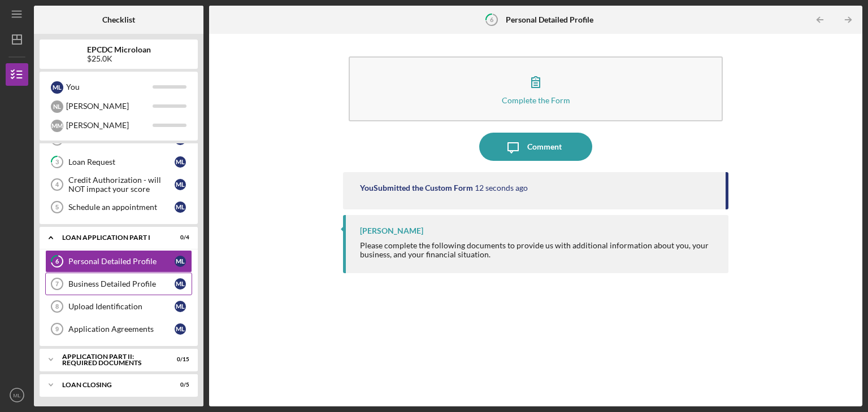
click at [87, 280] on div "Business Detailed Profile" at bounding box center [121, 284] width 106 height 9
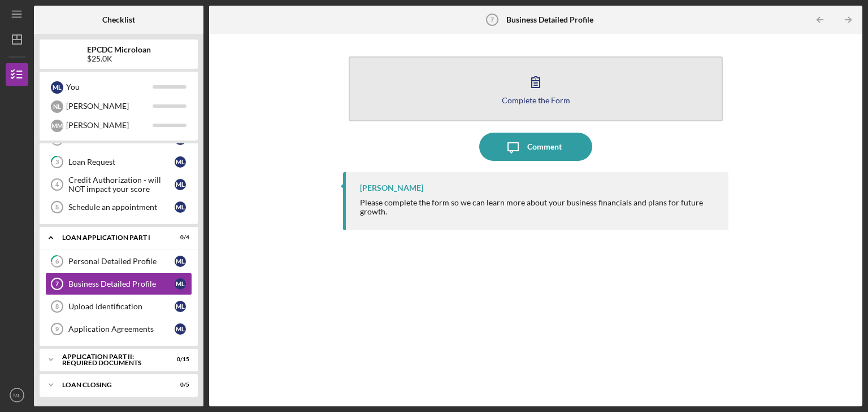
click at [529, 93] on icon "button" at bounding box center [535, 82] width 28 height 28
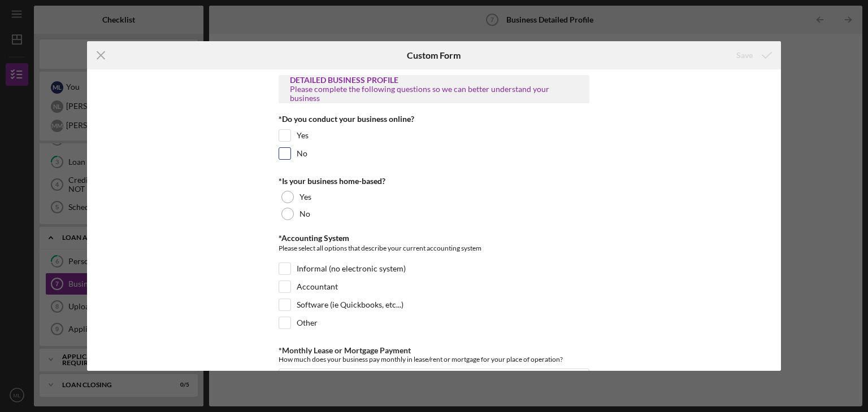
click at [284, 155] on input "No" at bounding box center [284, 153] width 11 height 11
checkbox input "true"
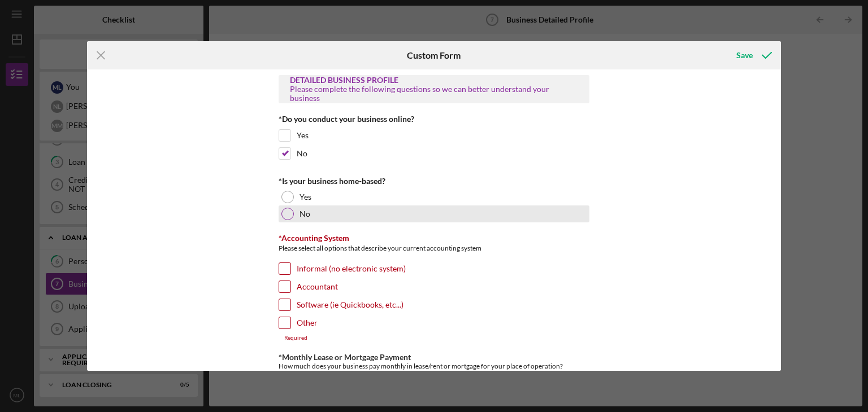
click at [286, 216] on div at bounding box center [287, 214] width 12 height 12
click at [290, 290] on div "Accountant" at bounding box center [434, 290] width 311 height 18
click at [279, 311] on div "Software (ie Quickbooks, etc...)" at bounding box center [434, 308] width 311 height 18
click at [282, 307] on input "Software (ie Quickbooks, etc...)" at bounding box center [284, 304] width 11 height 11
checkbox input "true"
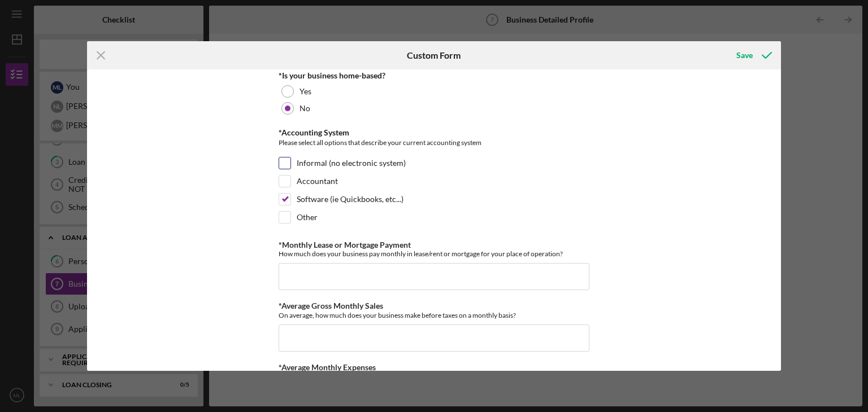
scroll to position [106, 0]
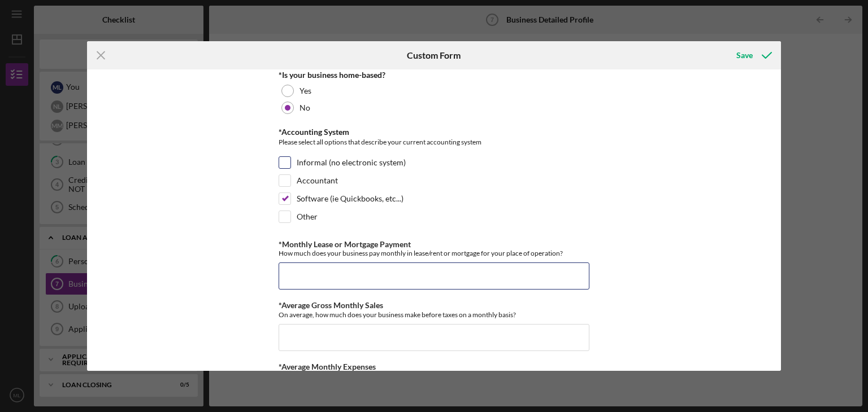
click at [339, 274] on input "*Monthly Lease or Mortgage Payment" at bounding box center [434, 276] width 311 height 27
type input "$4,400"
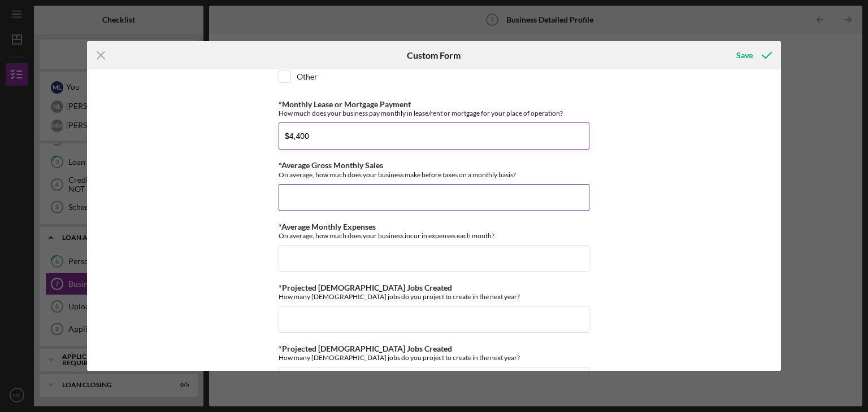
scroll to position [248, 0]
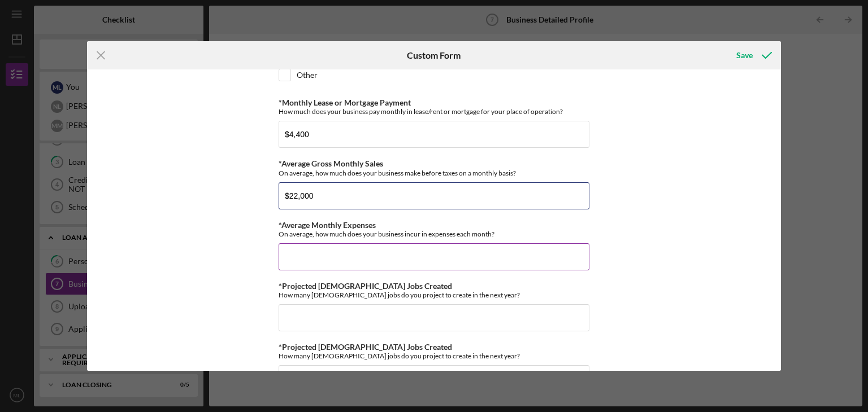
type input "$22,000"
click at [371, 260] on input "*Average Monthly Expenses" at bounding box center [434, 256] width 311 height 27
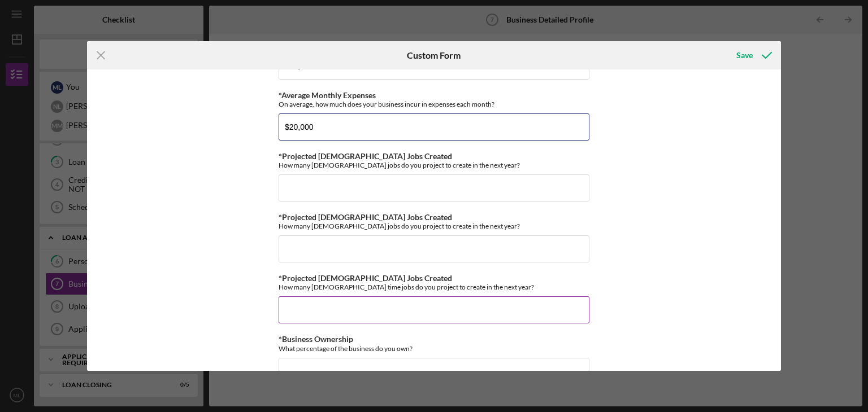
scroll to position [382, 0]
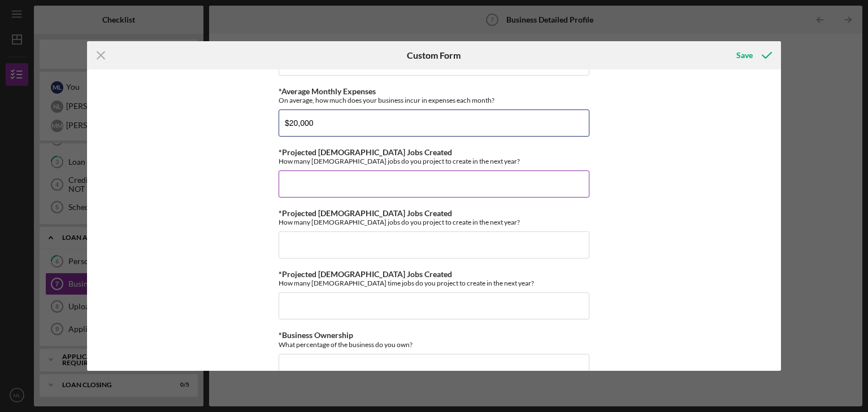
type input "$20,000"
click at [315, 177] on input "*Projected [DEMOGRAPHIC_DATA] Jobs Created" at bounding box center [434, 184] width 311 height 27
type input "1"
click at [309, 252] on input "*Projected [DEMOGRAPHIC_DATA] Jobs Created" at bounding box center [434, 245] width 311 height 27
type input "1"
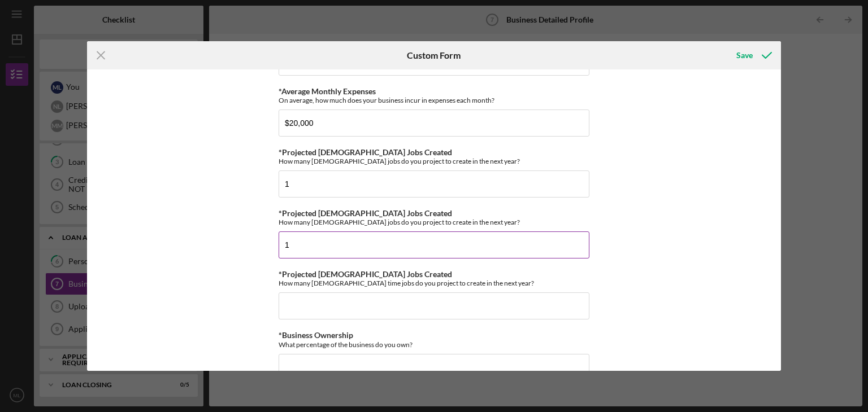
scroll to position [388, 0]
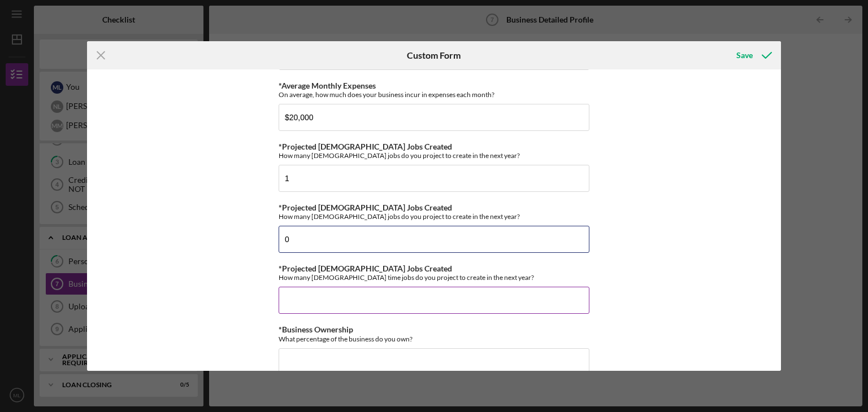
type input "0"
click at [334, 282] on div "*Projected [DEMOGRAPHIC_DATA] Jobs Created How many [DEMOGRAPHIC_DATA] time job…" at bounding box center [434, 289] width 311 height 50
click at [332, 298] on input "*Projected [DEMOGRAPHIC_DATA] Jobs Created" at bounding box center [434, 300] width 311 height 27
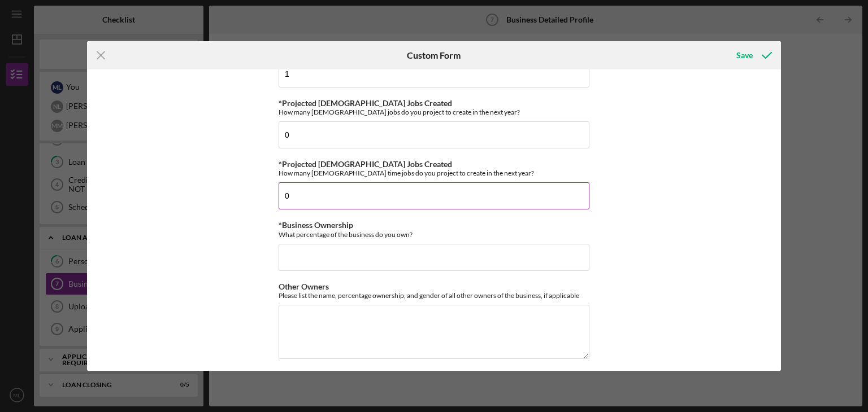
scroll to position [496, 0]
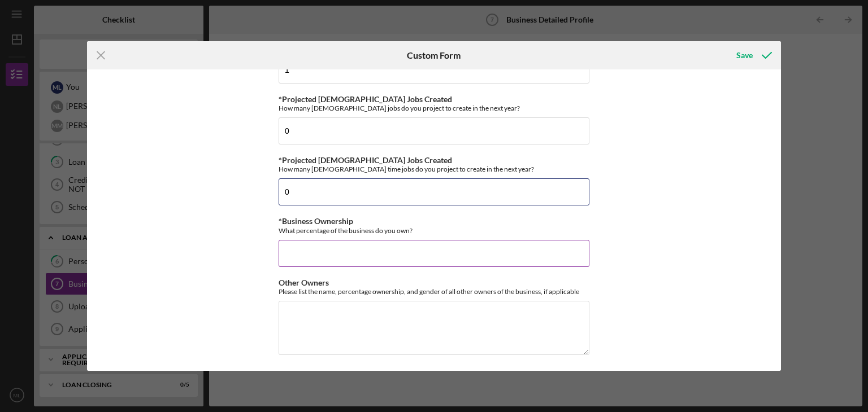
type input "0"
click at [311, 254] on input "*Business Ownership" at bounding box center [434, 253] width 311 height 27
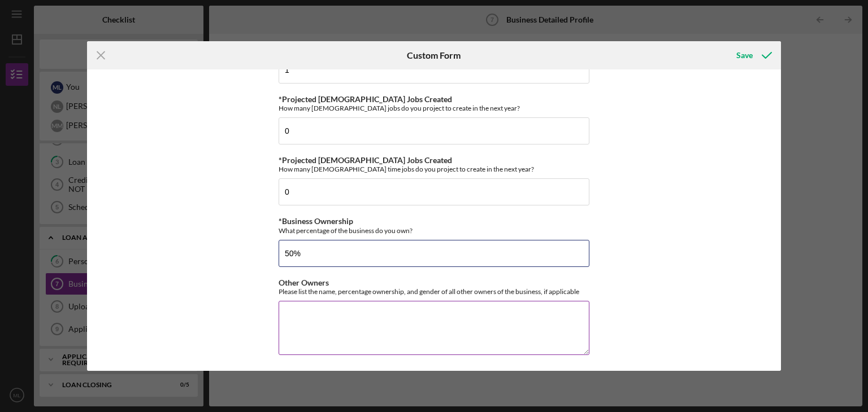
type input "50%"
click at [338, 330] on textarea "Other Owners" at bounding box center [434, 328] width 311 height 54
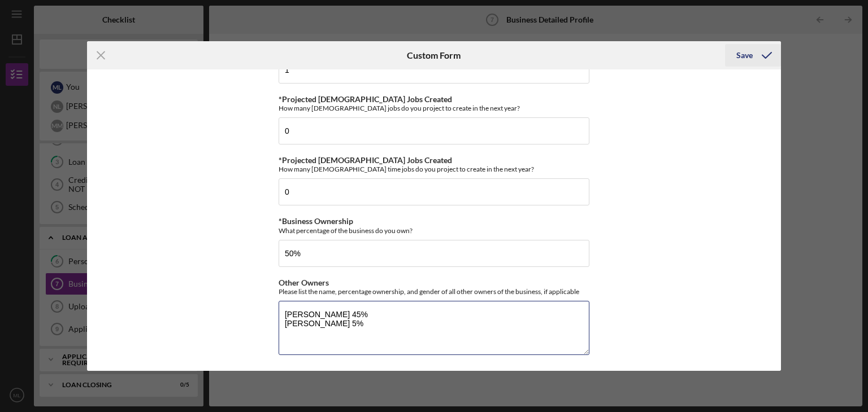
type textarea "[PERSON_NAME] 45% [PERSON_NAME] 5%"
click at [759, 59] on icon "submit" at bounding box center [766, 55] width 28 height 28
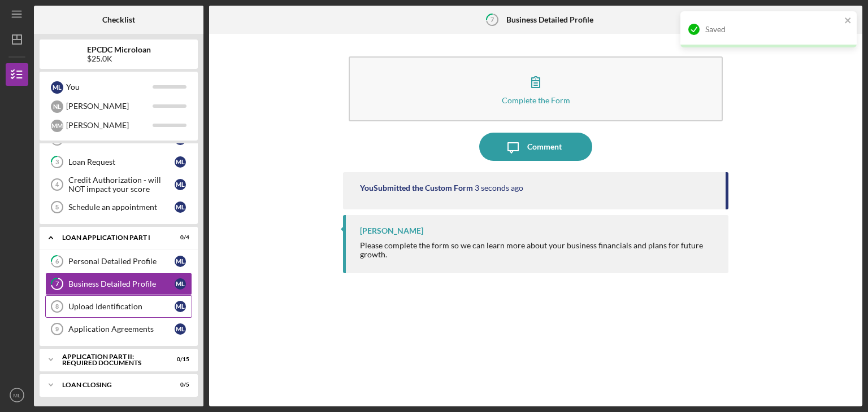
click at [128, 310] on link "Upload Identification 8 Upload Identification M L" at bounding box center [118, 306] width 147 height 23
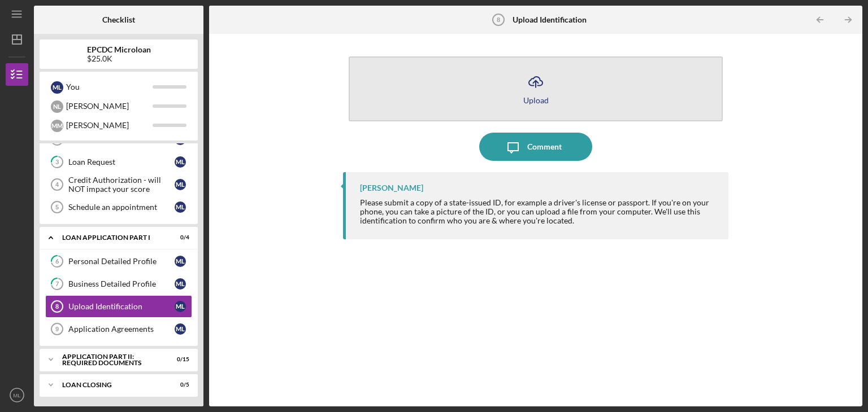
click at [547, 102] on button "Icon/Upload Upload" at bounding box center [536, 88] width 374 height 65
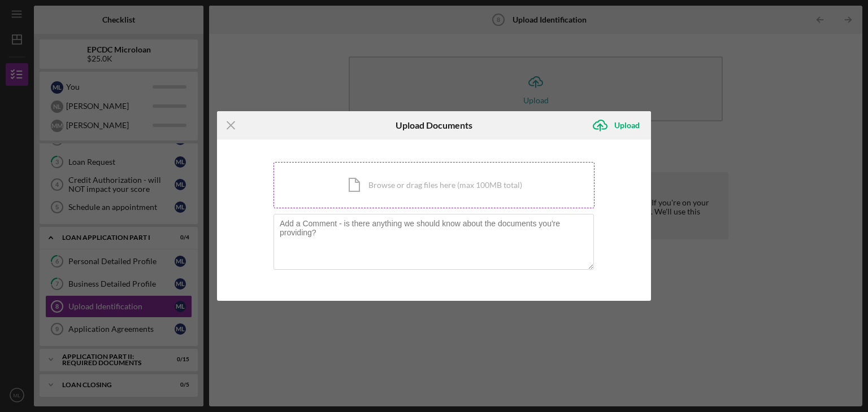
click at [391, 179] on div "Icon/Document Browse or drag files here (max 100MB total) Tap to choose files o…" at bounding box center [433, 185] width 321 height 46
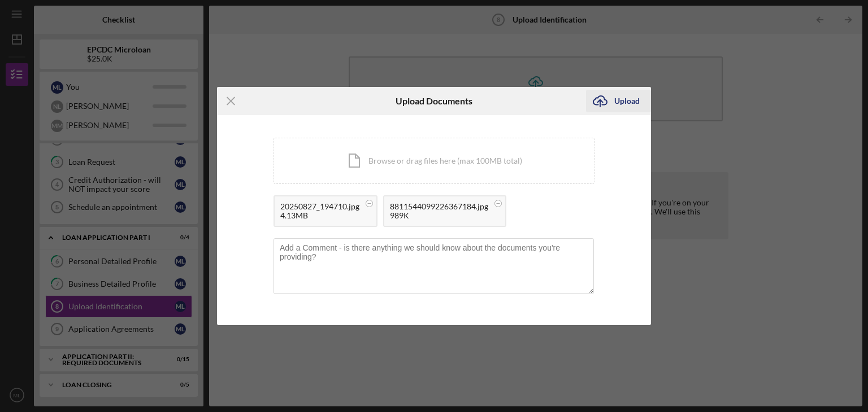
click at [620, 106] on div "Upload" at bounding box center [626, 101] width 25 height 23
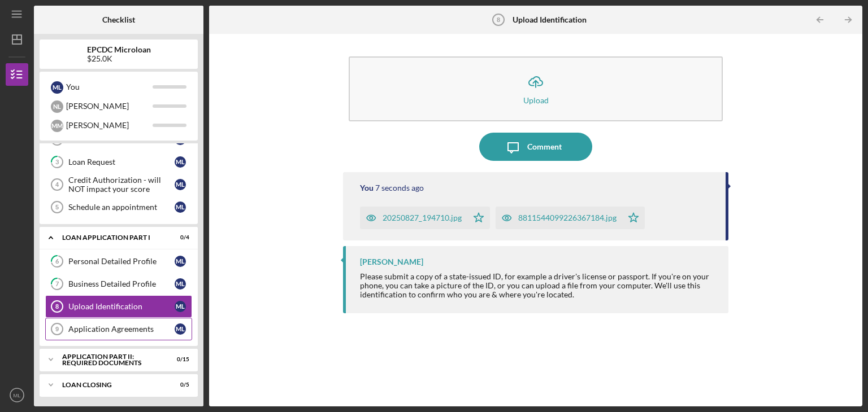
click at [108, 327] on div "Application Agreements" at bounding box center [121, 329] width 106 height 9
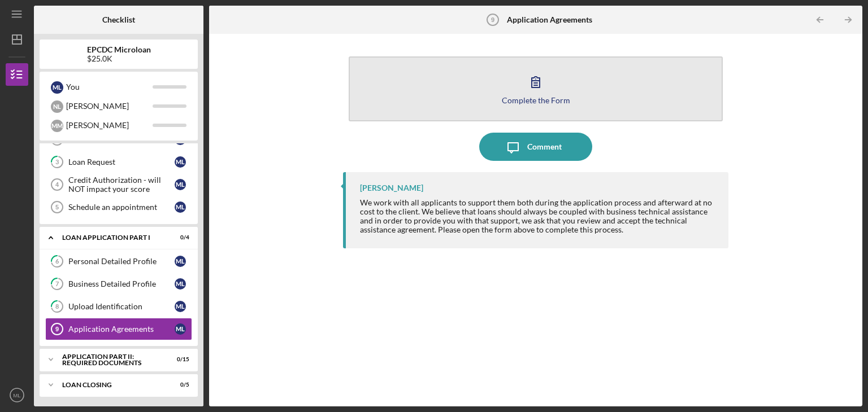
click at [508, 105] on button "Complete the Form Form" at bounding box center [536, 88] width 374 height 65
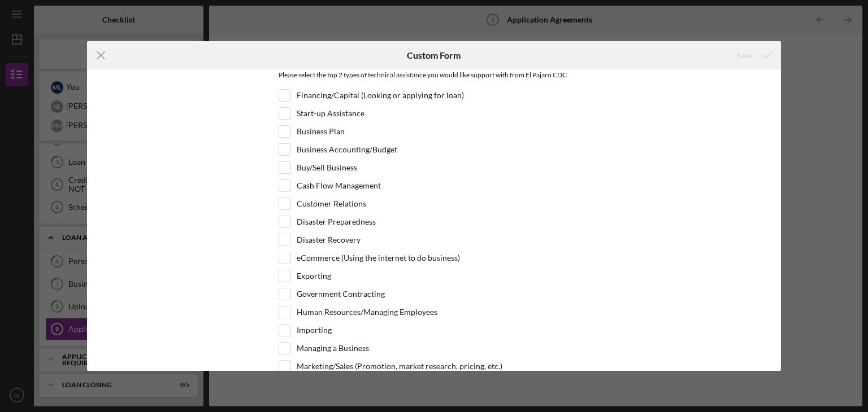
scroll to position [104, 0]
click at [289, 93] on div "Financing/Capital (Looking or applying for loan)" at bounding box center [434, 96] width 311 height 18
click at [285, 94] on input "Financing/Capital (Looking or applying for loan)" at bounding box center [284, 93] width 11 height 11
checkbox input "true"
drag, startPoint x: 781, startPoint y: 135, endPoint x: 778, endPoint y: 115, distance: 20.6
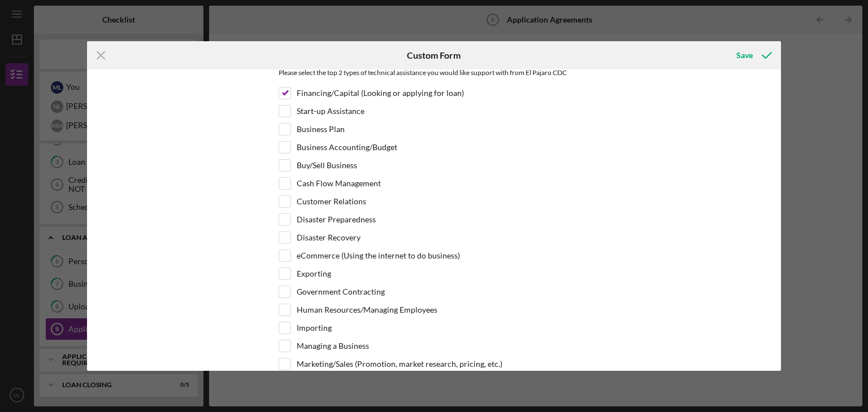
click at [778, 115] on div "Icon/Menu Close Custom Form Save El Pajaro CDC Agreements 1) Technical Assistan…" at bounding box center [434, 206] width 868 height 412
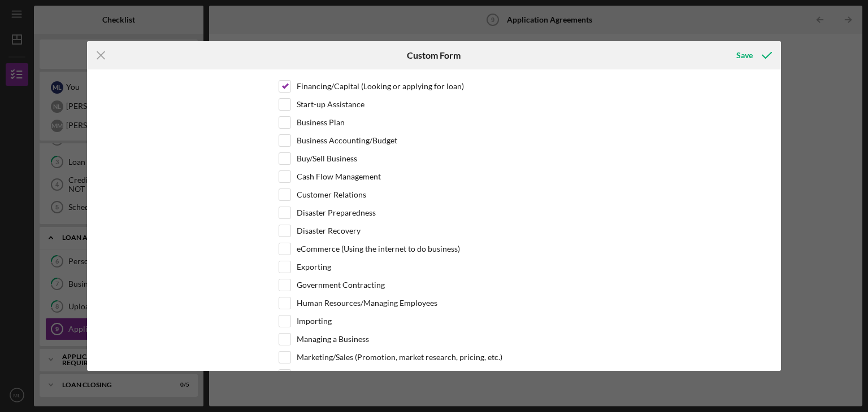
scroll to position [113, 0]
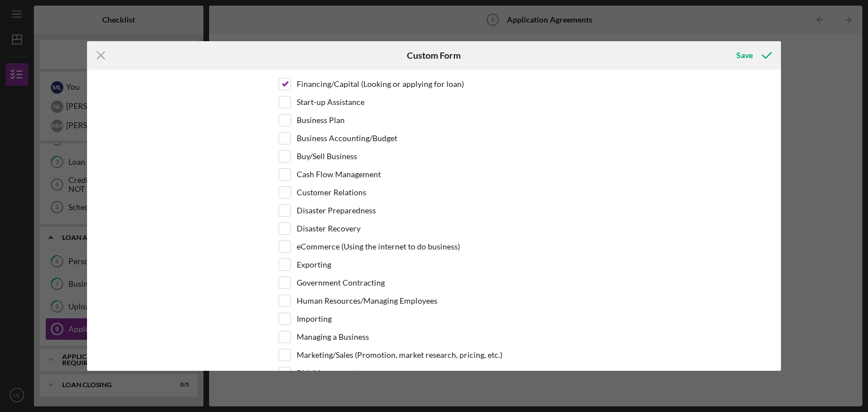
click at [664, 101] on div "El Pajaro CDC Agreements 1) Technical Assistance Agreement El Pajaro CDC places…" at bounding box center [434, 220] width 694 height 302
drag, startPoint x: 782, startPoint y: 142, endPoint x: 780, endPoint y: 154, distance: 12.0
click at [780, 154] on div "Icon/Menu Close Custom Form Save El Pajaro CDC Agreements 1) Technical Assistan…" at bounding box center [434, 206] width 868 height 412
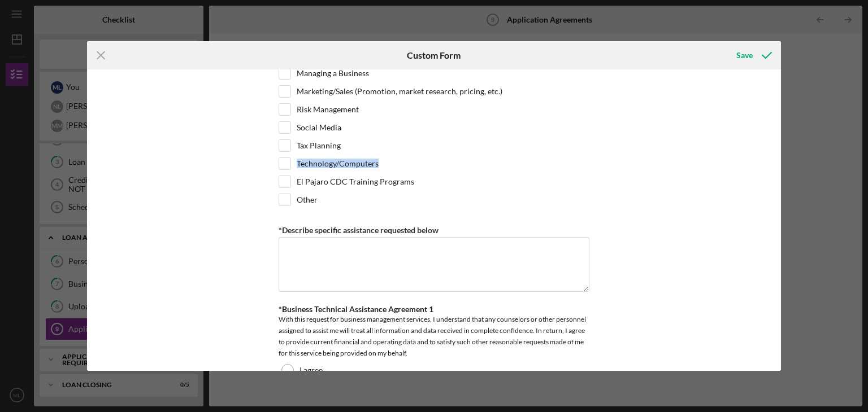
drag, startPoint x: 780, startPoint y: 154, endPoint x: 761, endPoint y: 158, distance: 19.6
click at [761, 158] on div "El Pajaro CDC Agreements 1) Technical Assistance Agreement El Pajaro CDC places…" at bounding box center [434, 220] width 694 height 302
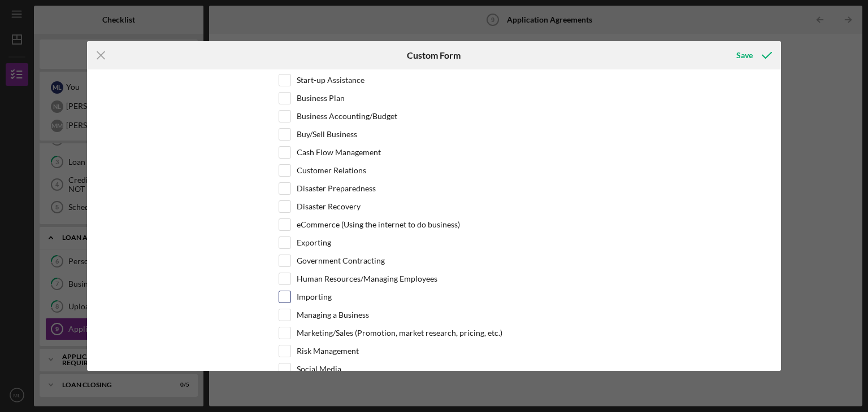
scroll to position [136, 0]
click at [289, 330] on div "Marketing/Sales (Promotion, market research, pricing, etc.)" at bounding box center [434, 336] width 311 height 18
click at [286, 329] on input "Marketing/Sales (Promotion, market research, pricing, etc.)" at bounding box center [284, 332] width 11 height 11
checkbox input "true"
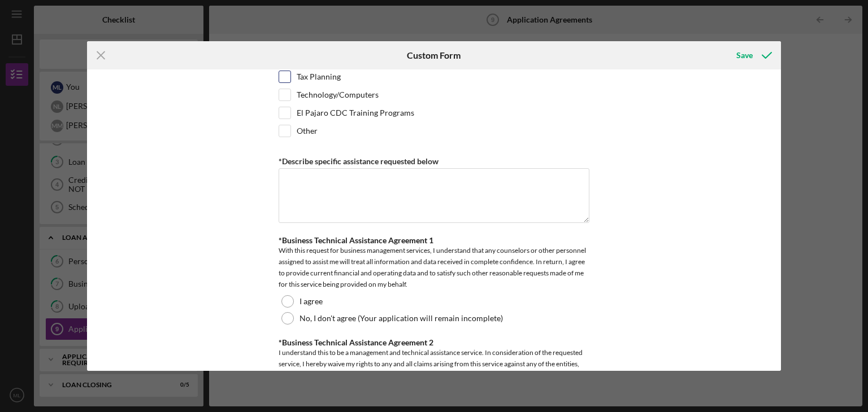
scroll to position [446, 0]
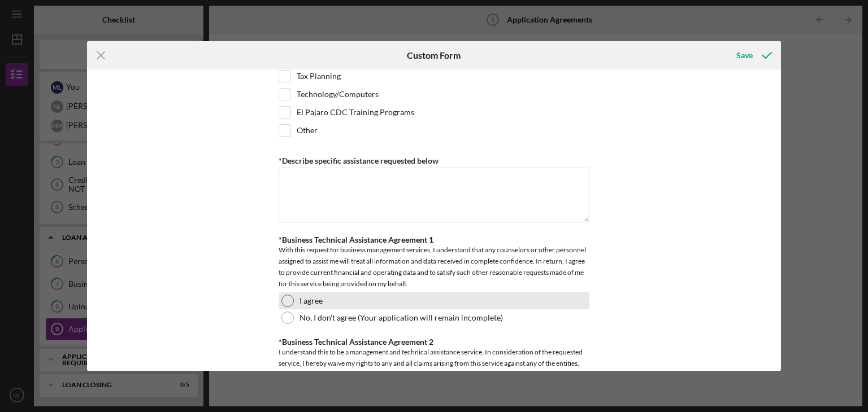
click at [289, 299] on div at bounding box center [287, 301] width 12 height 12
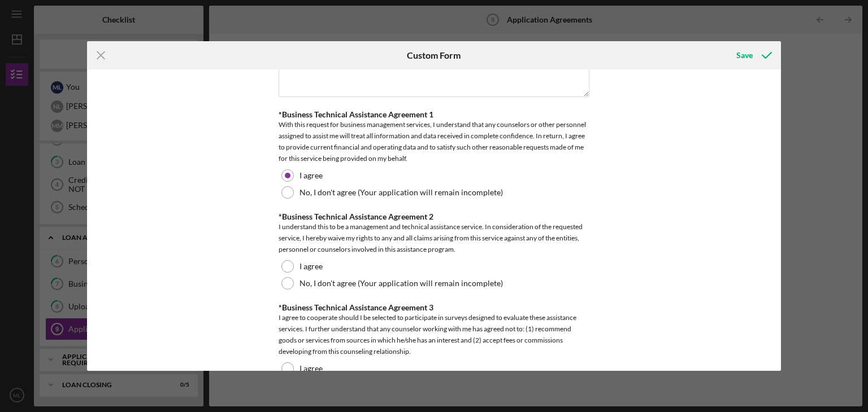
scroll to position [573, 0]
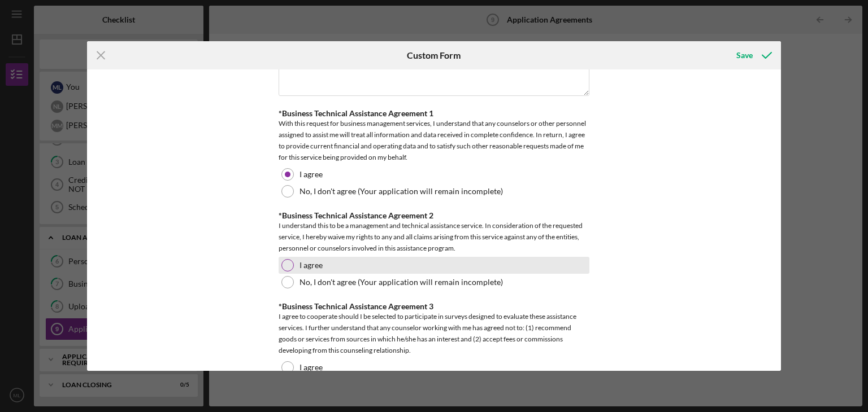
click at [302, 261] on label "I agree" at bounding box center [310, 265] width 23 height 9
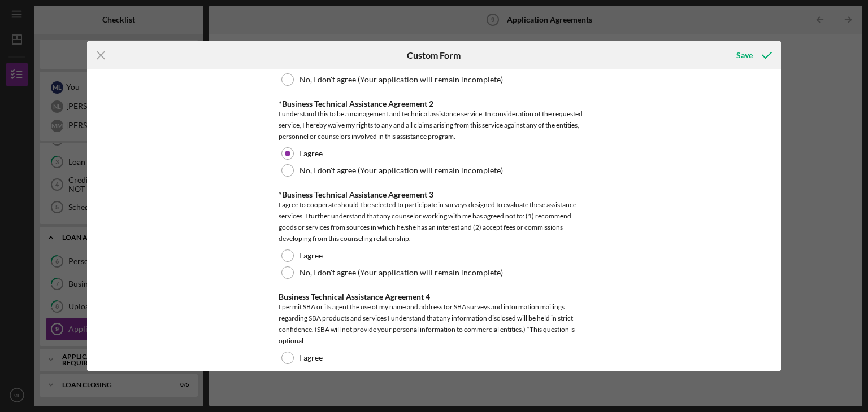
scroll to position [693, 0]
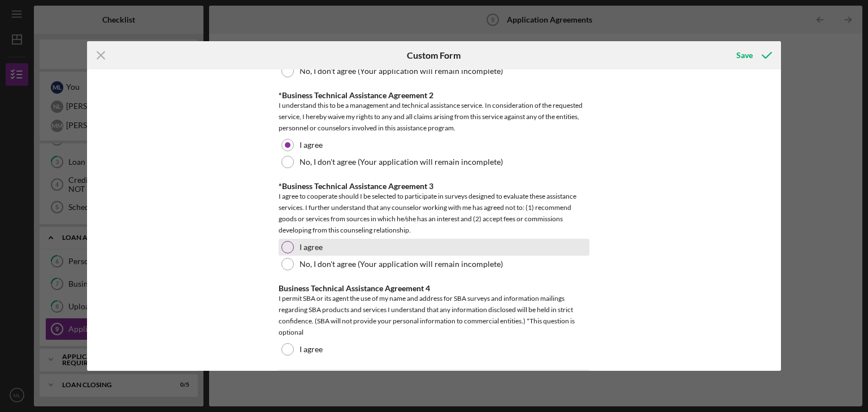
click at [301, 243] on label "I agree" at bounding box center [310, 247] width 23 height 9
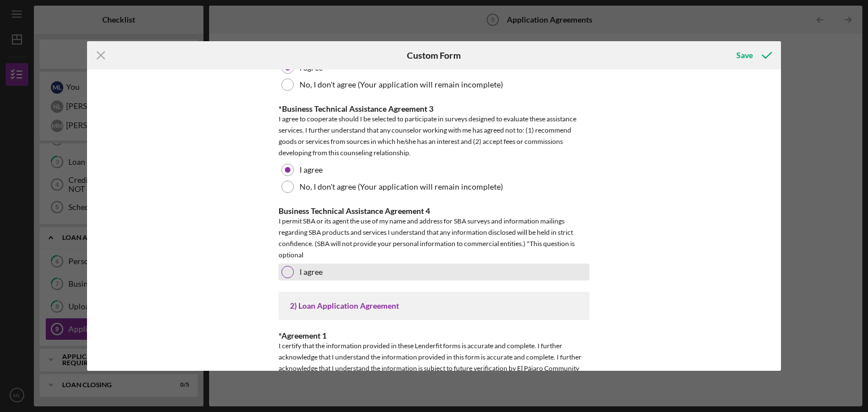
scroll to position [772, 0]
click at [284, 264] on div at bounding box center [287, 270] width 12 height 12
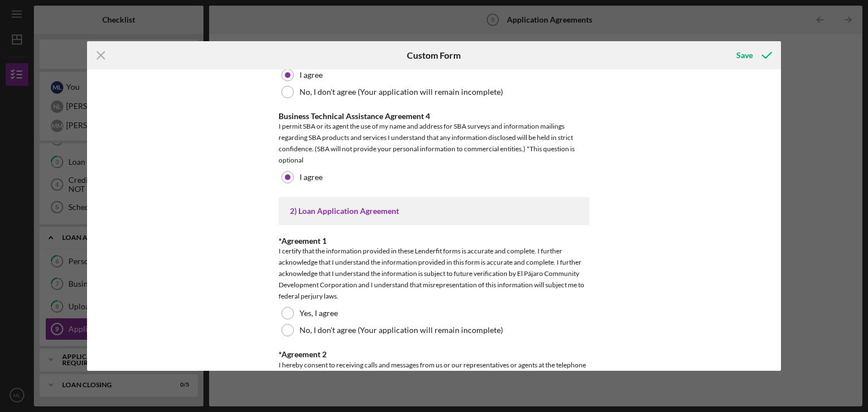
scroll to position [882, 0]
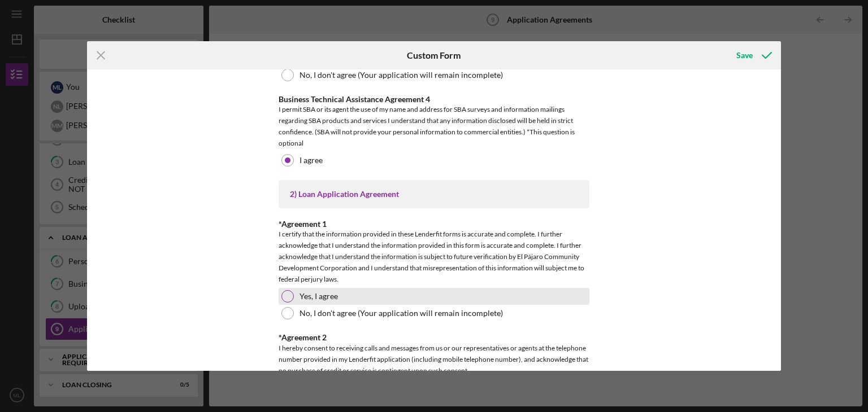
click at [356, 294] on div "Yes, I agree" at bounding box center [434, 296] width 311 height 17
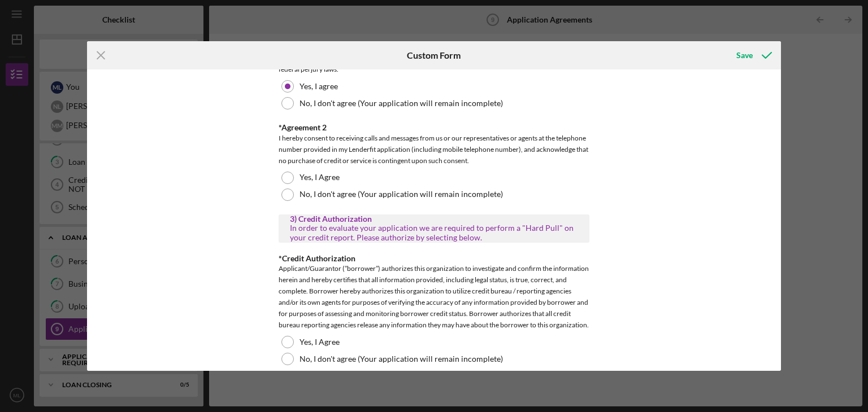
scroll to position [1093, 0]
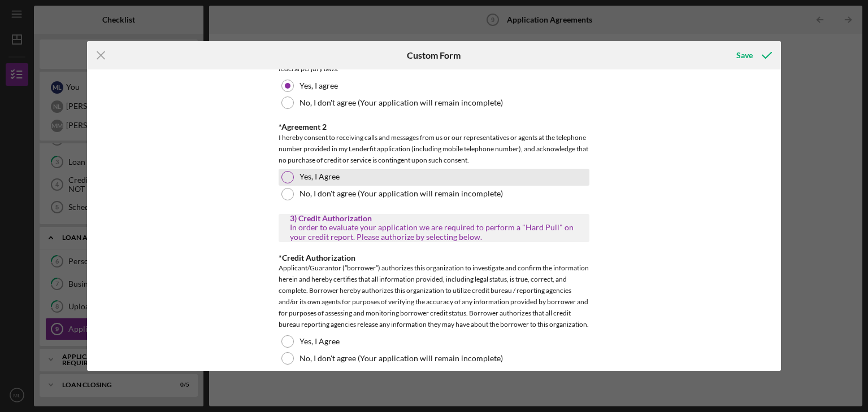
click at [324, 180] on div "Yes, I Agree" at bounding box center [434, 177] width 311 height 17
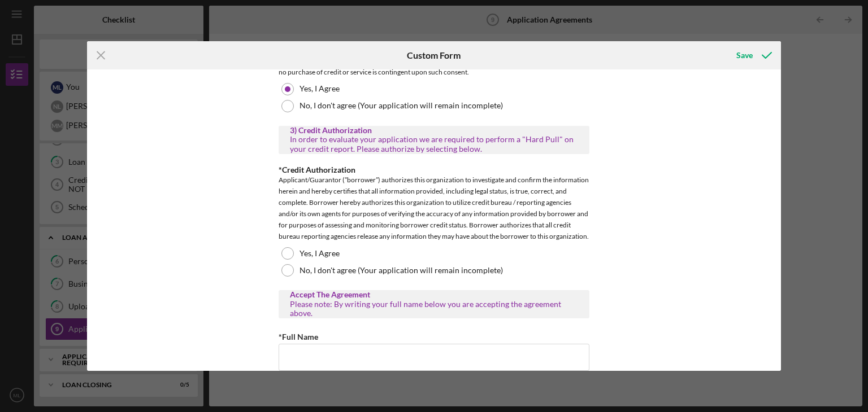
scroll to position [1182, 0]
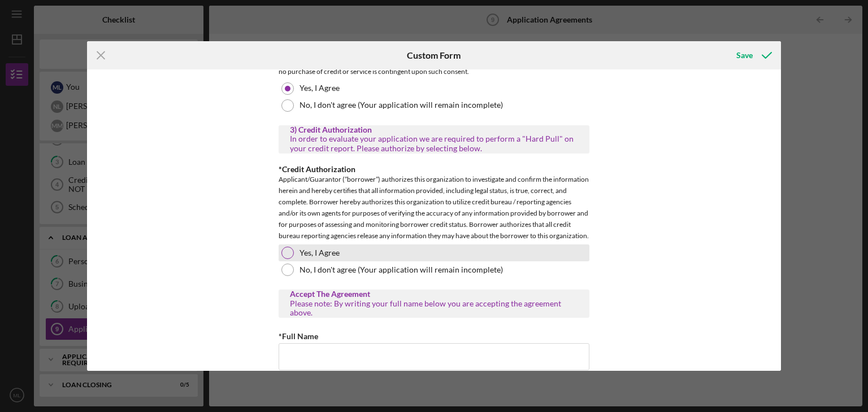
click at [323, 258] on label "Yes, I Agree" at bounding box center [319, 253] width 40 height 9
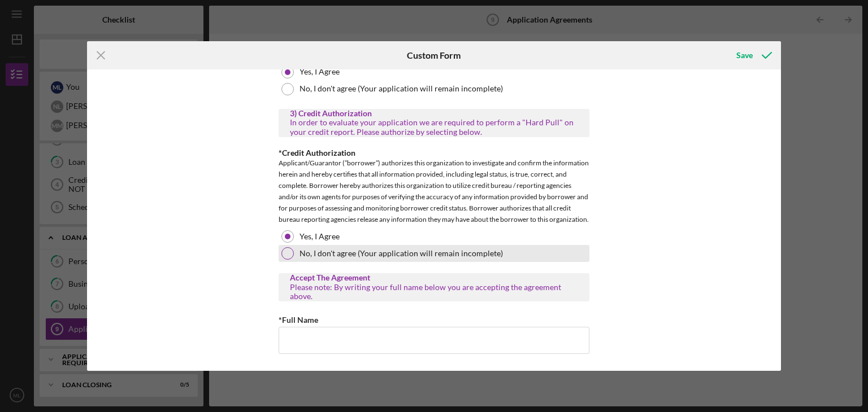
scroll to position [1204, 0]
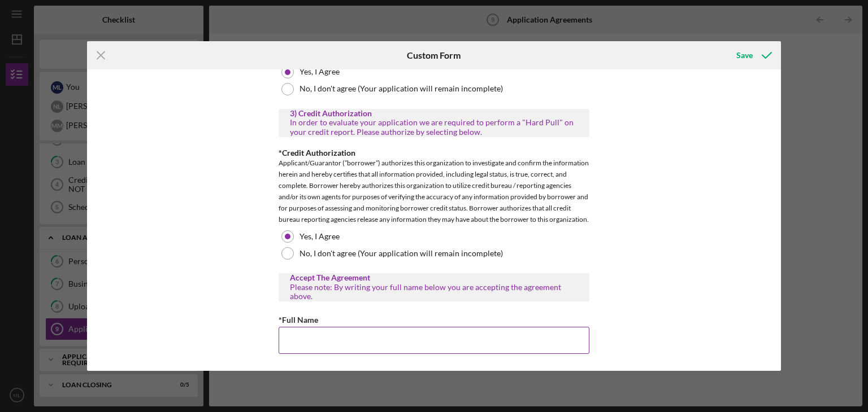
click at [406, 336] on input "*Full Name" at bounding box center [434, 340] width 311 height 27
type input "N"
type input "[PERSON_NAME]"
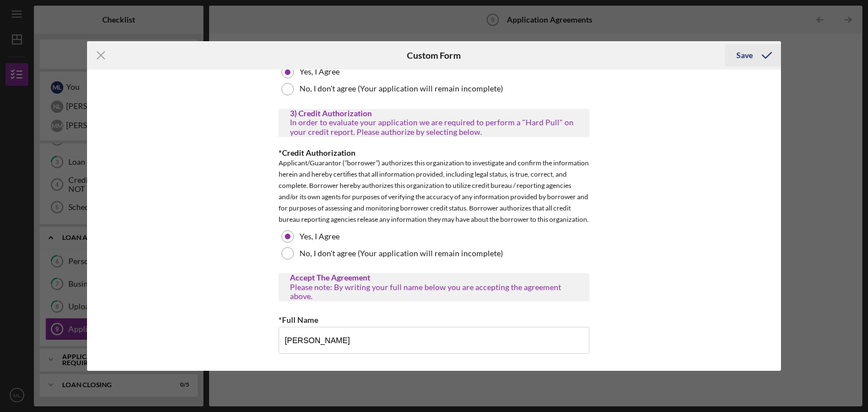
click at [741, 54] on div "Save" at bounding box center [744, 55] width 16 height 23
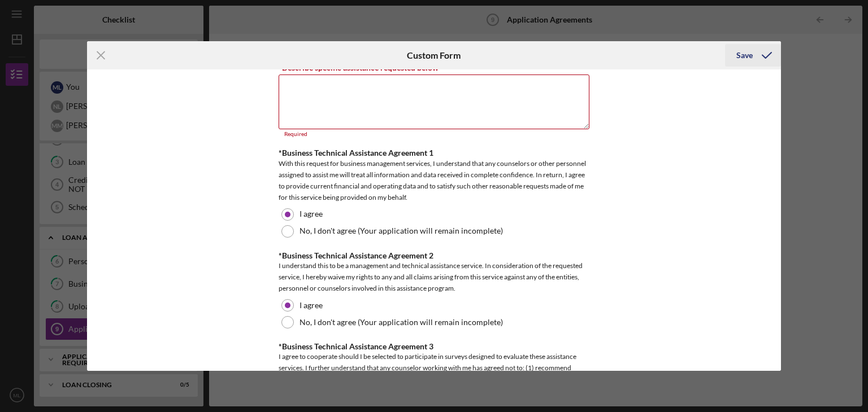
scroll to position [525, 0]
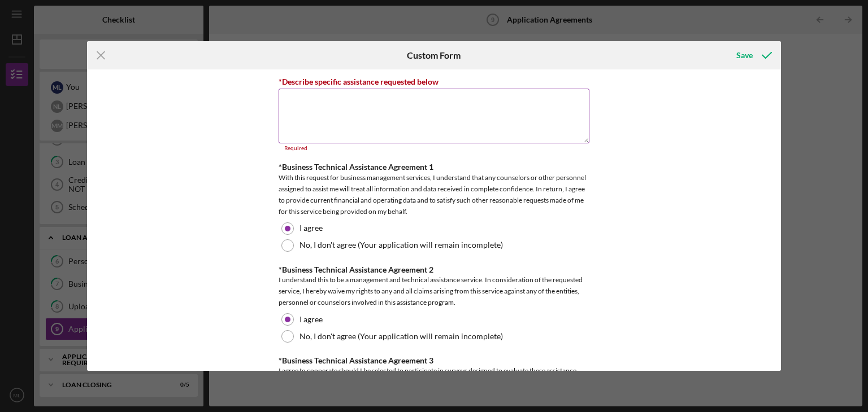
click at [401, 106] on textarea "*Describe specific assistance requested below" at bounding box center [434, 116] width 311 height 54
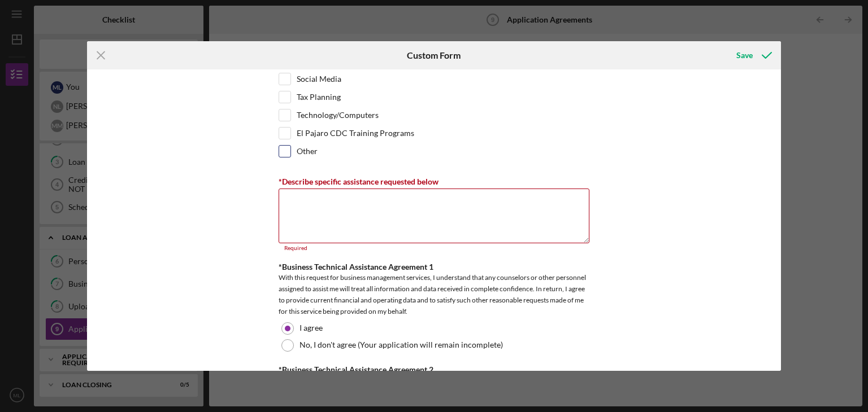
scroll to position [419, 0]
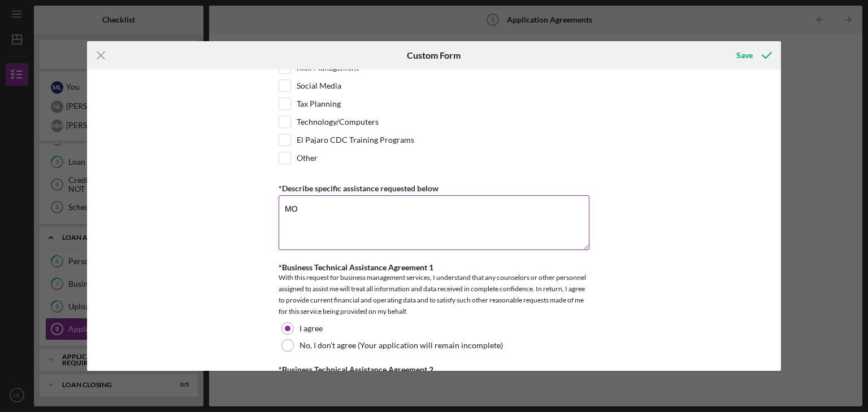
type textarea "M"
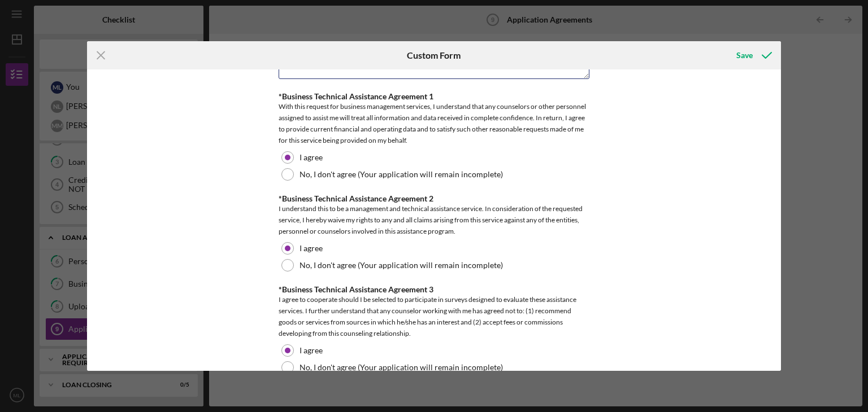
scroll to position [680, 0]
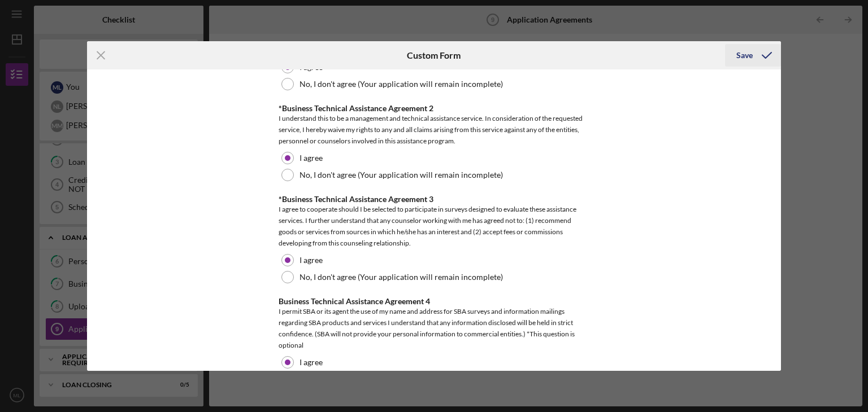
type textarea "Loan assistance and marketing strategies to improve sales"
click at [754, 59] on icon "submit" at bounding box center [766, 55] width 28 height 28
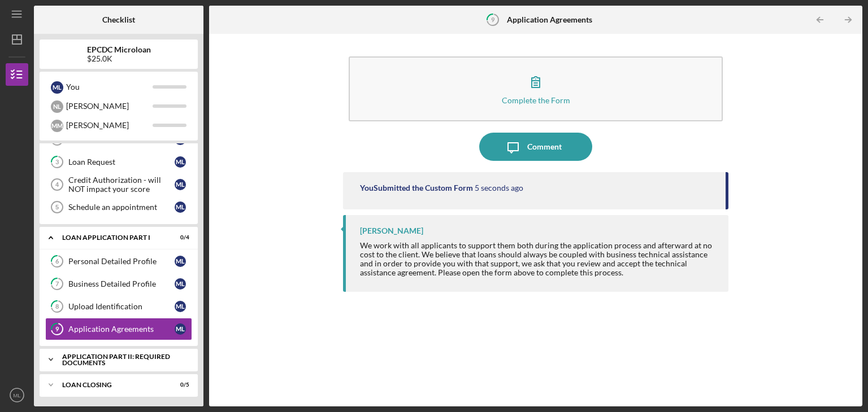
click at [115, 356] on div "Application Part II: Required Documents" at bounding box center [122, 360] width 121 height 13
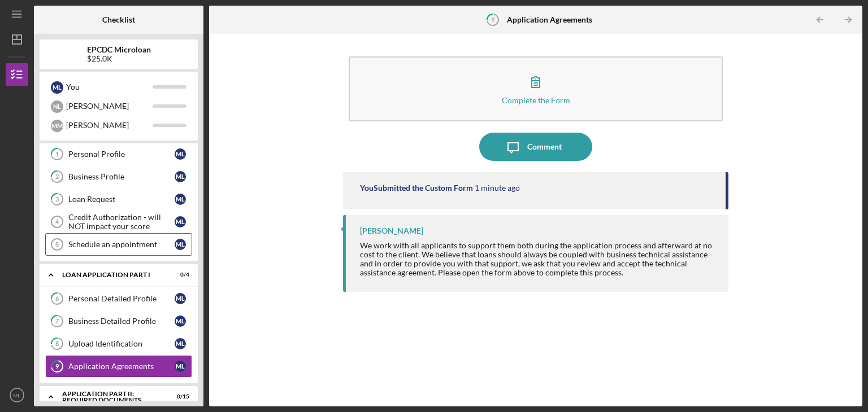
scroll to position [24, 0]
click at [114, 240] on div "Schedule an appointment" at bounding box center [121, 244] width 106 height 9
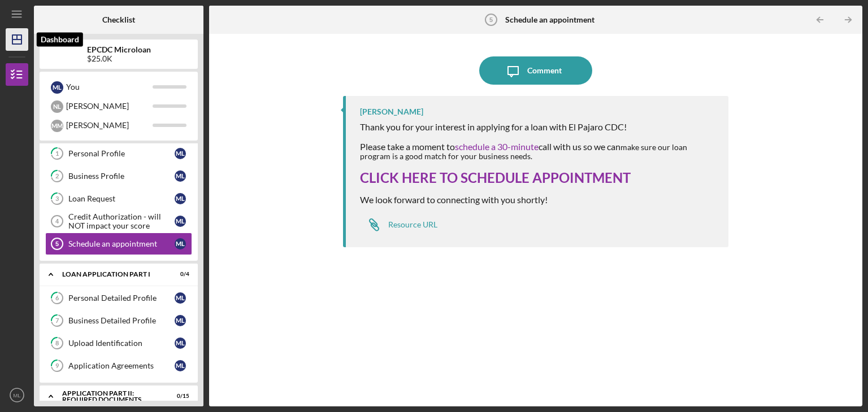
click at [15, 38] on icon "Icon/Dashboard" at bounding box center [17, 39] width 28 height 28
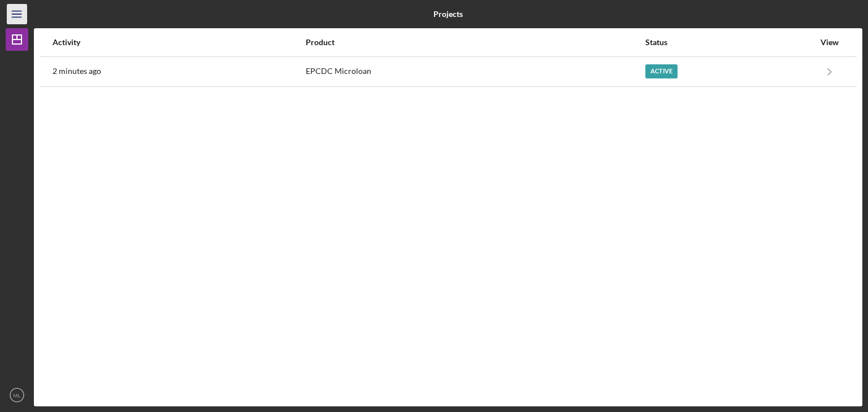
click at [18, 17] on line "button" at bounding box center [16, 17] width 9 height 0
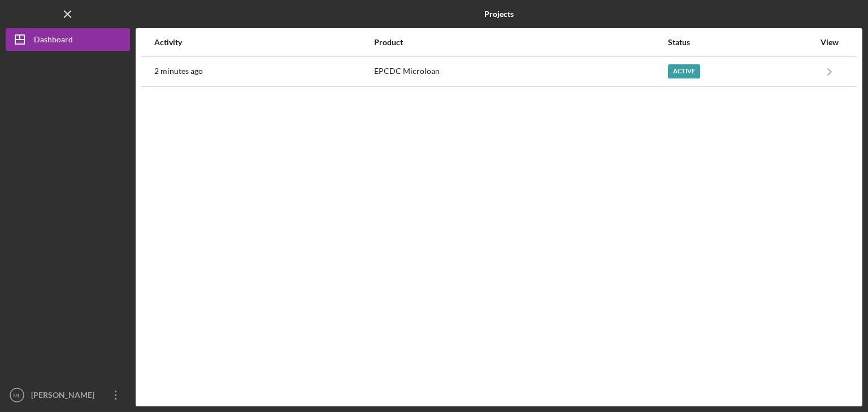
click at [230, 264] on div "Activity Product Status View 2 minutes ago EPCDC Microloan Active Icon/Navigate…" at bounding box center [499, 217] width 726 height 378
click at [114, 401] on icon "Icon/Overflow" at bounding box center [116, 395] width 28 height 28
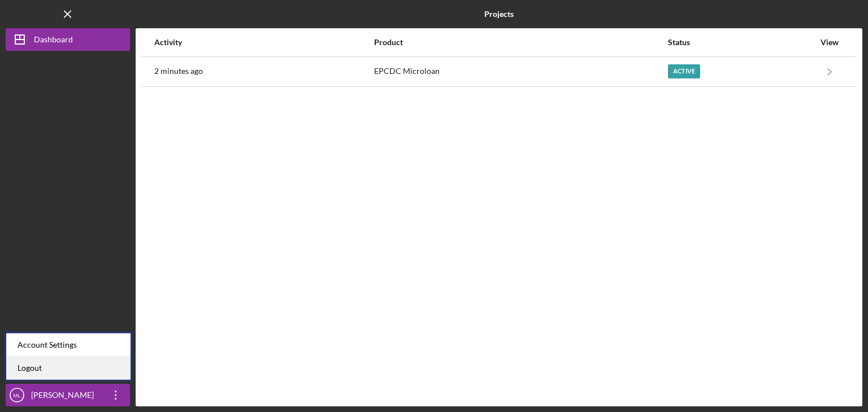
click at [101, 364] on link "Logout" at bounding box center [68, 368] width 124 height 23
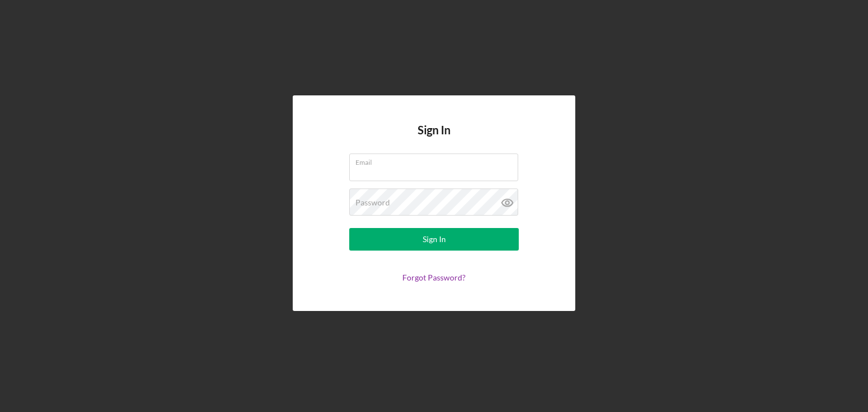
type input "[EMAIL_ADDRESS][DOMAIN_NAME]"
